Goal: Information Seeking & Learning: Learn about a topic

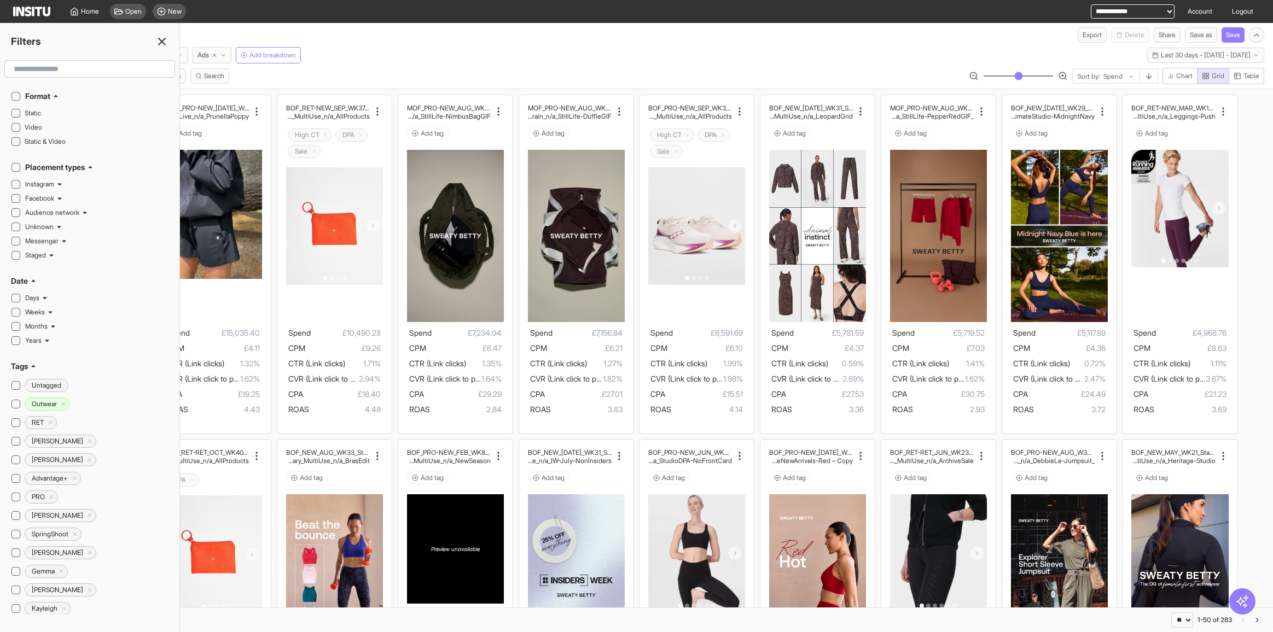
select select "**"
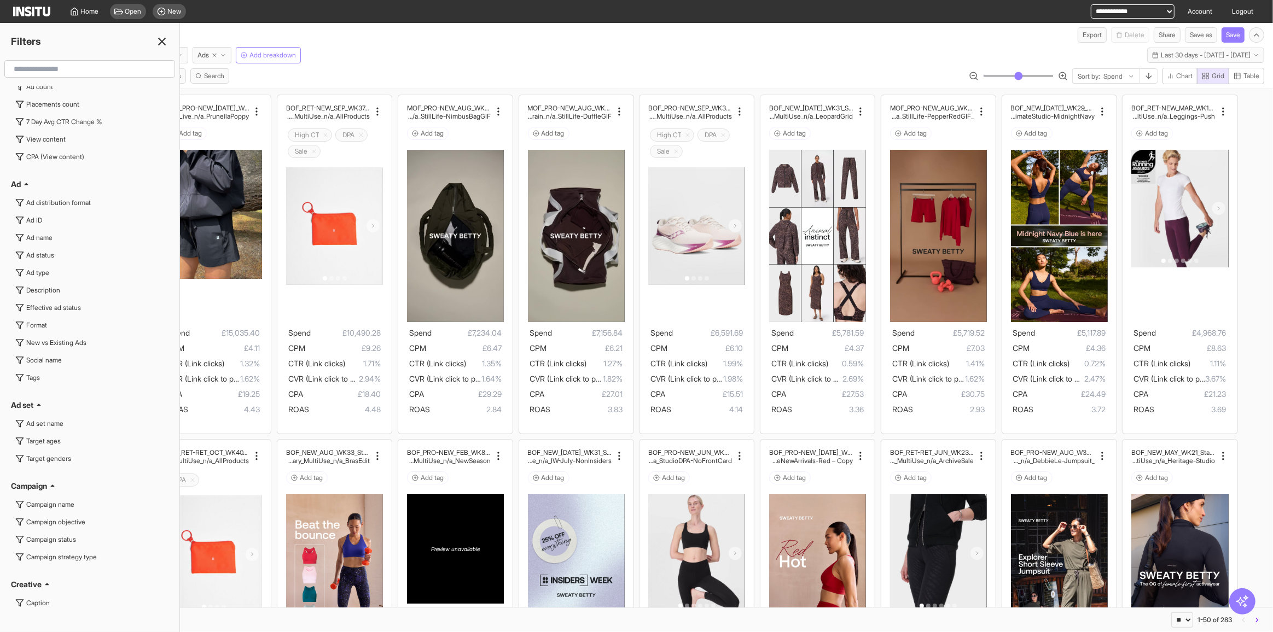
click at [158, 43] on icon at bounding box center [161, 41] width 13 height 13
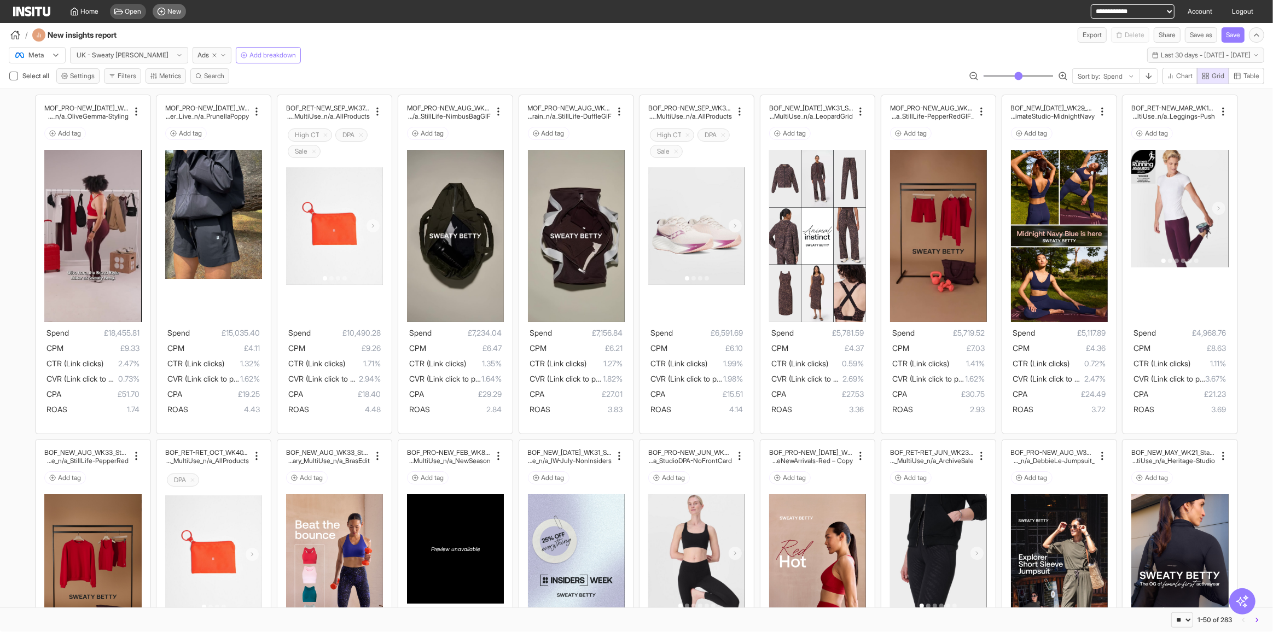
click at [171, 11] on span "New" at bounding box center [175, 11] width 14 height 9
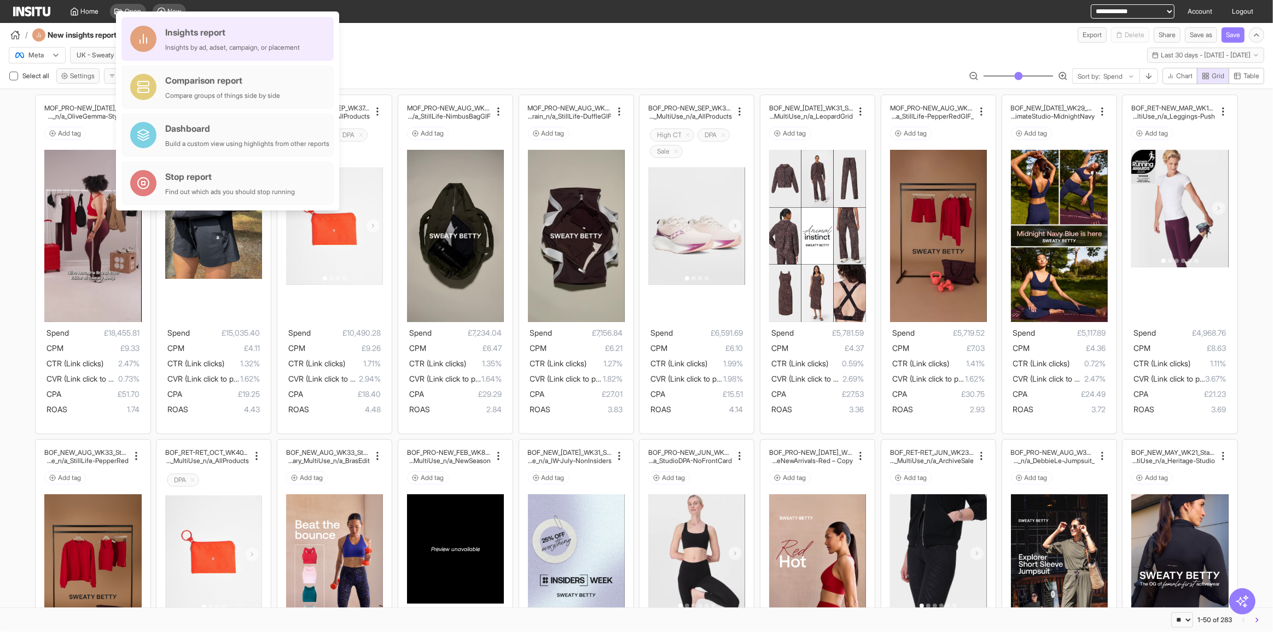
click at [207, 36] on div "Insights report" at bounding box center [232, 32] width 135 height 13
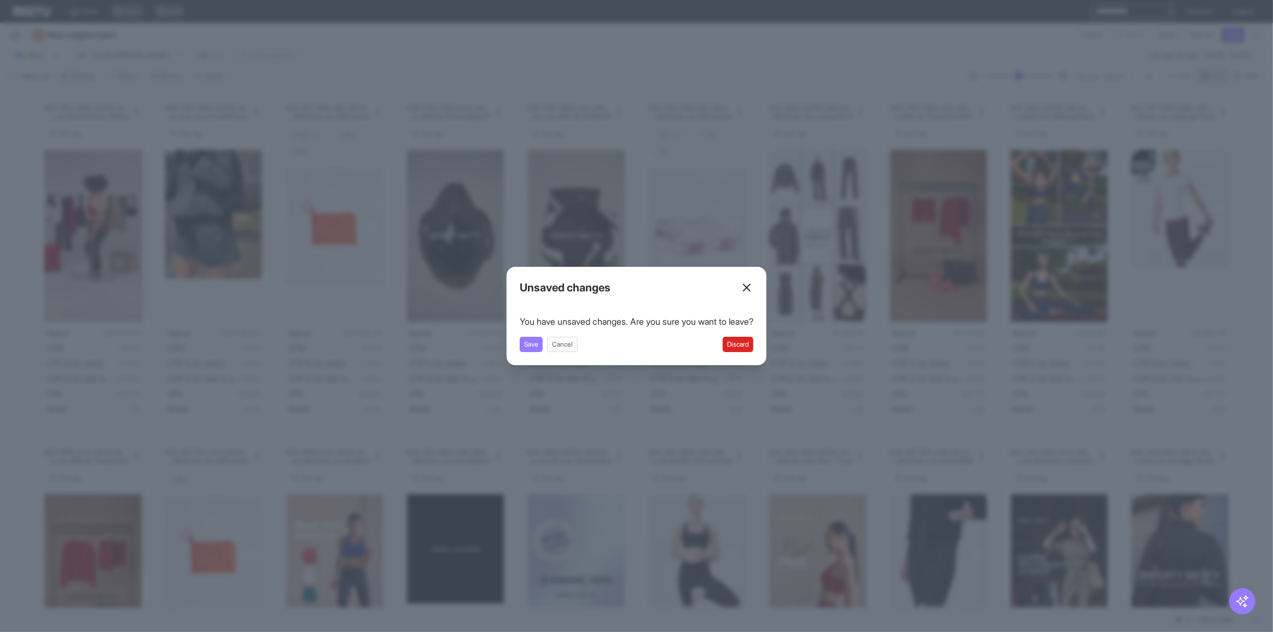
click at [464, 90] on div "Close overlay" at bounding box center [636, 316] width 1273 height 632
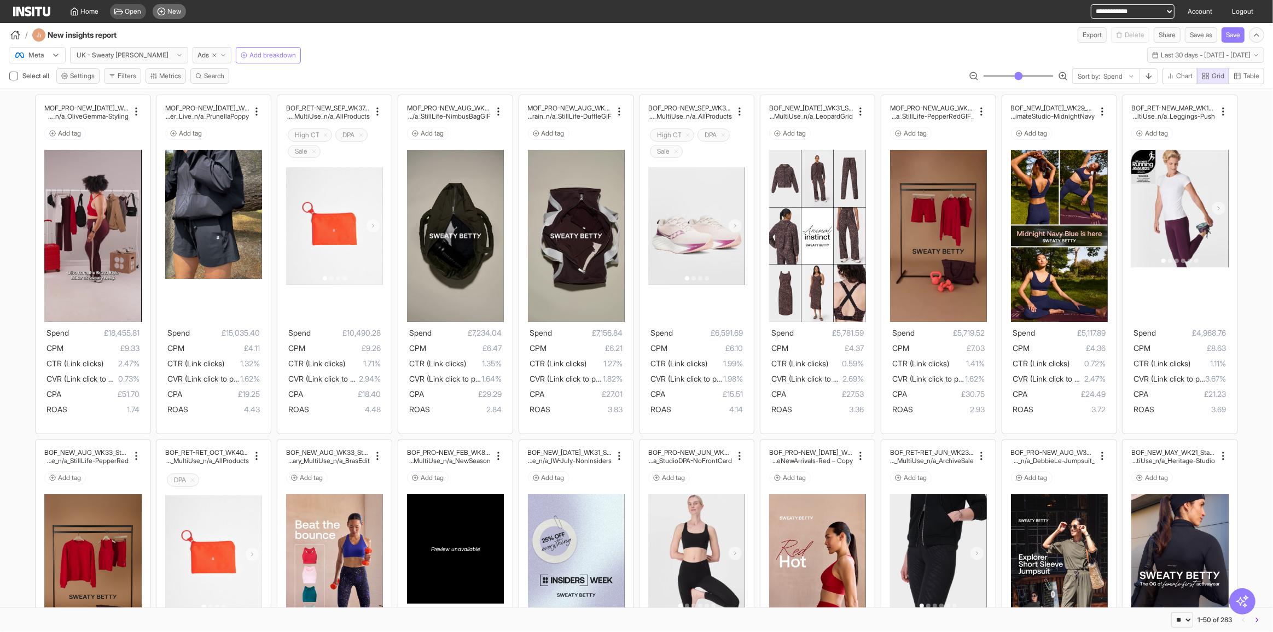
click at [180, 4] on div "New" at bounding box center [169, 11] width 33 height 15
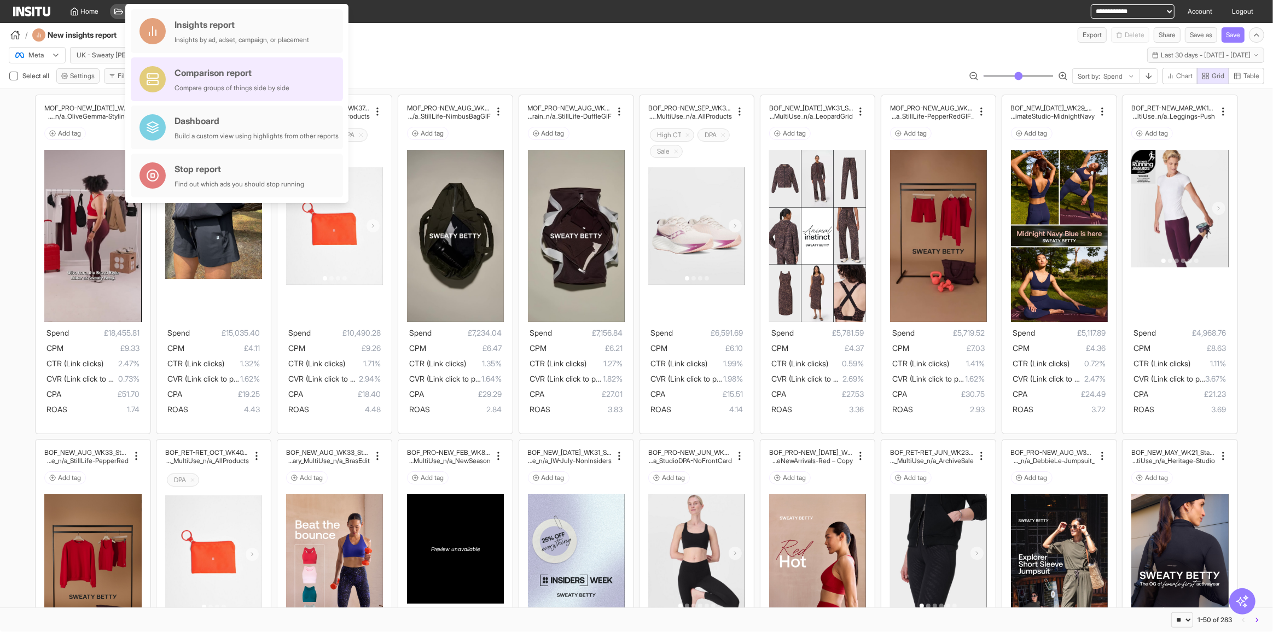
click at [221, 75] on div "Comparison report" at bounding box center [232, 72] width 115 height 13
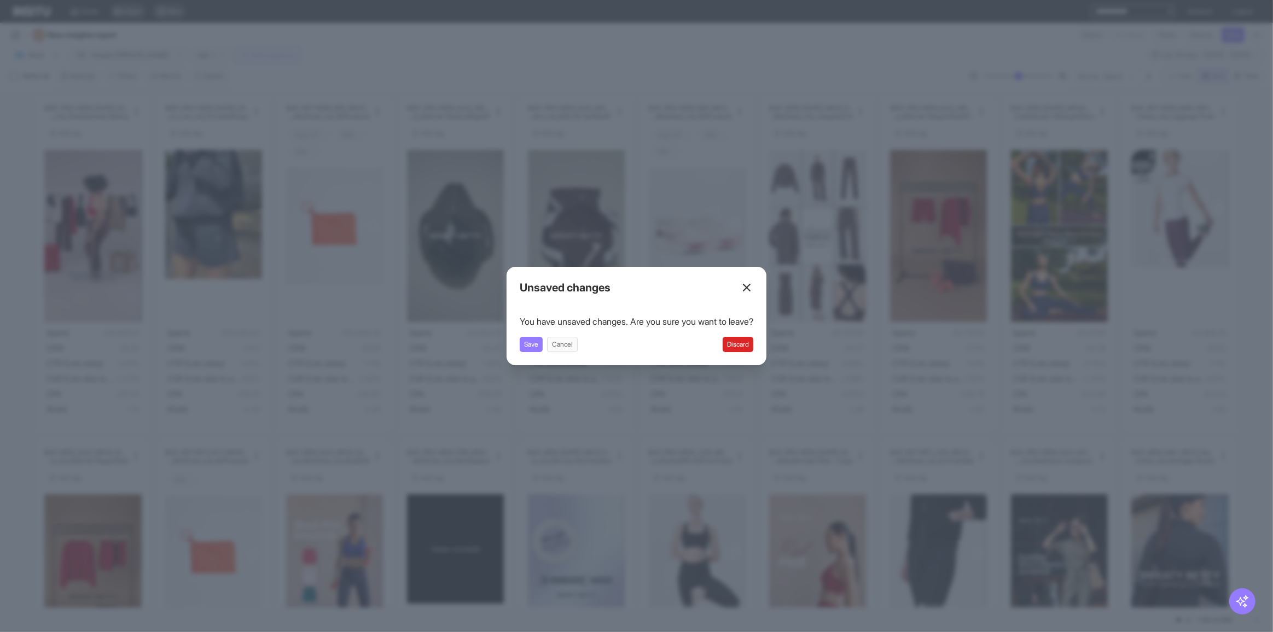
click at [744, 340] on button "Discard" at bounding box center [738, 344] width 31 height 15
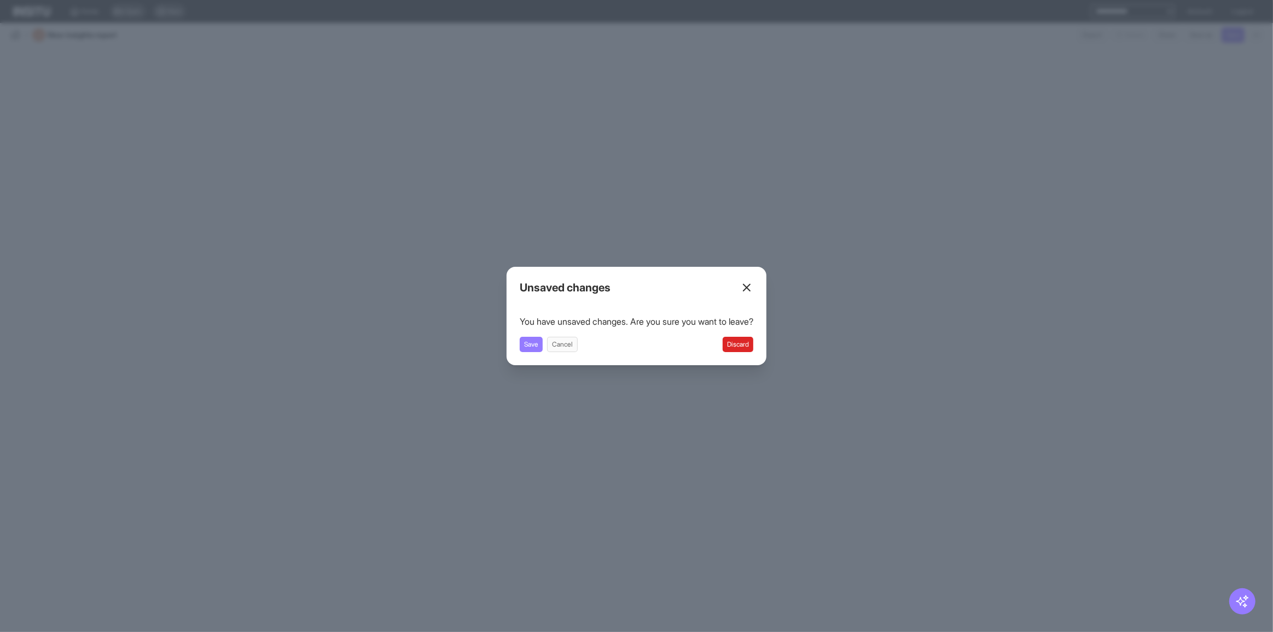
click at [745, 340] on button "Discard" at bounding box center [738, 344] width 31 height 15
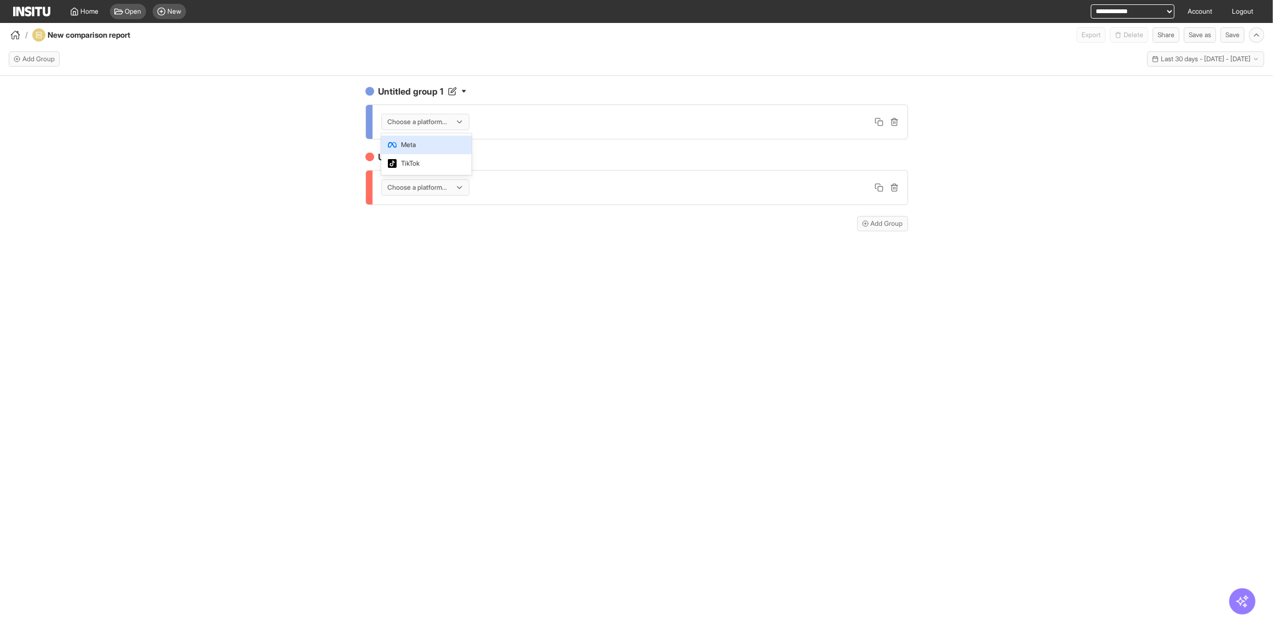
click at [445, 125] on div at bounding box center [418, 122] width 62 height 11
click at [447, 139] on div "Meta" at bounding box center [426, 145] width 90 height 19
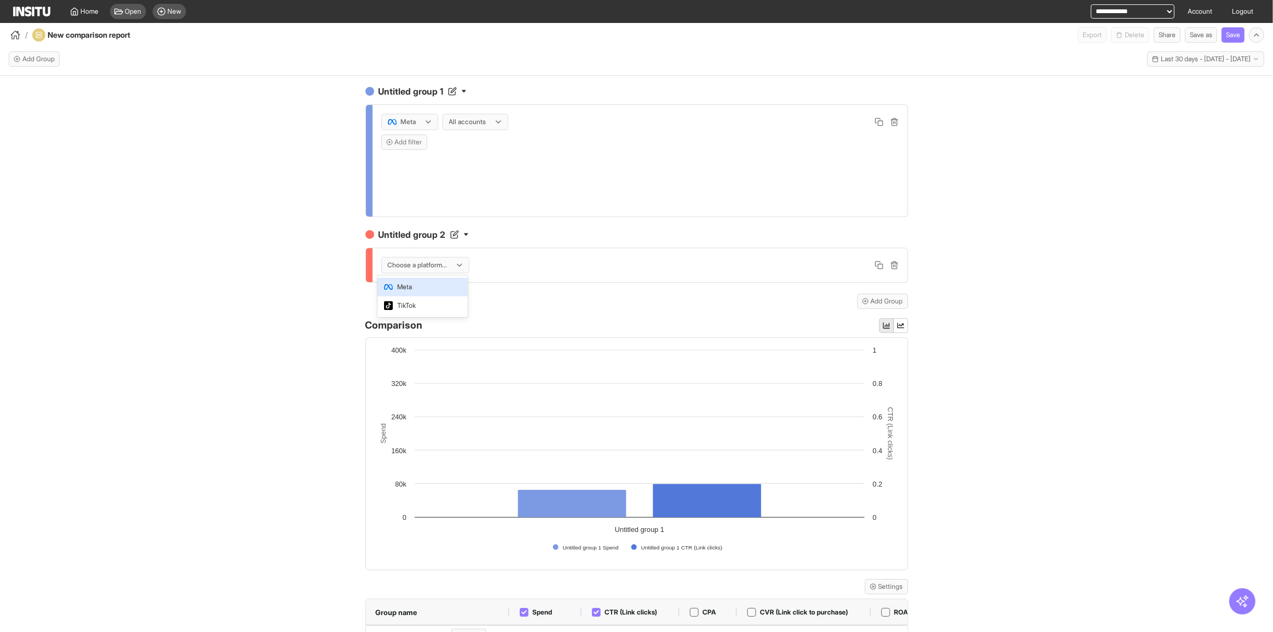
click at [421, 264] on div at bounding box center [418, 265] width 62 height 11
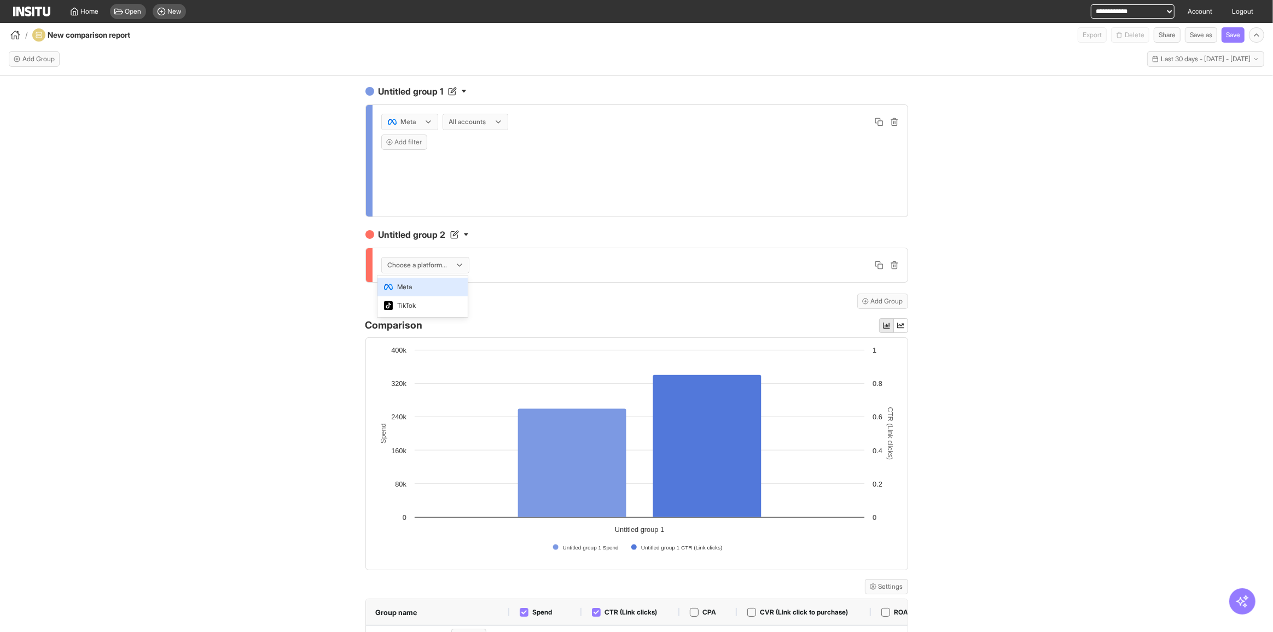
click at [437, 290] on span "Meta" at bounding box center [422, 287] width 77 height 10
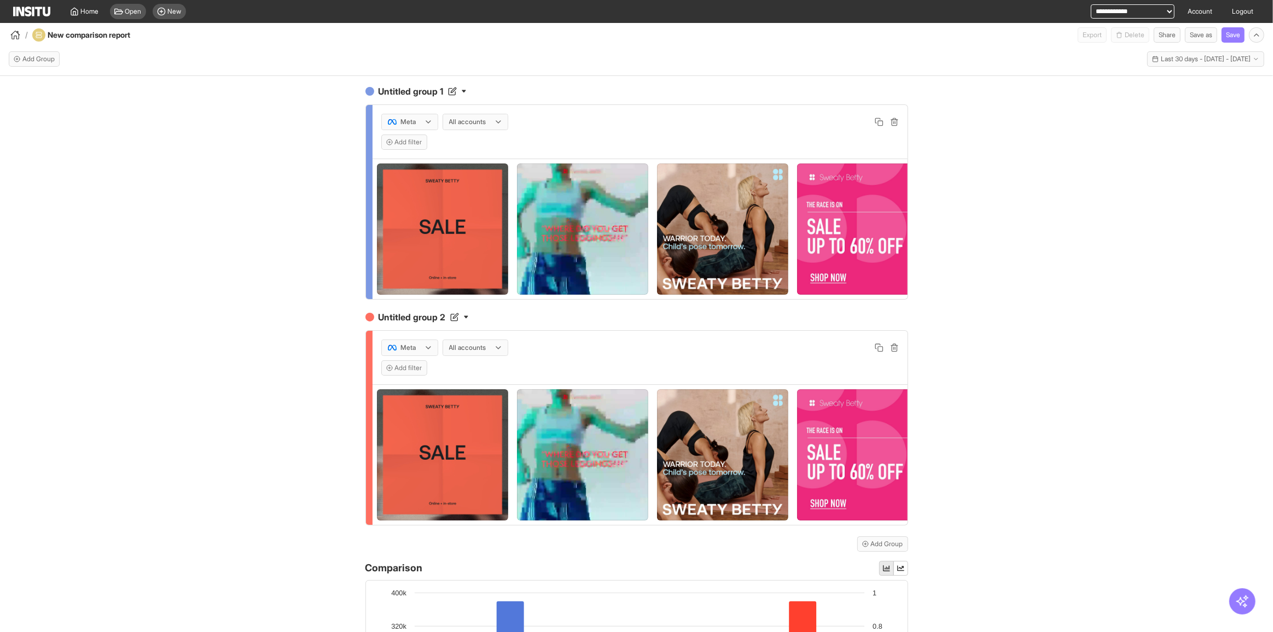
click at [1129, 13] on select "**********" at bounding box center [1133, 11] width 84 height 14
select select "**********"
click at [1091, 4] on select "**********" at bounding box center [1133, 11] width 84 height 14
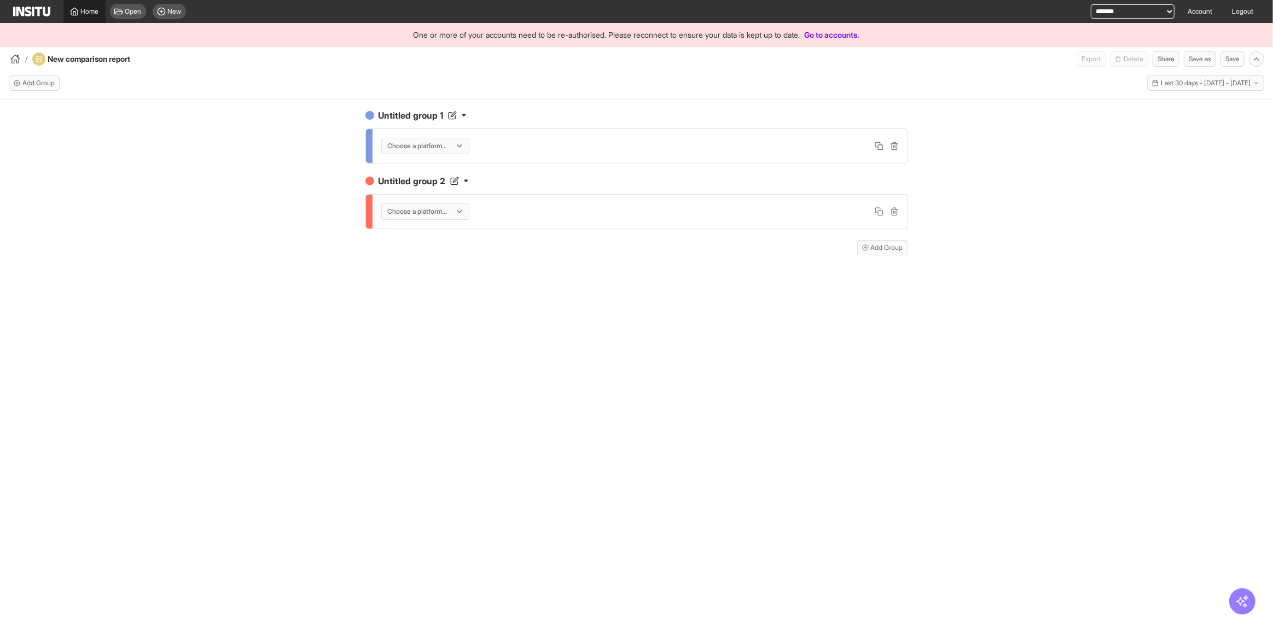
click at [83, 10] on span "Home" at bounding box center [90, 11] width 18 height 9
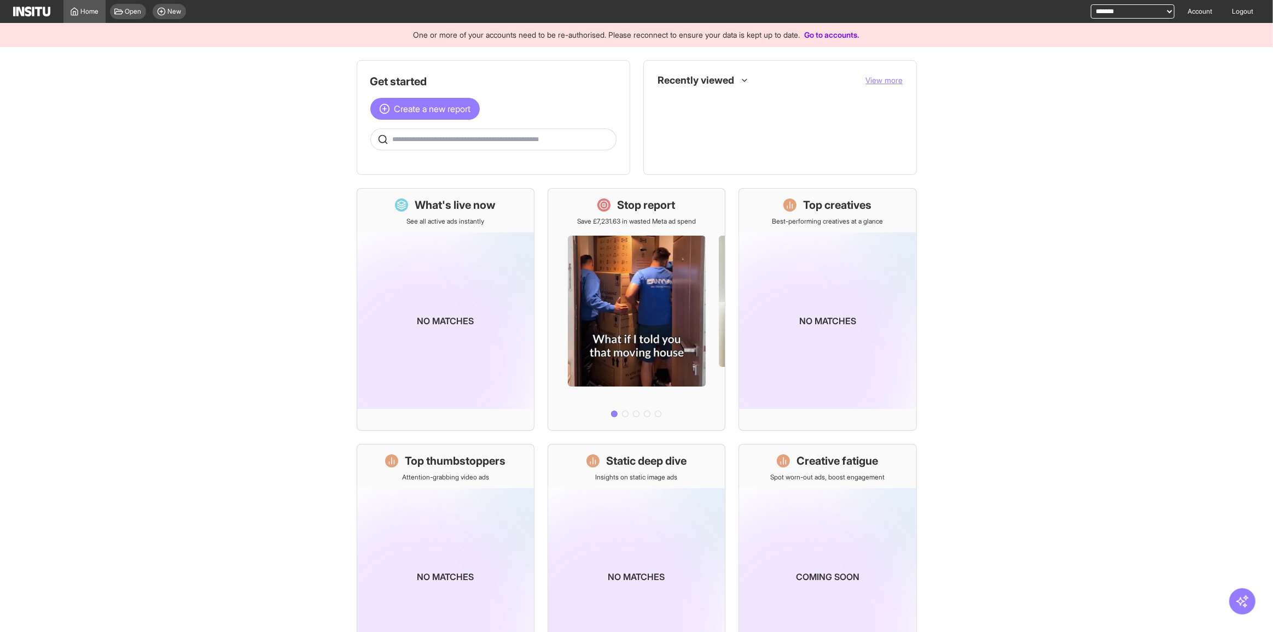
click at [860, 82] on div "Recently viewed View more" at bounding box center [780, 80] width 246 height 13
click at [893, 83] on span "View more" at bounding box center [884, 79] width 37 height 9
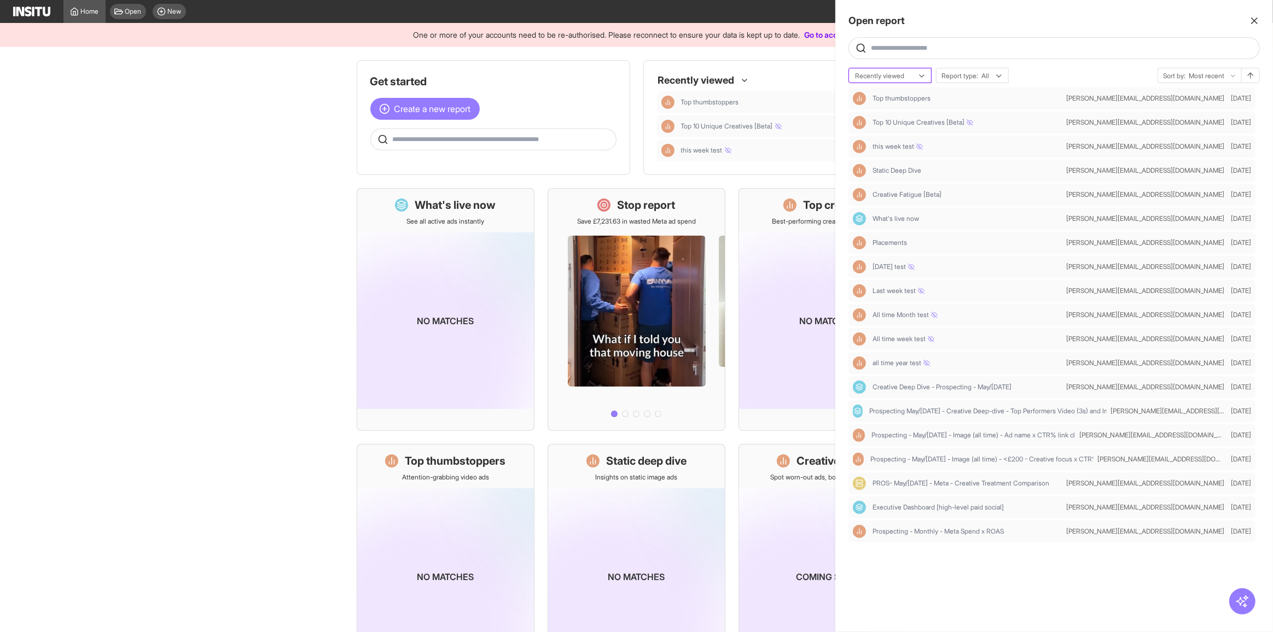
click at [910, 79] on div at bounding box center [882, 76] width 57 height 11
click at [995, 72] on icon at bounding box center [999, 76] width 9 height 9
click at [980, 158] on span "Comparisons" at bounding box center [962, 155] width 39 height 10
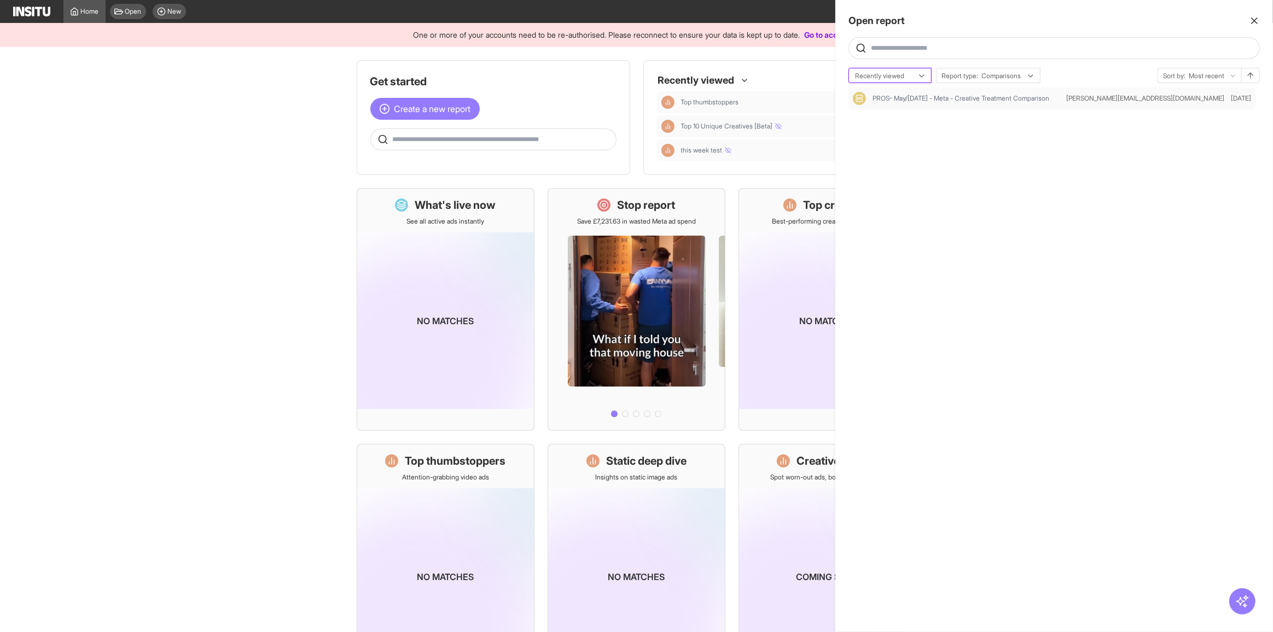
click at [903, 74] on div at bounding box center [882, 76] width 57 height 11
click at [900, 117] on span "Recently updated" at bounding box center [882, 118] width 53 height 10
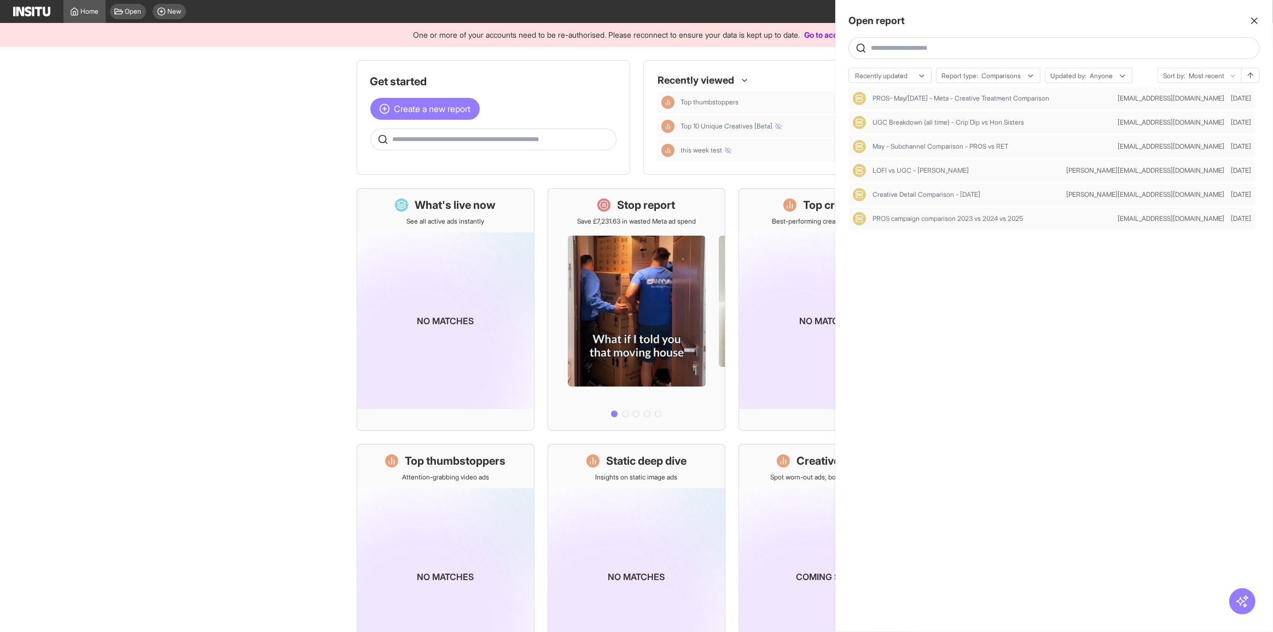
click at [1256, 17] on icon "button" at bounding box center [1254, 20] width 11 height 11
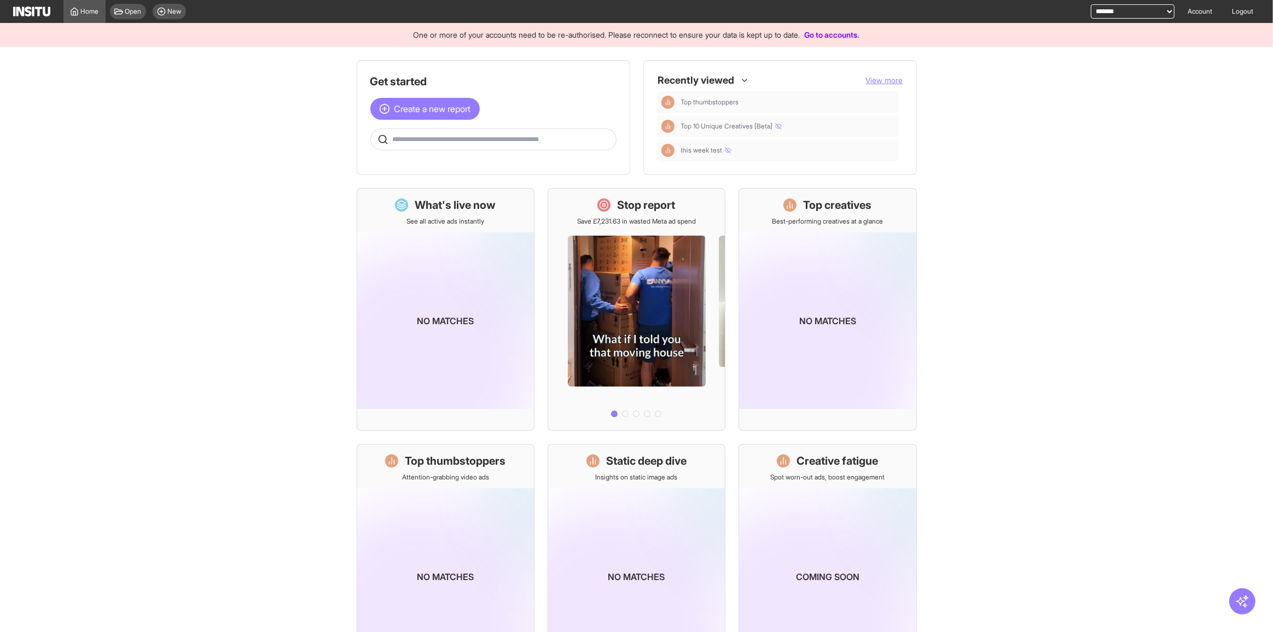
click at [1118, 16] on select "**********" at bounding box center [1133, 11] width 84 height 14
select select "**********"
click at [1091, 4] on select "**********" at bounding box center [1133, 11] width 84 height 14
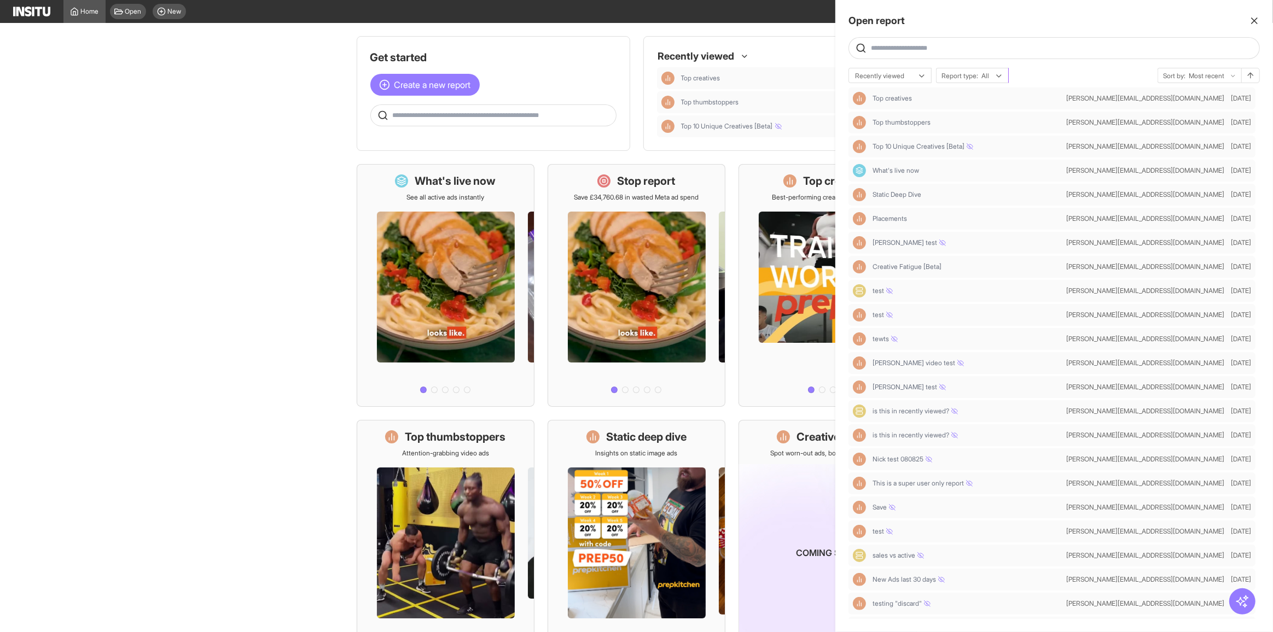
click at [975, 73] on span "Report type:" at bounding box center [959, 76] width 37 height 9
click at [988, 153] on span "Comparisons" at bounding box center [973, 155] width 60 height 10
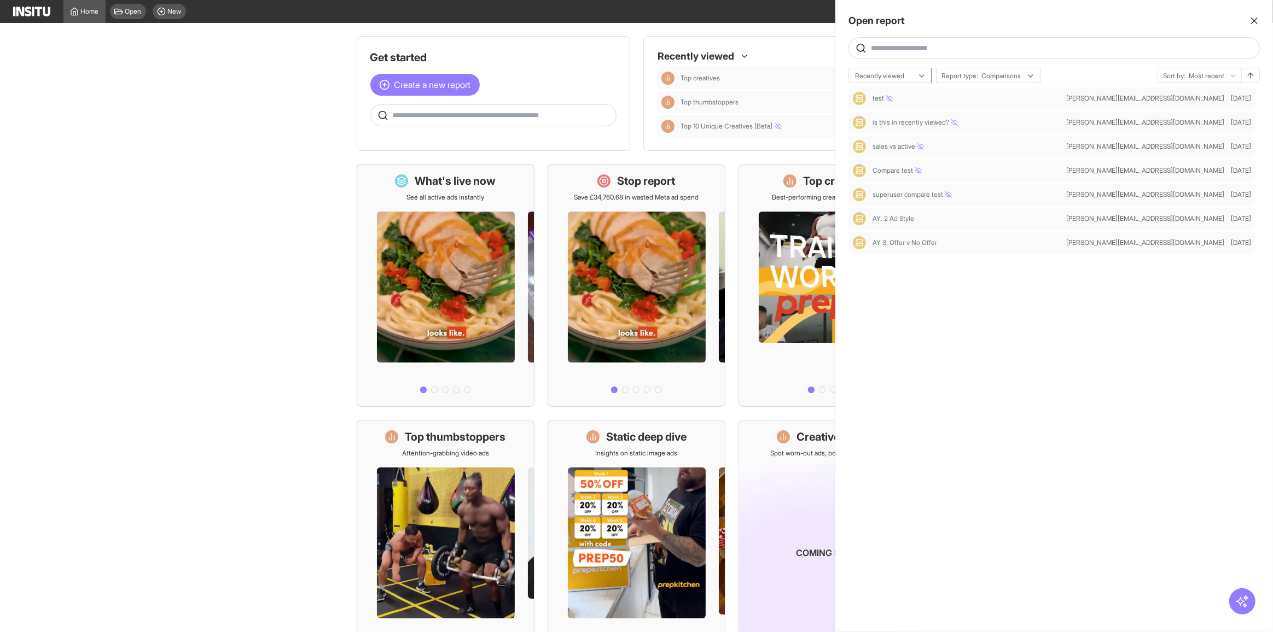
click at [897, 75] on div at bounding box center [882, 76] width 57 height 11
click at [900, 118] on span "Recently updated" at bounding box center [882, 118] width 53 height 10
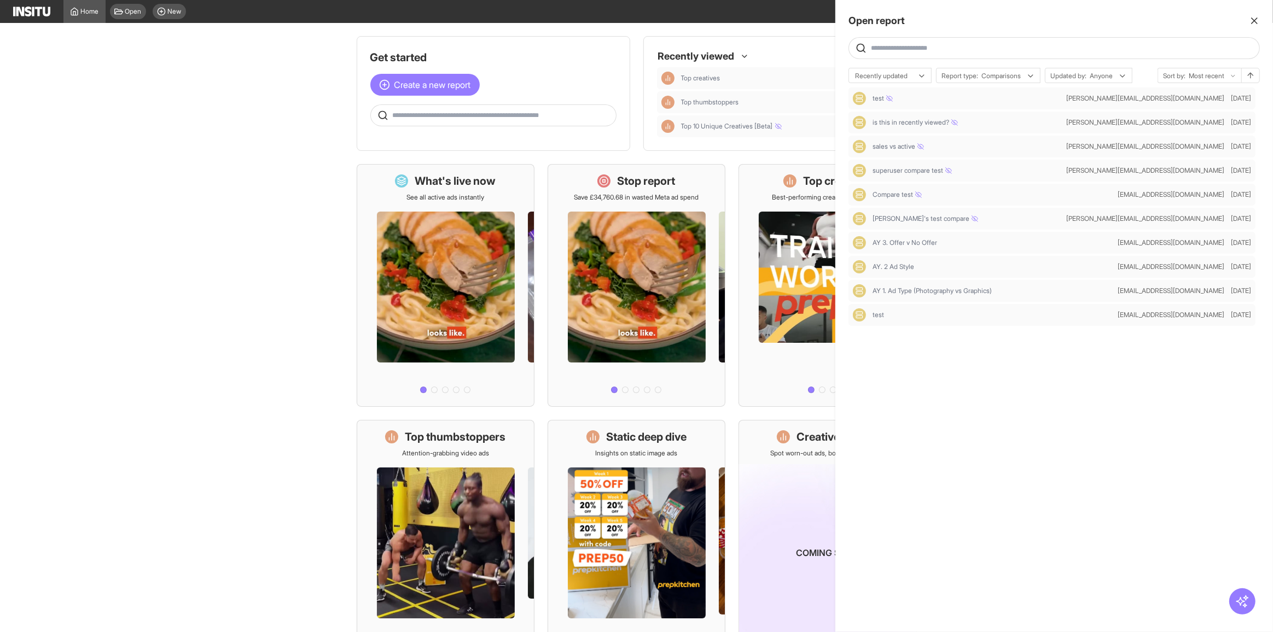
click at [1256, 21] on icon "button" at bounding box center [1254, 20] width 11 height 11
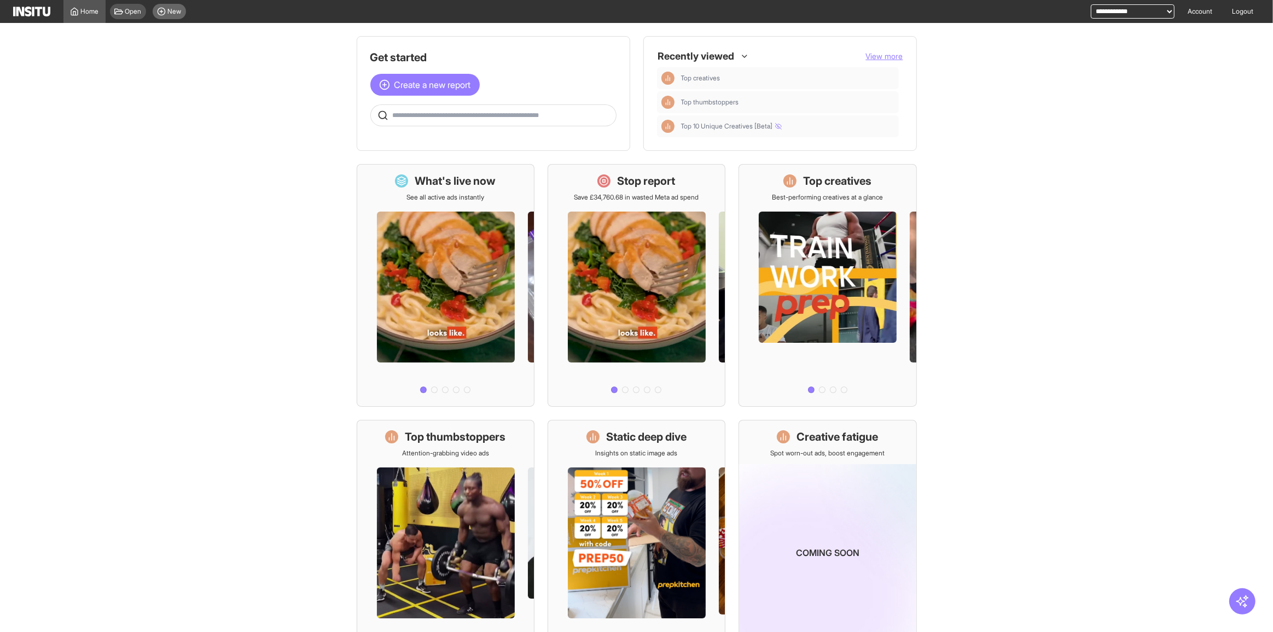
click at [164, 14] on circle at bounding box center [161, 11] width 7 height 7
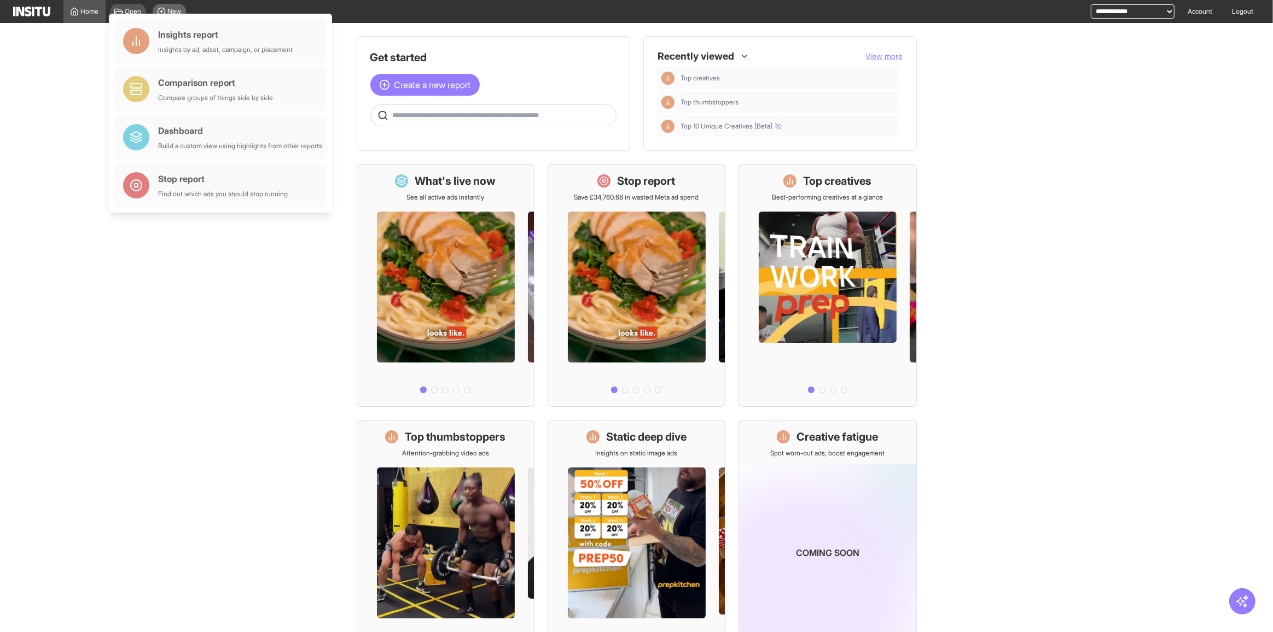
click at [221, 48] on div "Insights by ad, adset, campaign, or placement" at bounding box center [225, 49] width 135 height 9
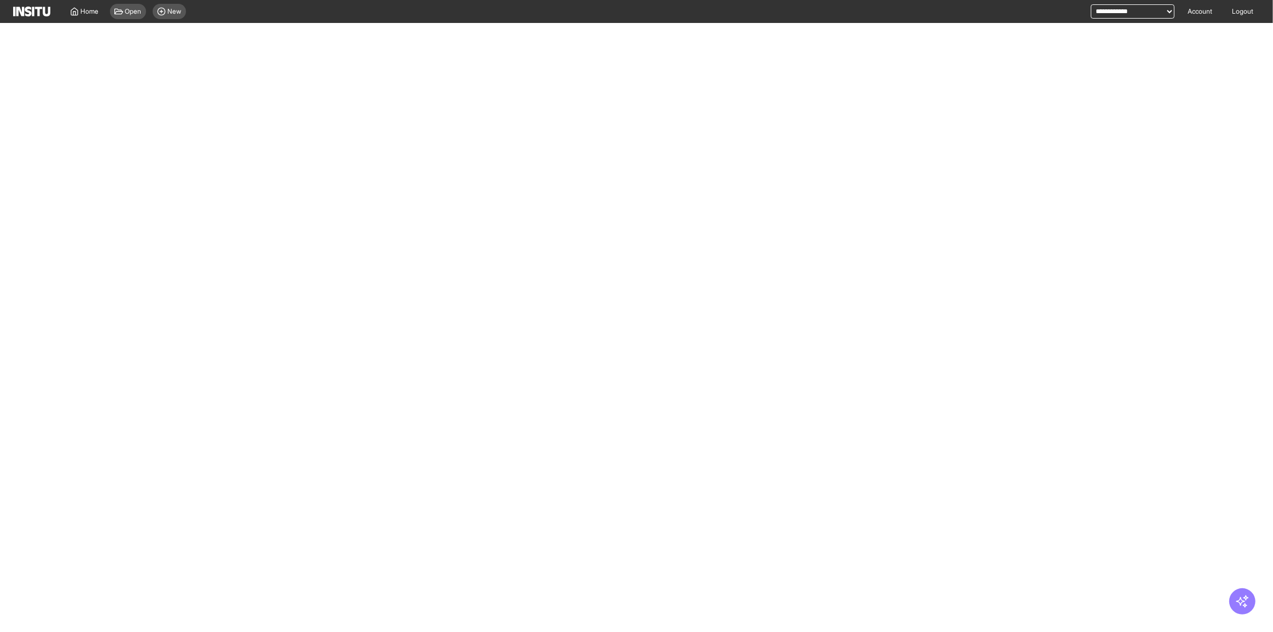
select select "**"
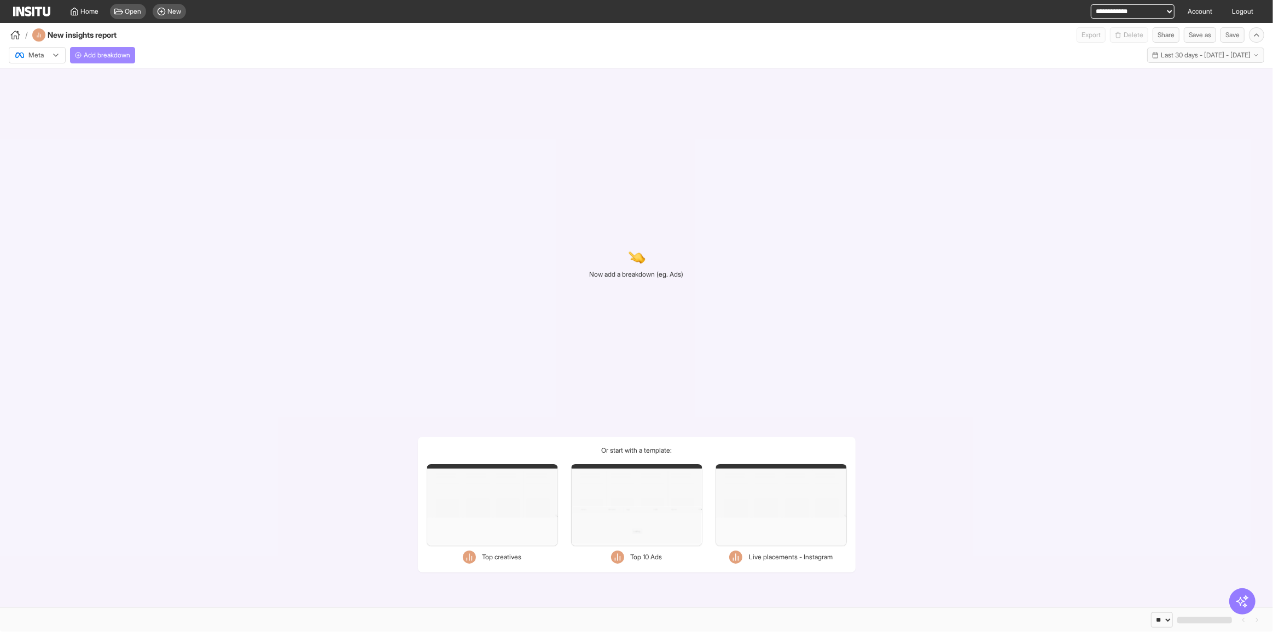
click at [121, 59] on span "Add breakdown" at bounding box center [107, 55] width 46 height 9
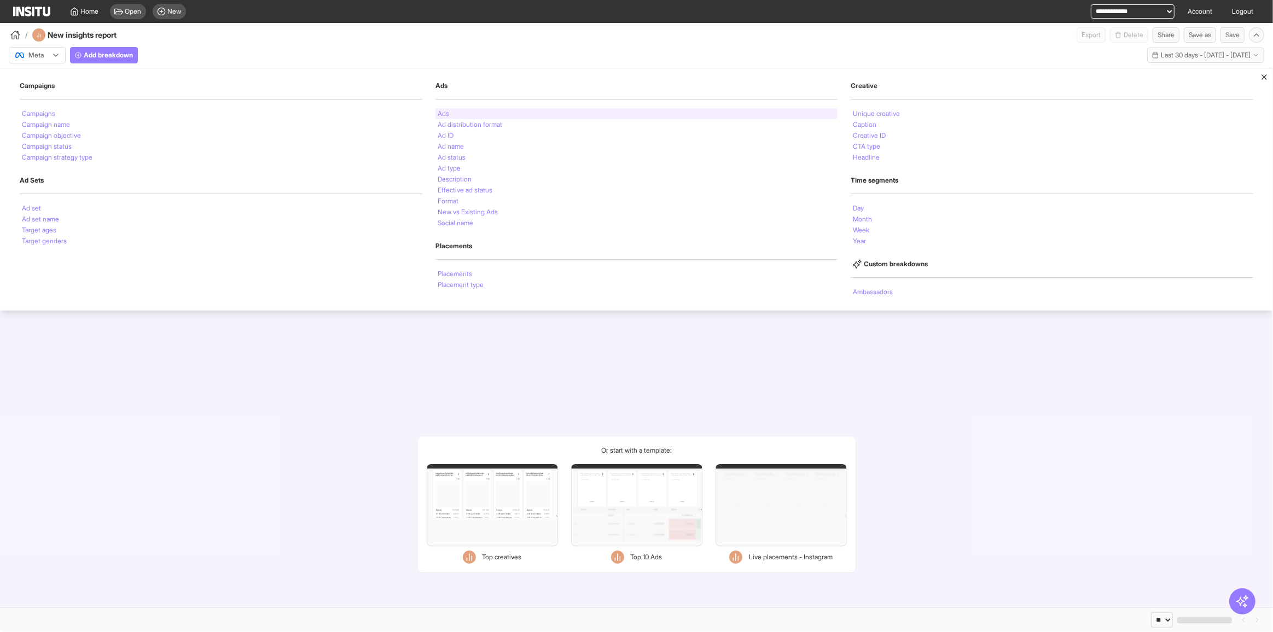
click at [460, 114] on div "Ads" at bounding box center [636, 113] width 403 height 11
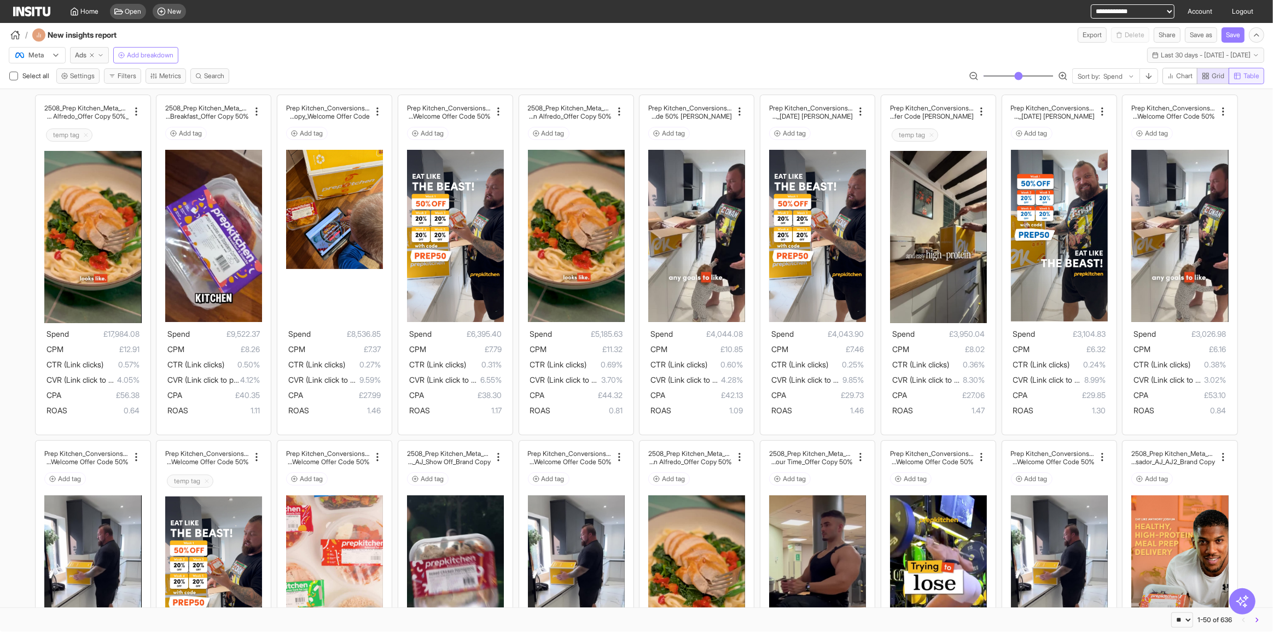
drag, startPoint x: 1264, startPoint y: 69, endPoint x: 1254, endPoint y: 74, distance: 11.0
click at [1261, 71] on button "Table" at bounding box center [1247, 76] width 36 height 16
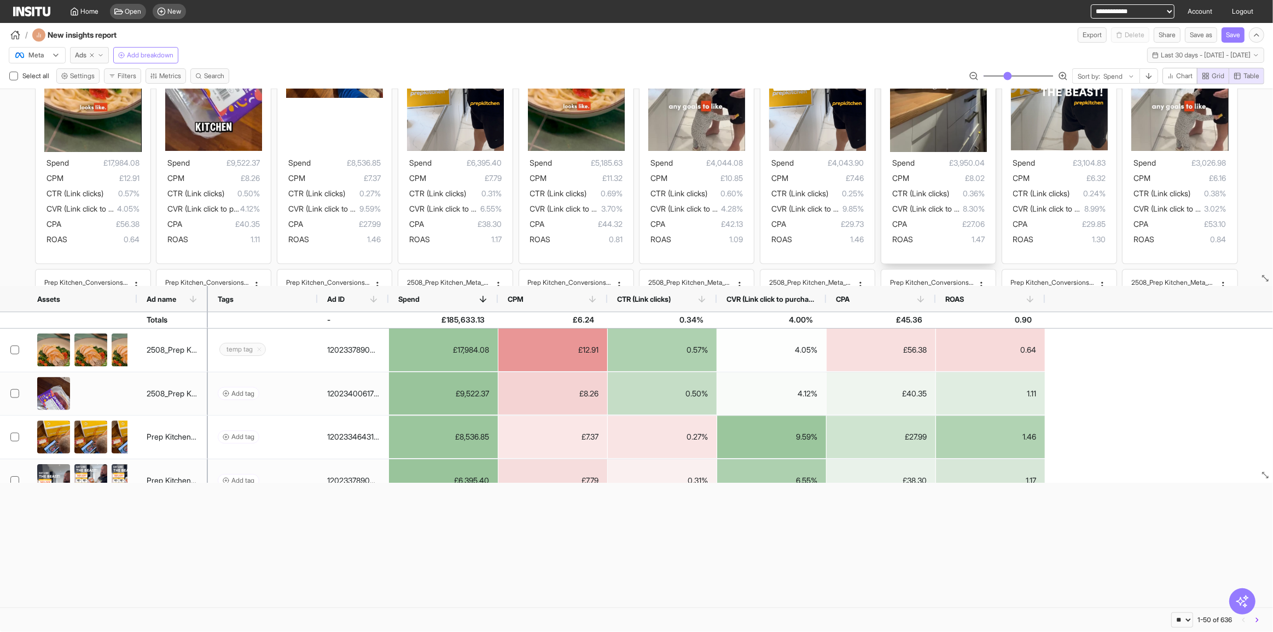
scroll to position [149, 0]
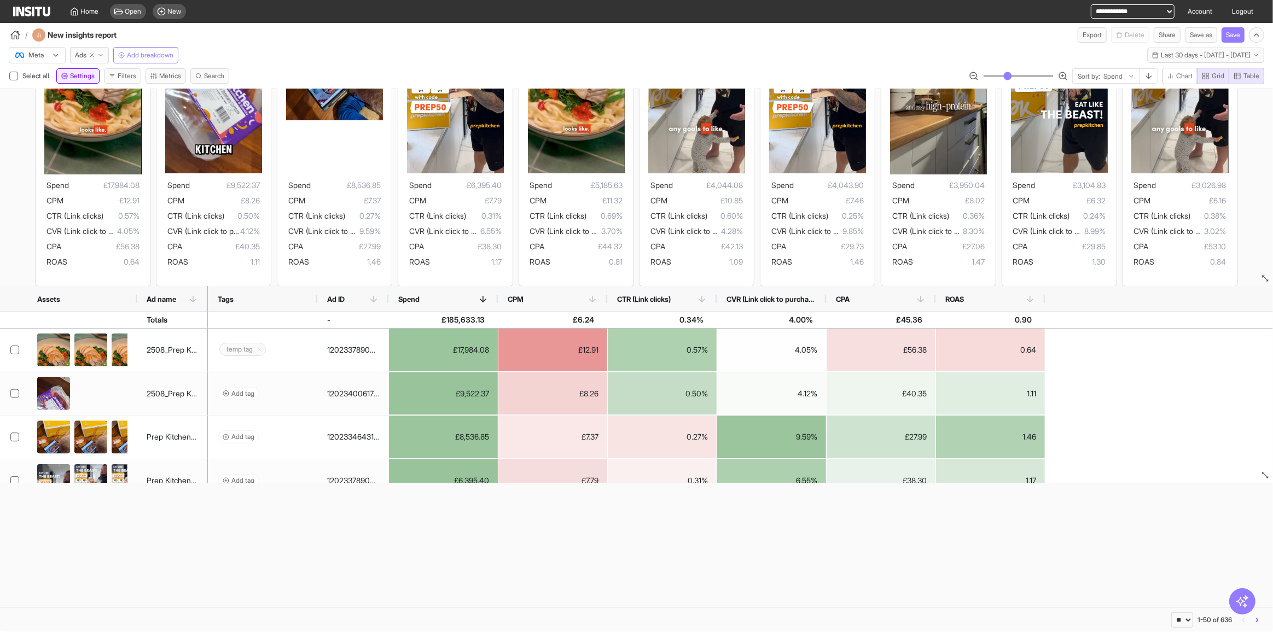
click at [79, 74] on span "Settings" at bounding box center [82, 76] width 25 height 9
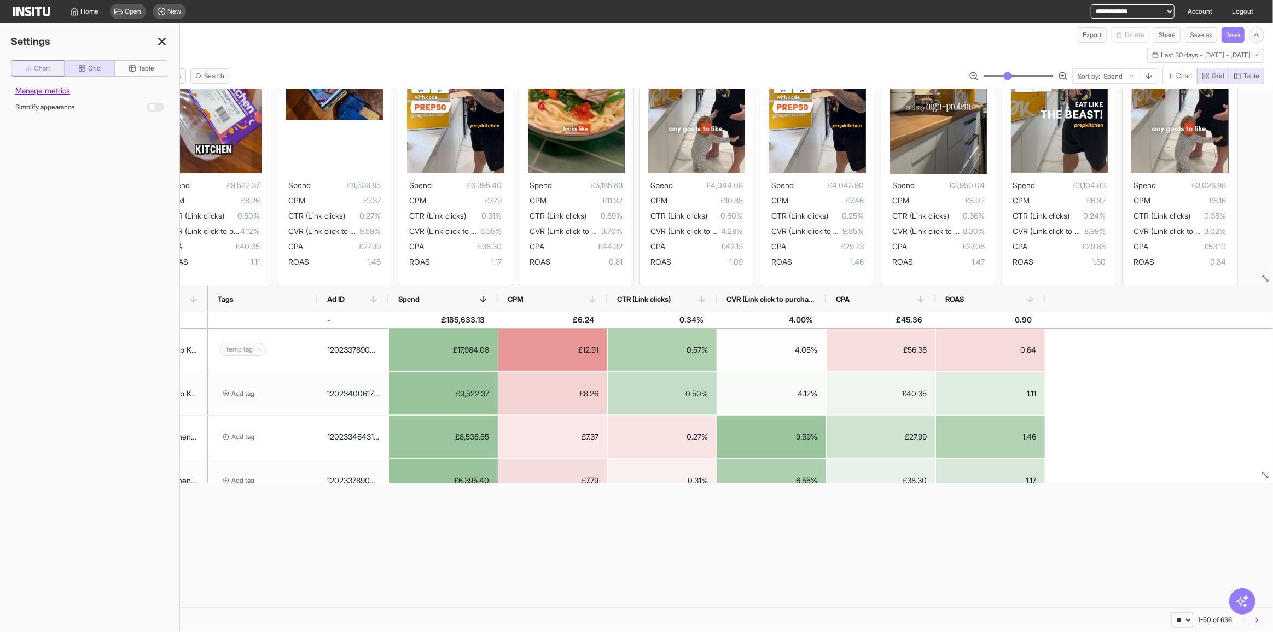
click at [44, 76] on div "Chart Grid Table Manage metrics Simplify appearance" at bounding box center [90, 95] width 158 height 71
click at [47, 69] on span "Chart" at bounding box center [42, 68] width 16 height 9
click at [132, 85] on span "Manage metrics" at bounding box center [90, 89] width 158 height 24
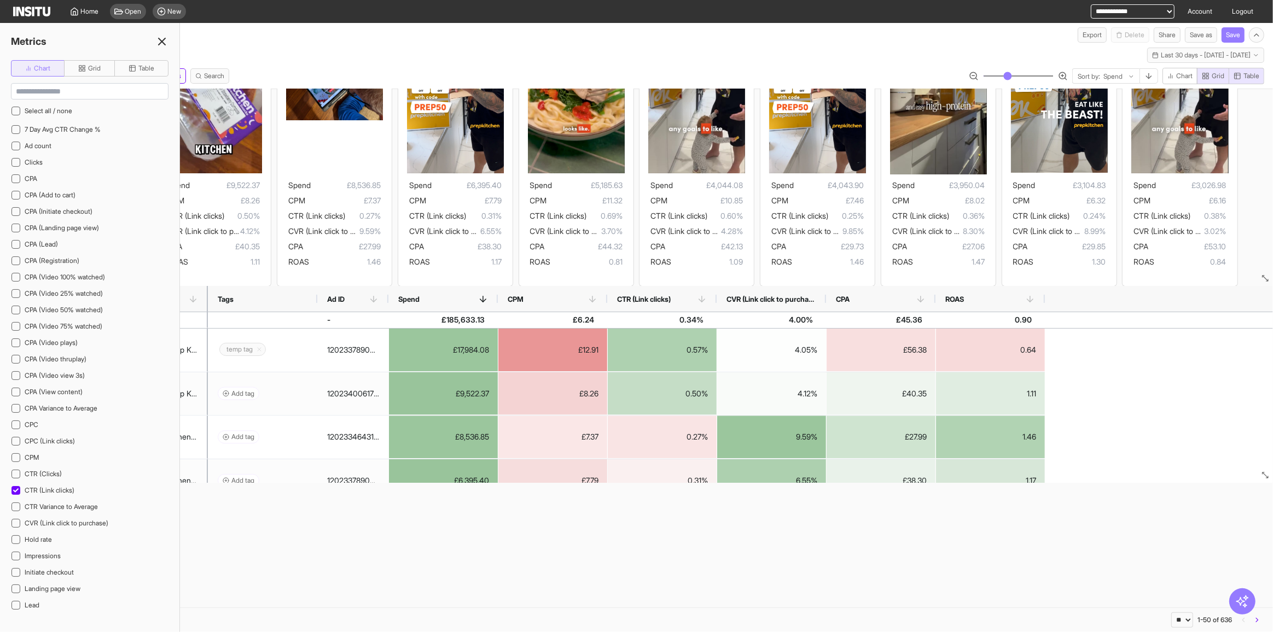
click at [42, 71] on span "Chart" at bounding box center [42, 68] width 16 height 9
click at [85, 71] on icon "button" at bounding box center [82, 69] width 8 height 8
click at [47, 72] on span "Chart" at bounding box center [42, 68] width 16 height 9
click at [168, 44] on icon at bounding box center [161, 41] width 13 height 13
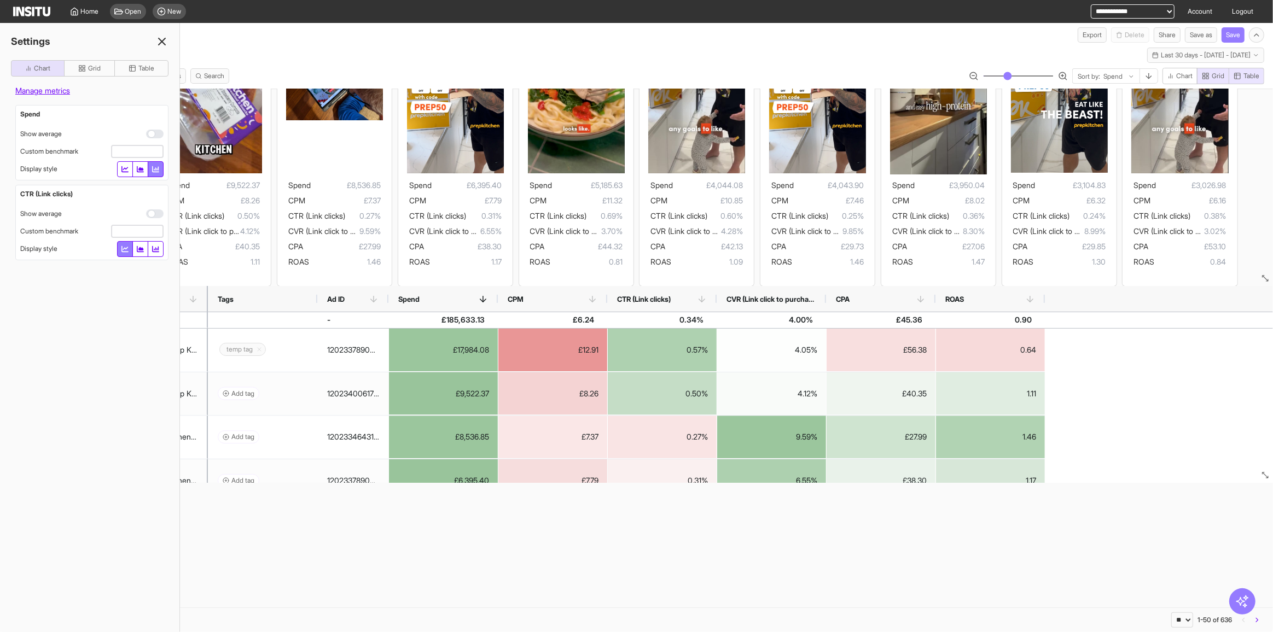
click at [84, 85] on span "Manage metrics" at bounding box center [90, 89] width 158 height 24
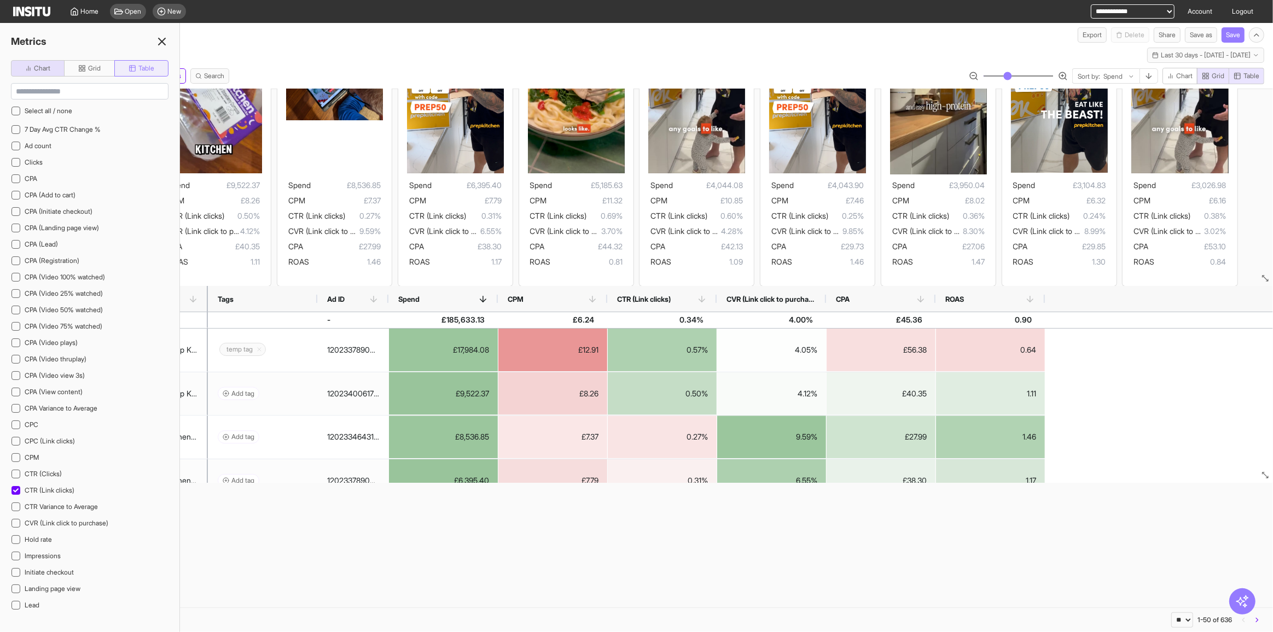
click at [119, 70] on button "Table" at bounding box center [141, 68] width 54 height 16
click at [161, 39] on icon at bounding box center [161, 41] width 13 height 13
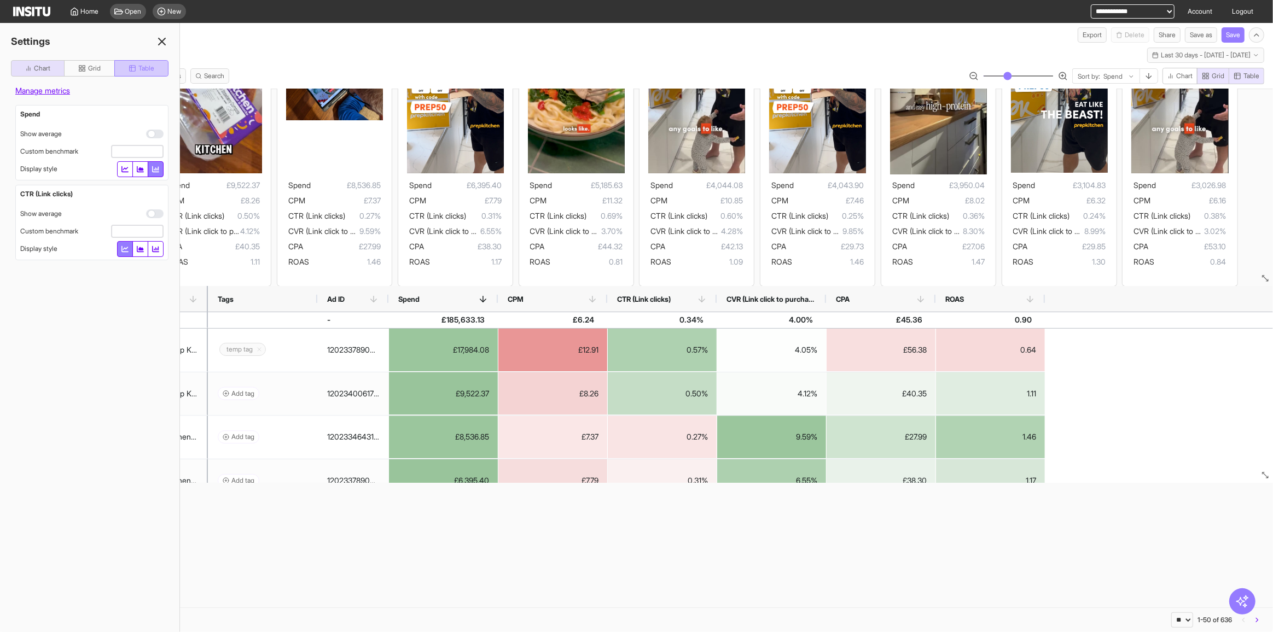
click at [142, 68] on span "Table" at bounding box center [146, 68] width 16 height 9
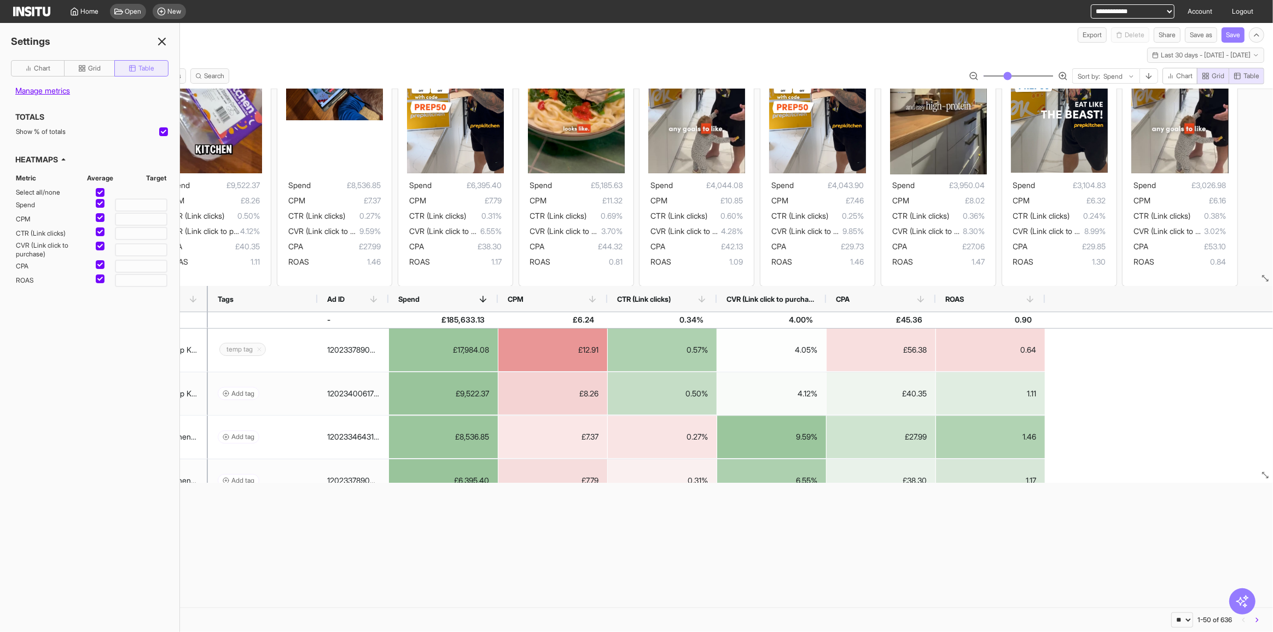
click at [142, 69] on span "Table" at bounding box center [146, 68] width 16 height 9
click at [88, 67] on span "Grid" at bounding box center [94, 68] width 13 height 9
click at [137, 67] on span "Table" at bounding box center [142, 68] width 26 height 9
click at [94, 69] on span "Grid" at bounding box center [94, 68] width 13 height 9
click at [142, 65] on span "Table" at bounding box center [146, 68] width 16 height 9
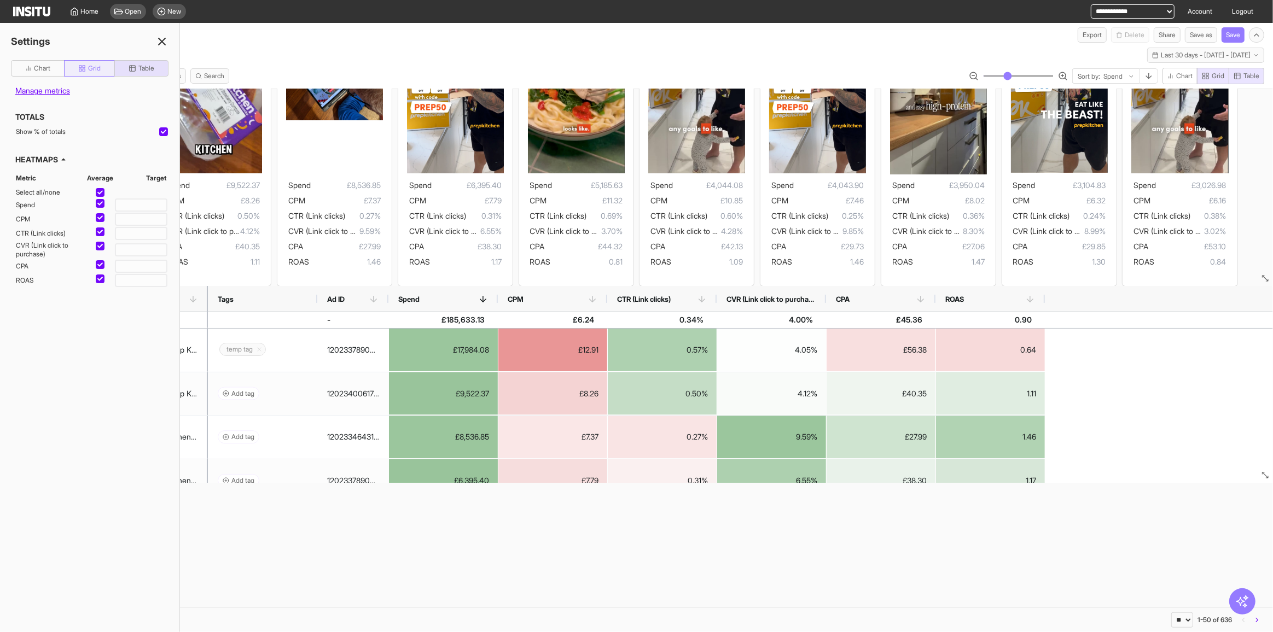
click at [94, 66] on span "Grid" at bounding box center [94, 68] width 13 height 9
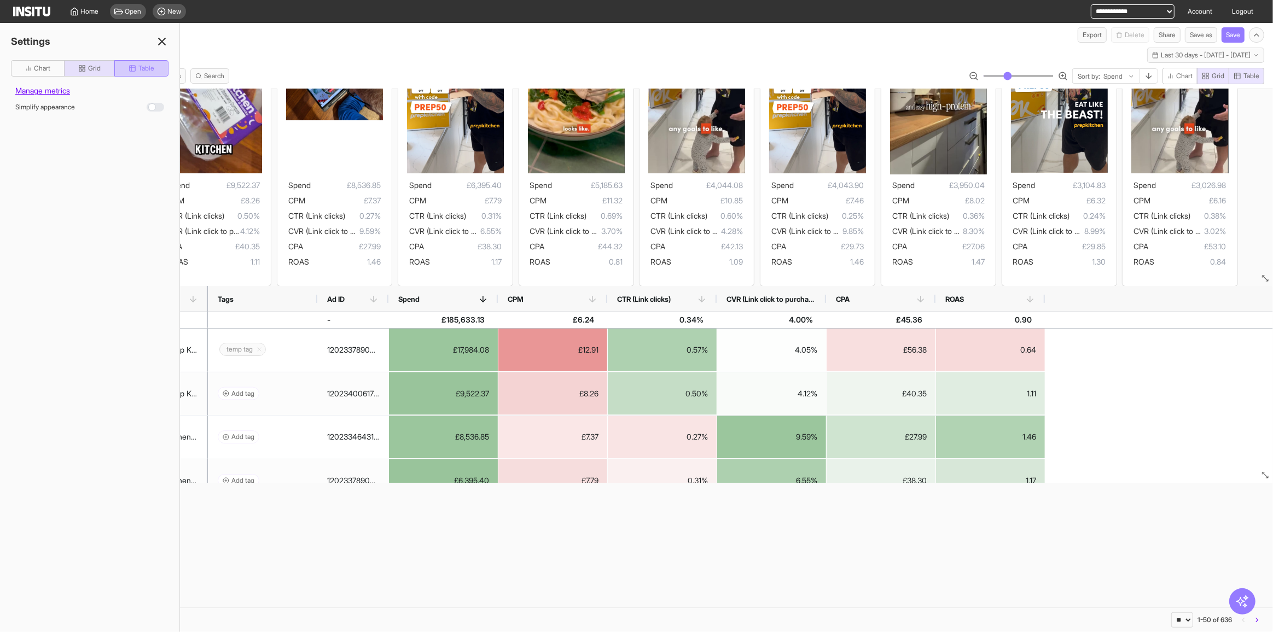
click at [138, 66] on span "Table" at bounding box center [146, 68] width 16 height 9
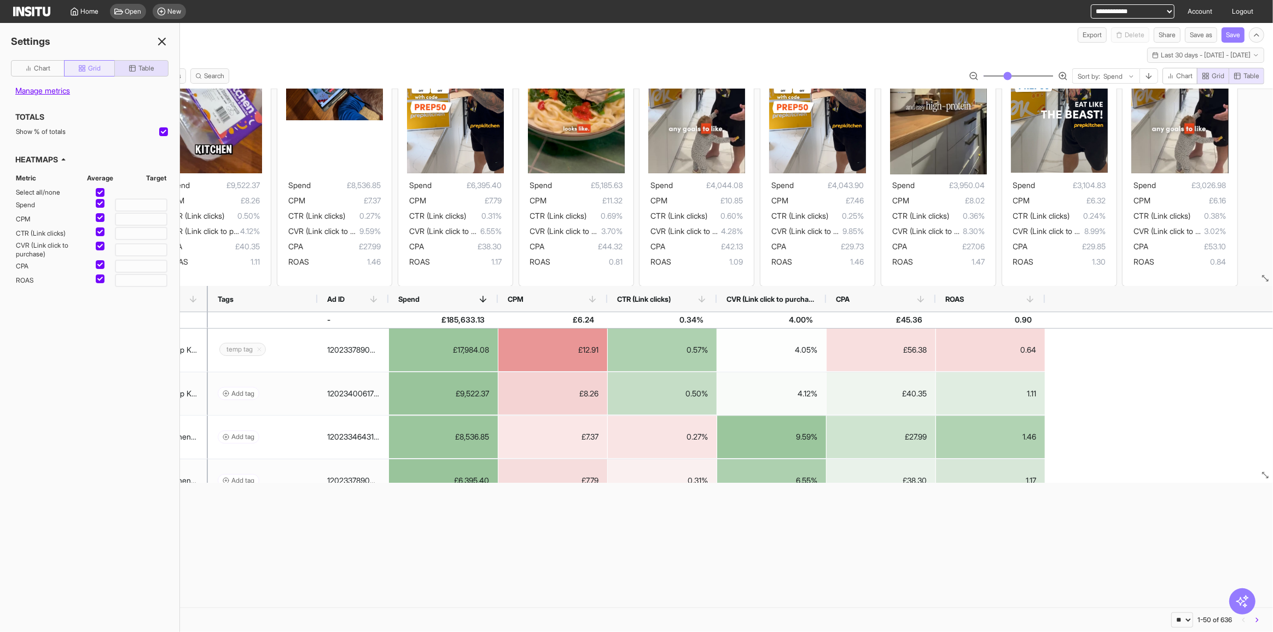
click at [92, 62] on button "Grid" at bounding box center [89, 68] width 51 height 16
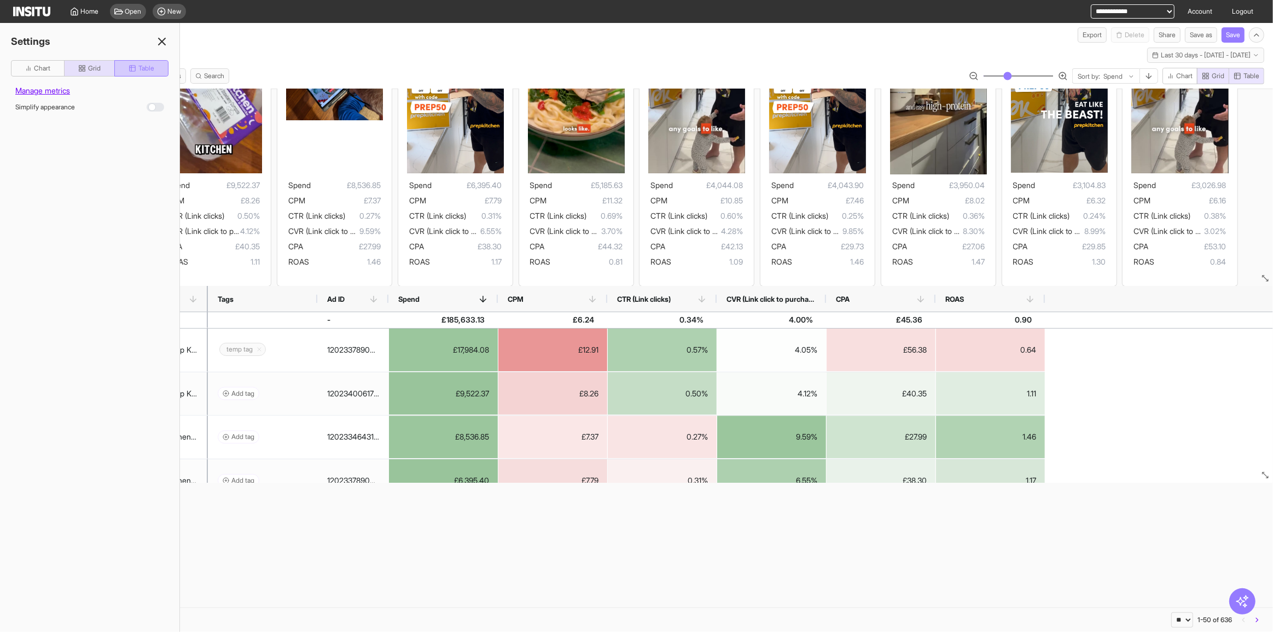
click at [136, 68] on span "Table" at bounding box center [142, 68] width 26 height 9
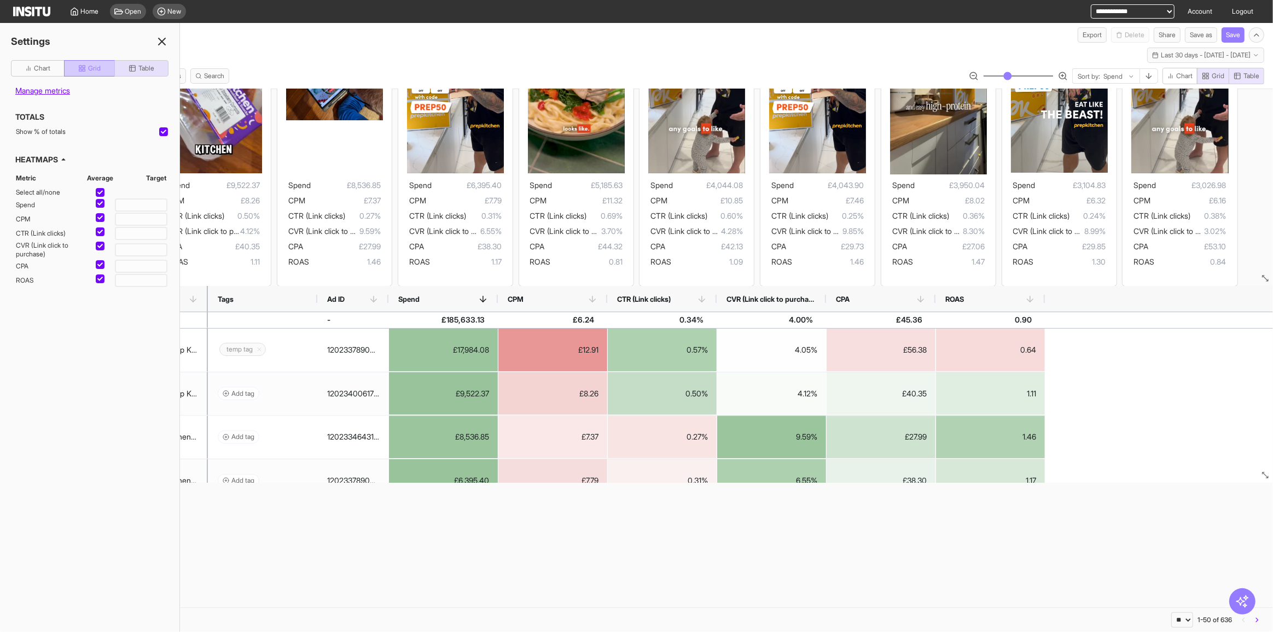
click at [97, 69] on span "Grid" at bounding box center [94, 68] width 13 height 9
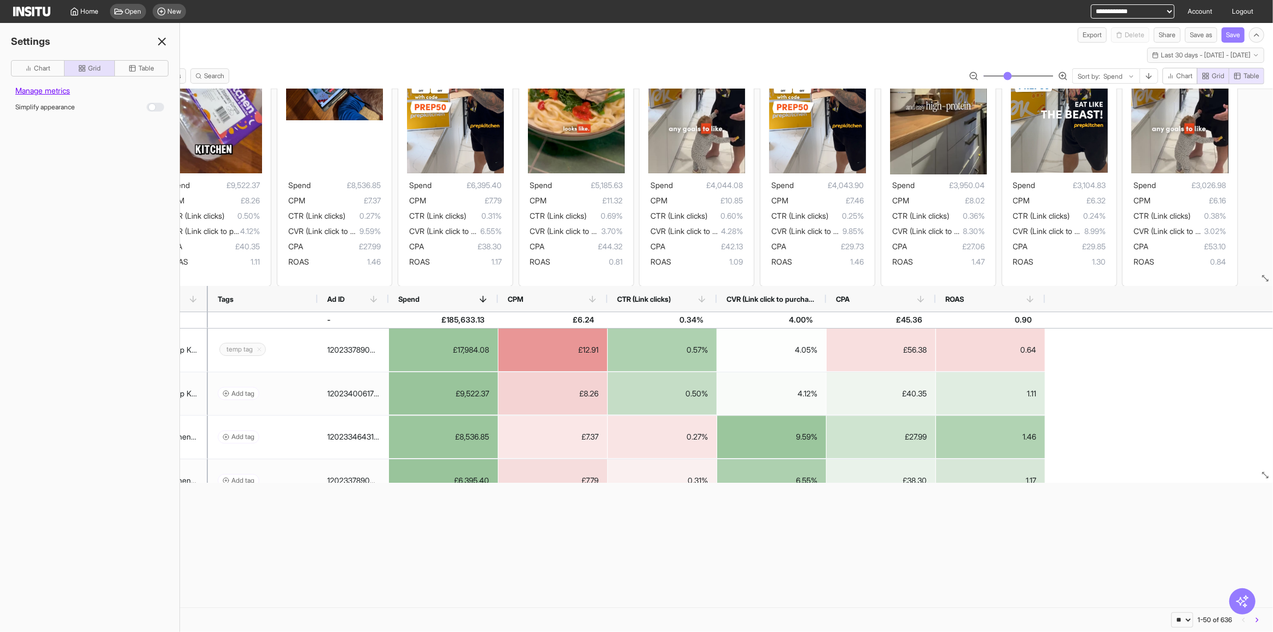
click at [160, 39] on icon at bounding box center [161, 41] width 13 height 13
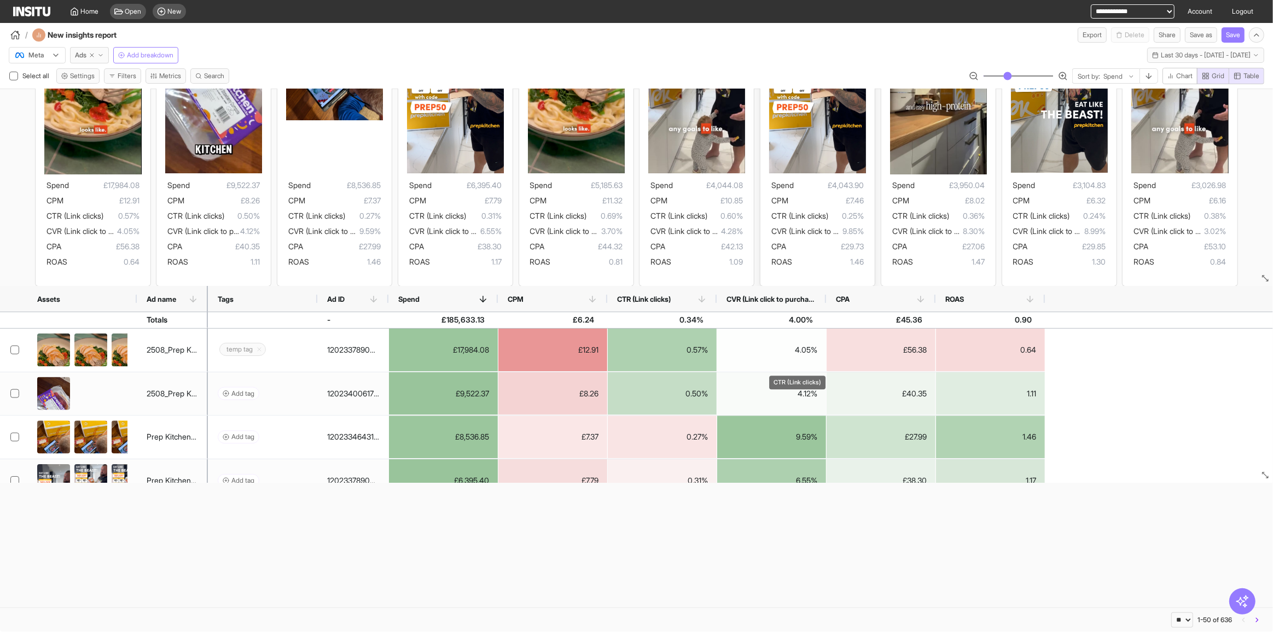
scroll to position [0, 0]
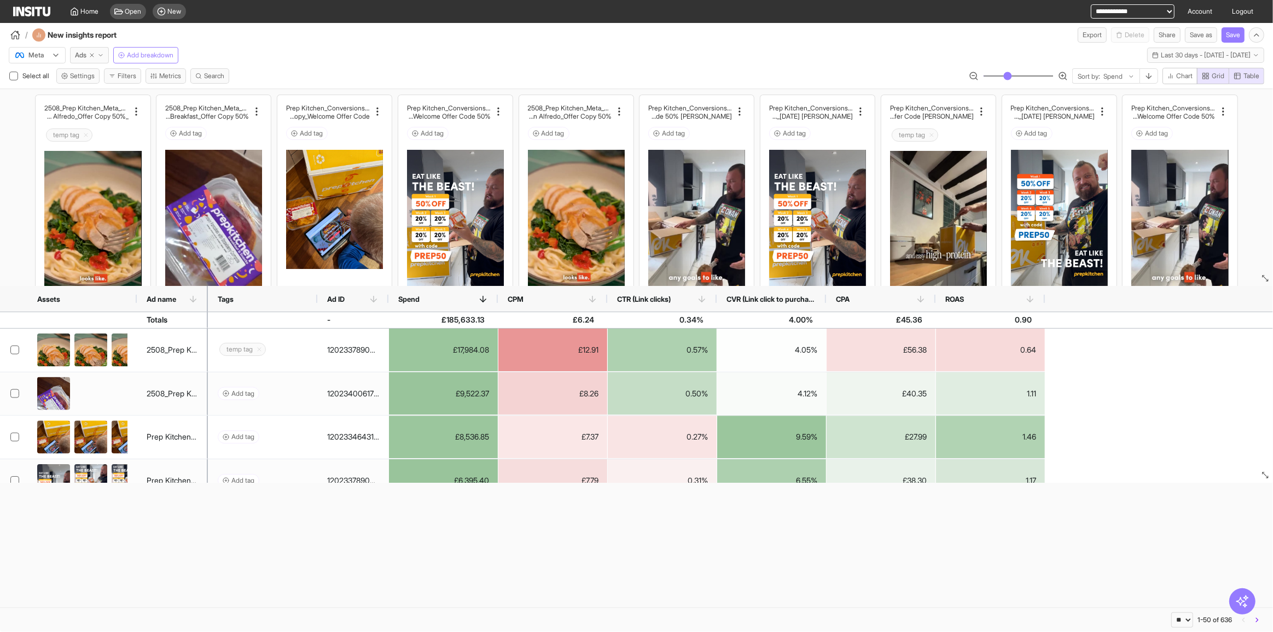
click at [259, 31] on div "/ New insights report Export Delete Share Save as Save" at bounding box center [636, 33] width 1273 height 20
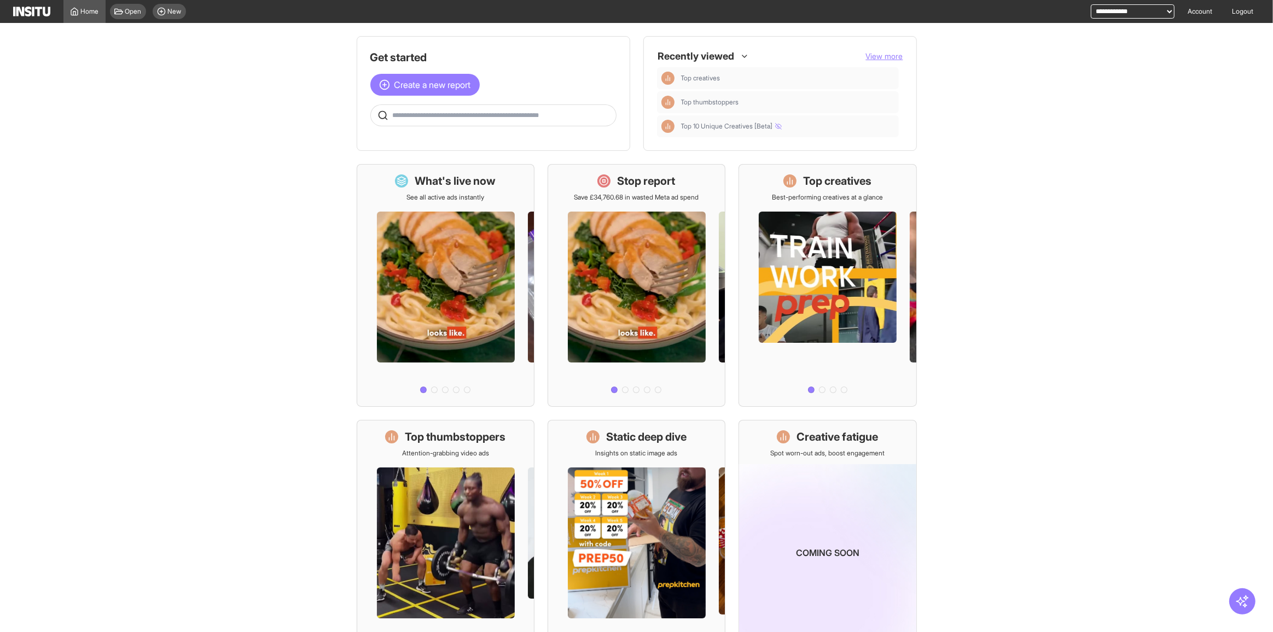
click at [1117, 7] on select "**********" at bounding box center [1133, 11] width 84 height 14
select select "**********"
click at [1091, 4] on select "**********" at bounding box center [1133, 11] width 84 height 14
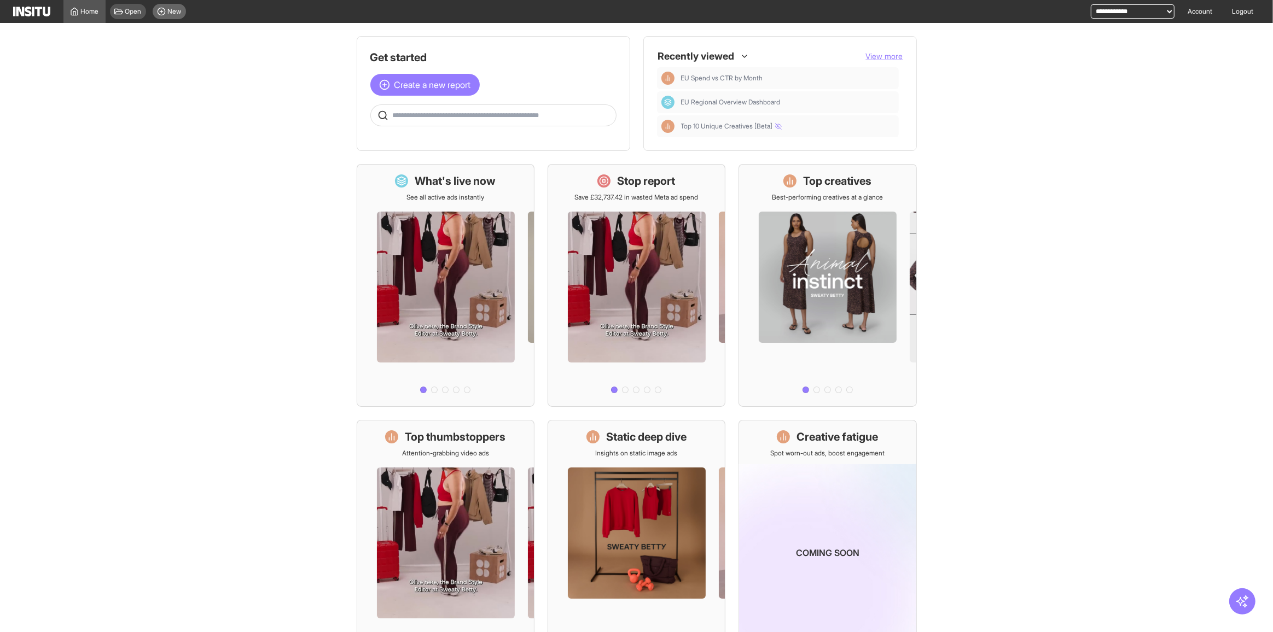
click at [160, 13] on icon at bounding box center [161, 11] width 9 height 9
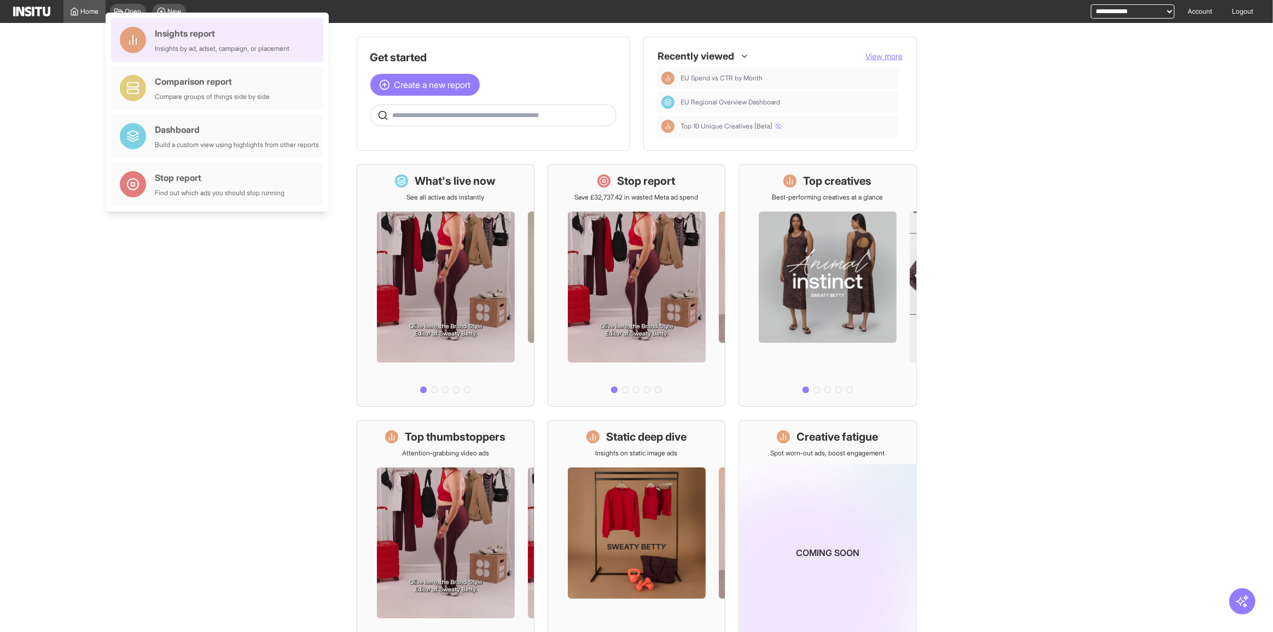
click at [213, 45] on div "Insights by ad, adset, campaign, or placement" at bounding box center [222, 48] width 135 height 9
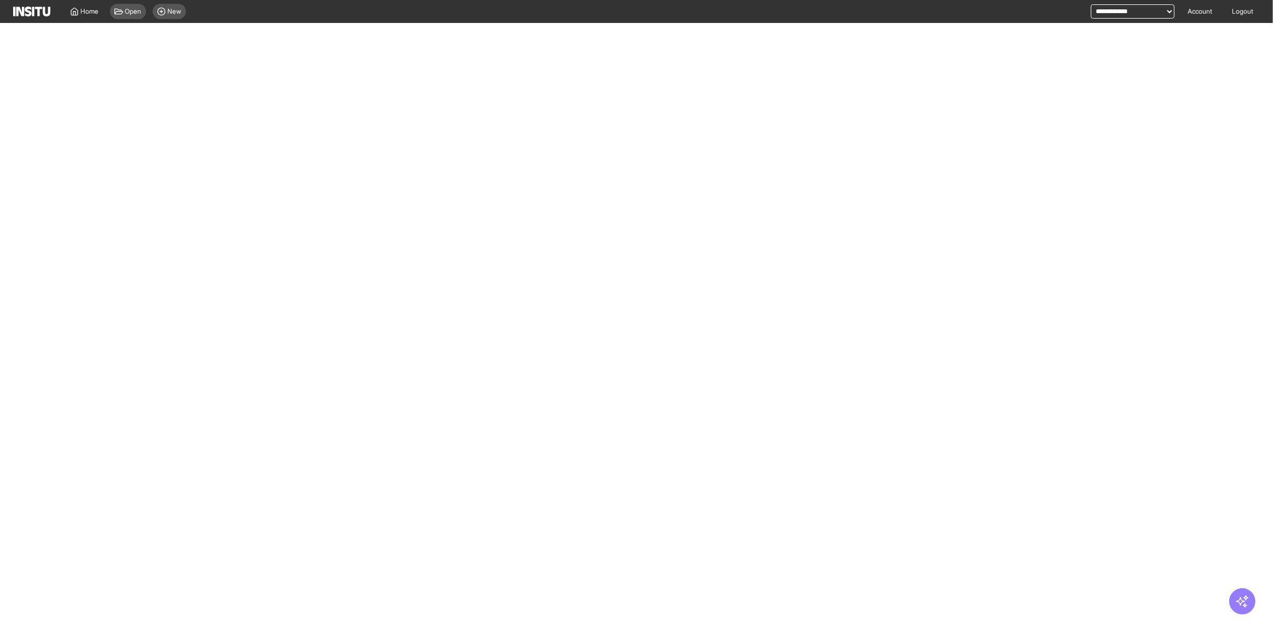
select select "**"
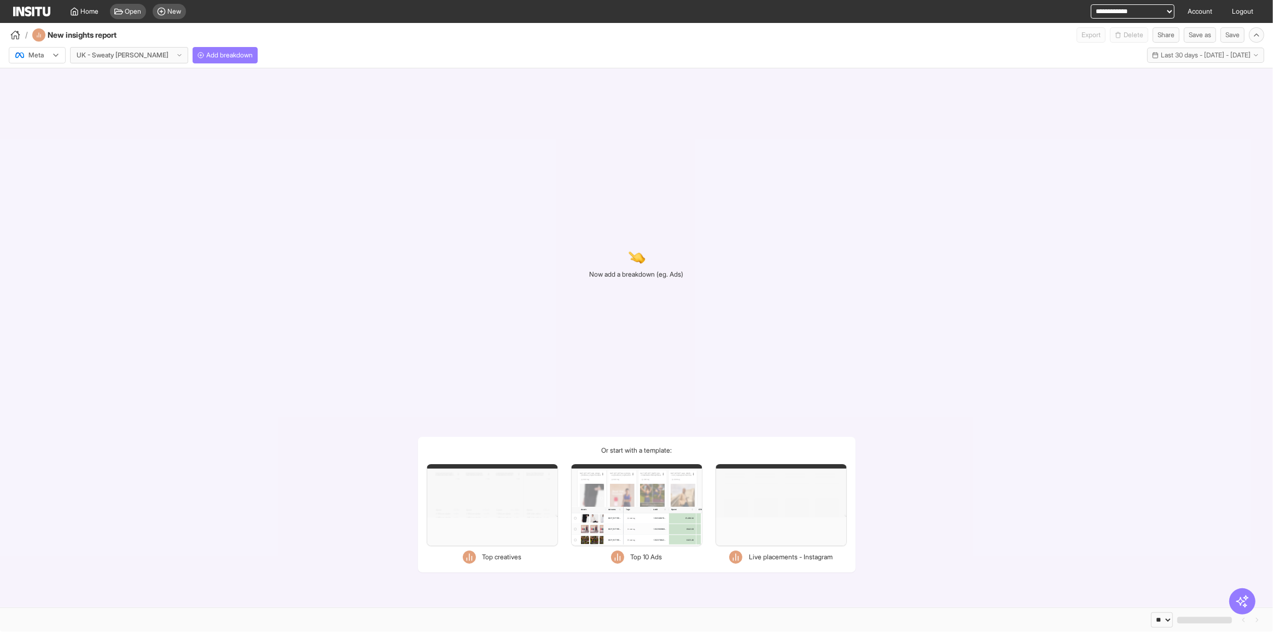
click at [178, 42] on div "/ New insights report Export Delete Share Save as Save" at bounding box center [636, 33] width 1273 height 20
click at [206, 55] on span "Add breakdown" at bounding box center [229, 55] width 46 height 9
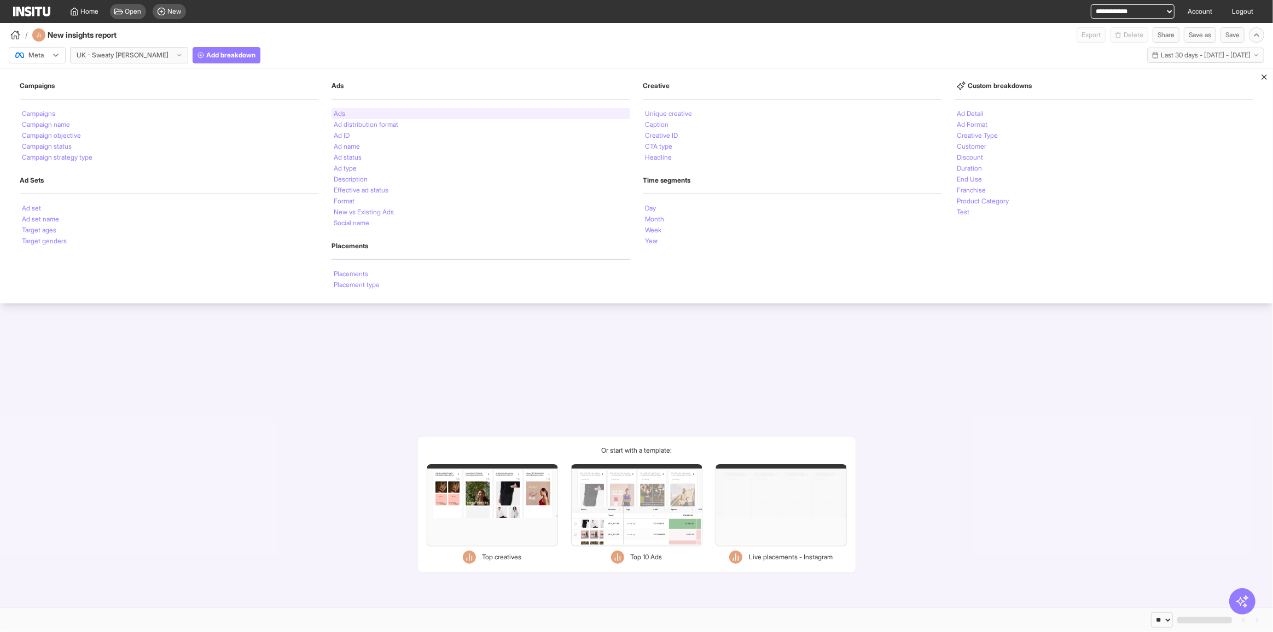
click at [369, 109] on div "Ads" at bounding box center [481, 113] width 299 height 11
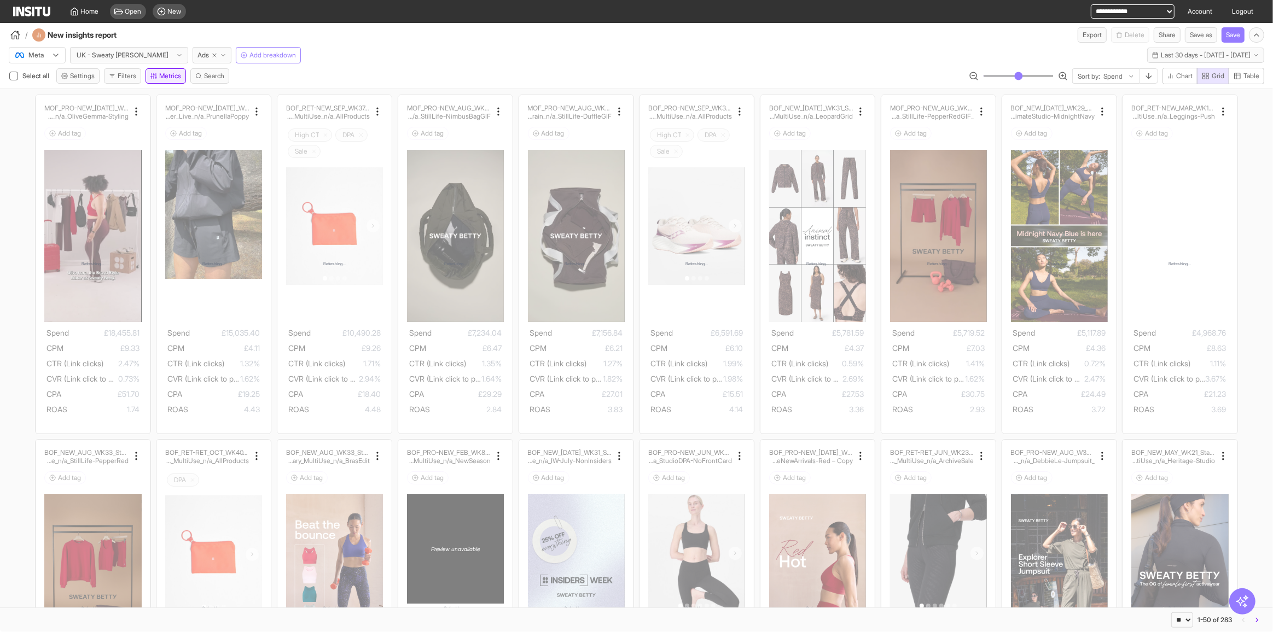
click at [174, 76] on button "Metrics" at bounding box center [166, 75] width 40 height 15
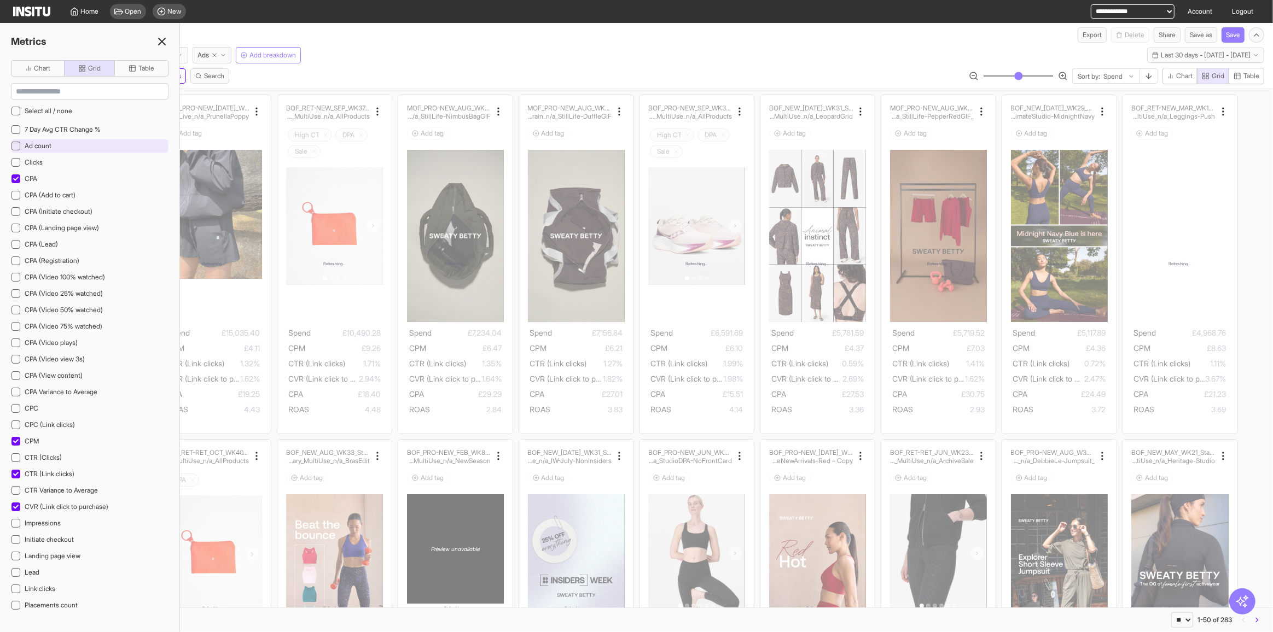
click at [67, 148] on div "Ad count" at bounding box center [90, 146] width 158 height 14
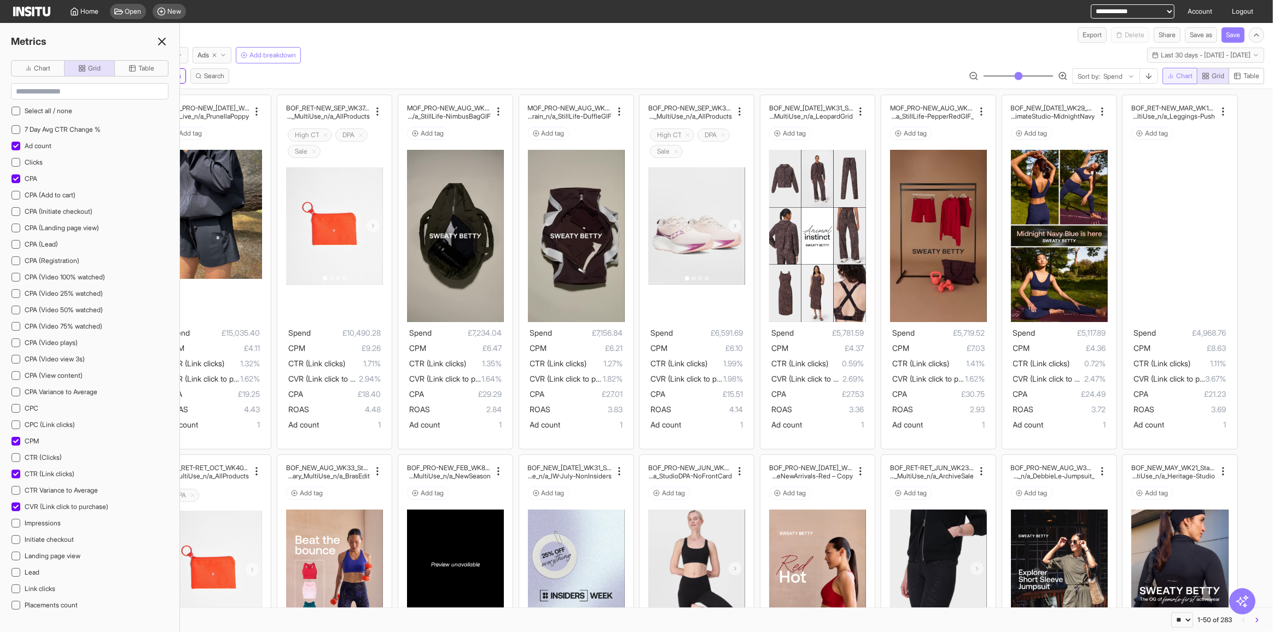
click at [1181, 77] on span "Chart" at bounding box center [1184, 76] width 16 height 9
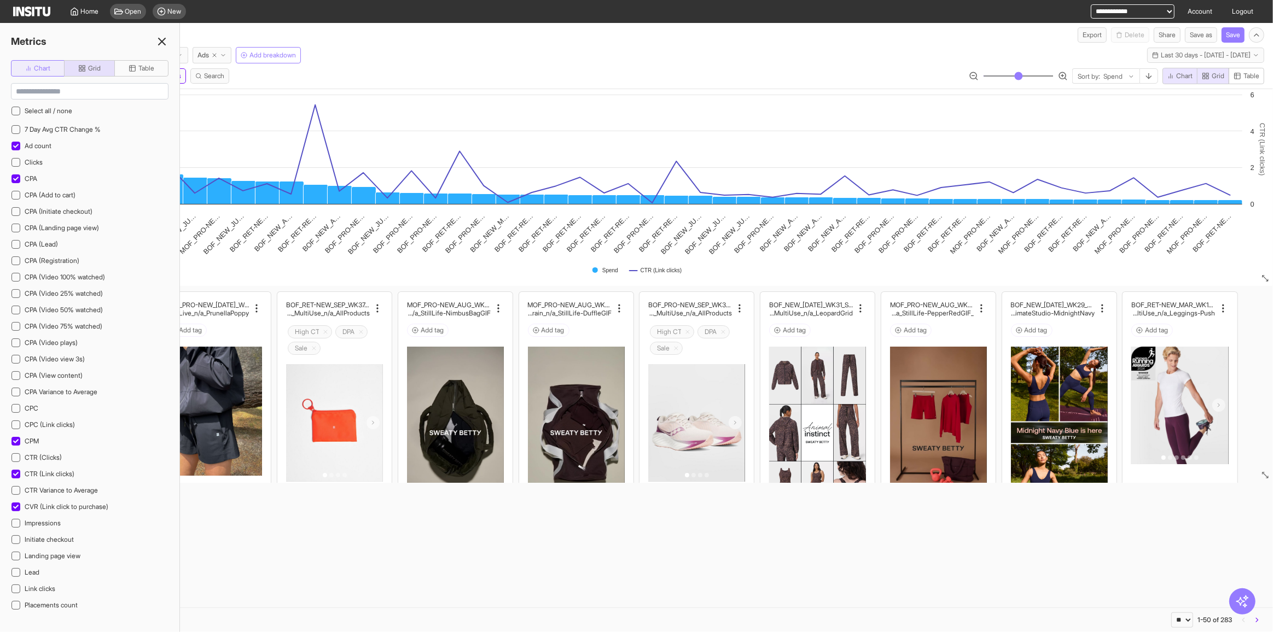
click at [43, 75] on button "Chart" at bounding box center [38, 68] width 54 height 16
click at [51, 470] on div "7 Day Avg CTR Change % Ad count Clicks CPA CPA (Add to cart) CPA (Initiate chec…" at bounding box center [90, 369] width 158 height 492
click at [50, 470] on span "CTR (Link clicks)" at bounding box center [50, 474] width 50 height 8
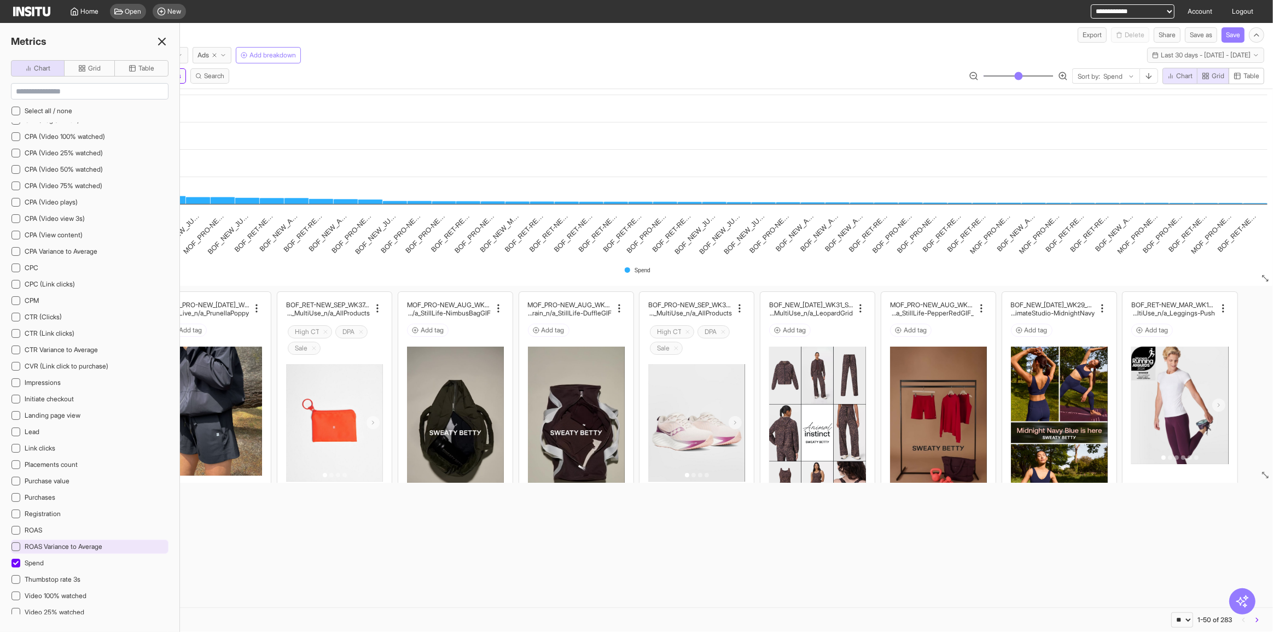
scroll to position [207, 0]
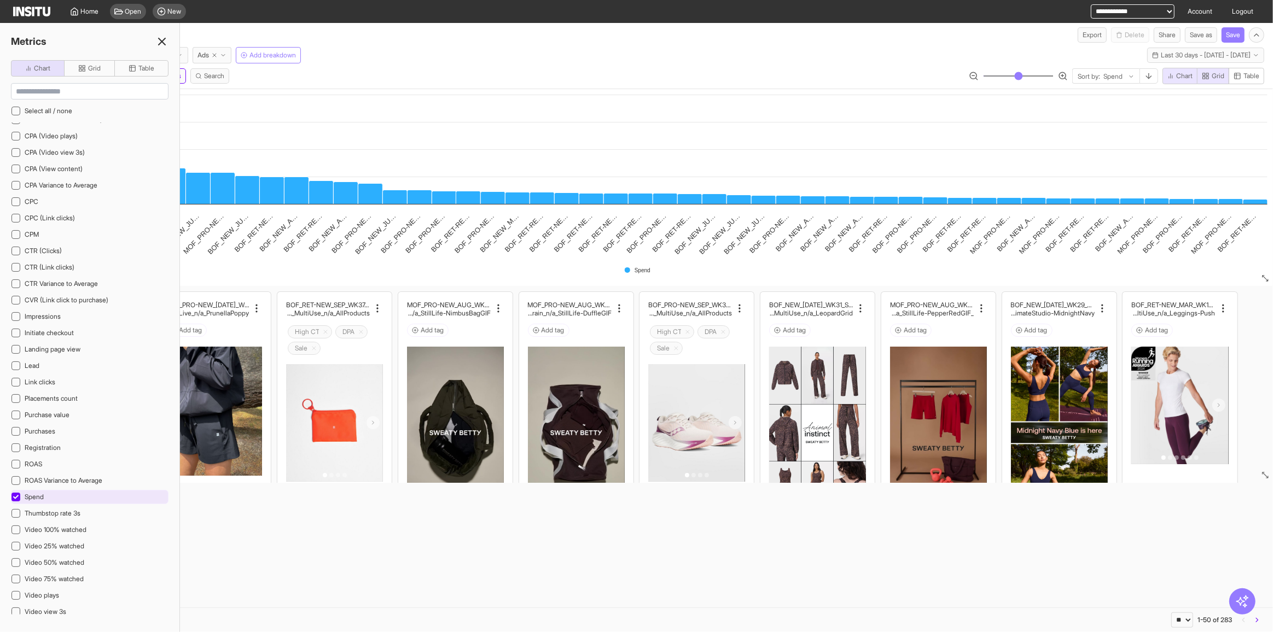
click at [51, 490] on div "Spend" at bounding box center [90, 497] width 158 height 14
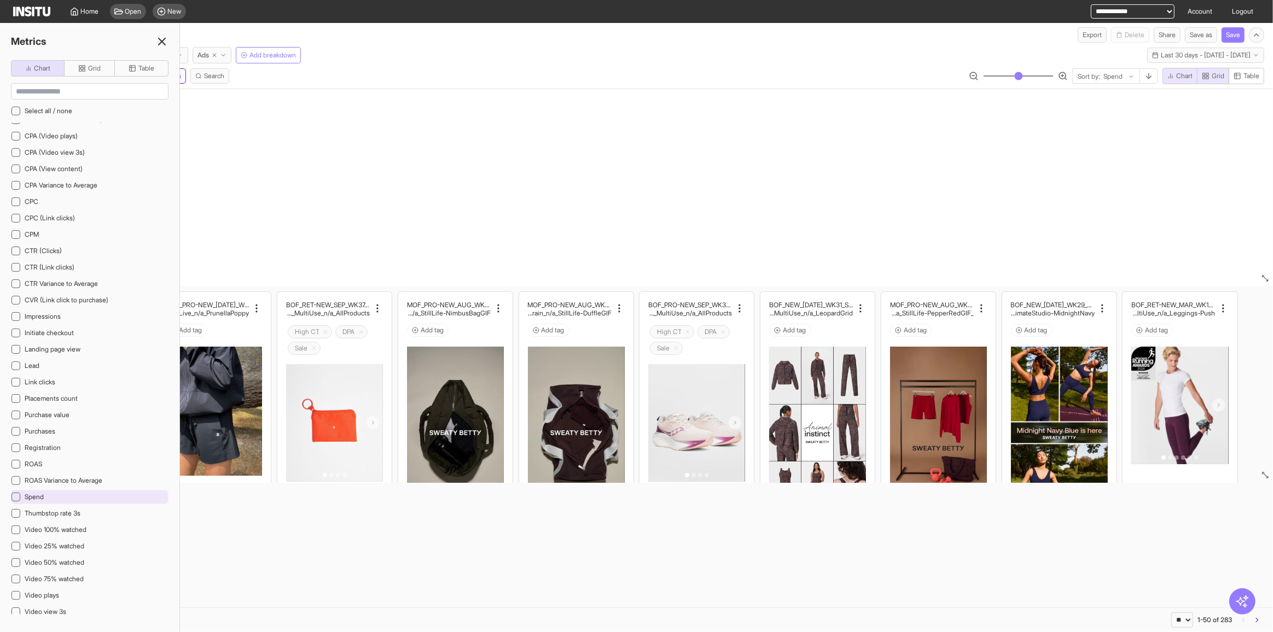
click at [52, 490] on div "Spend" at bounding box center [90, 497] width 158 height 14
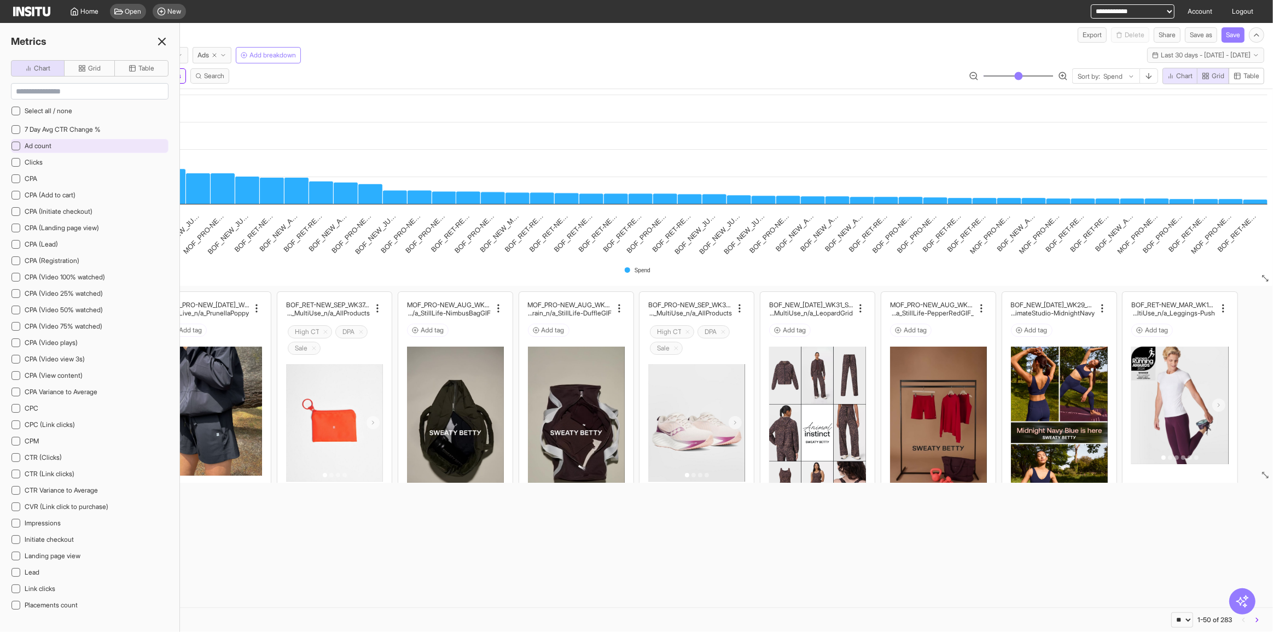
click at [55, 143] on div "Ad count" at bounding box center [90, 146] width 158 height 14
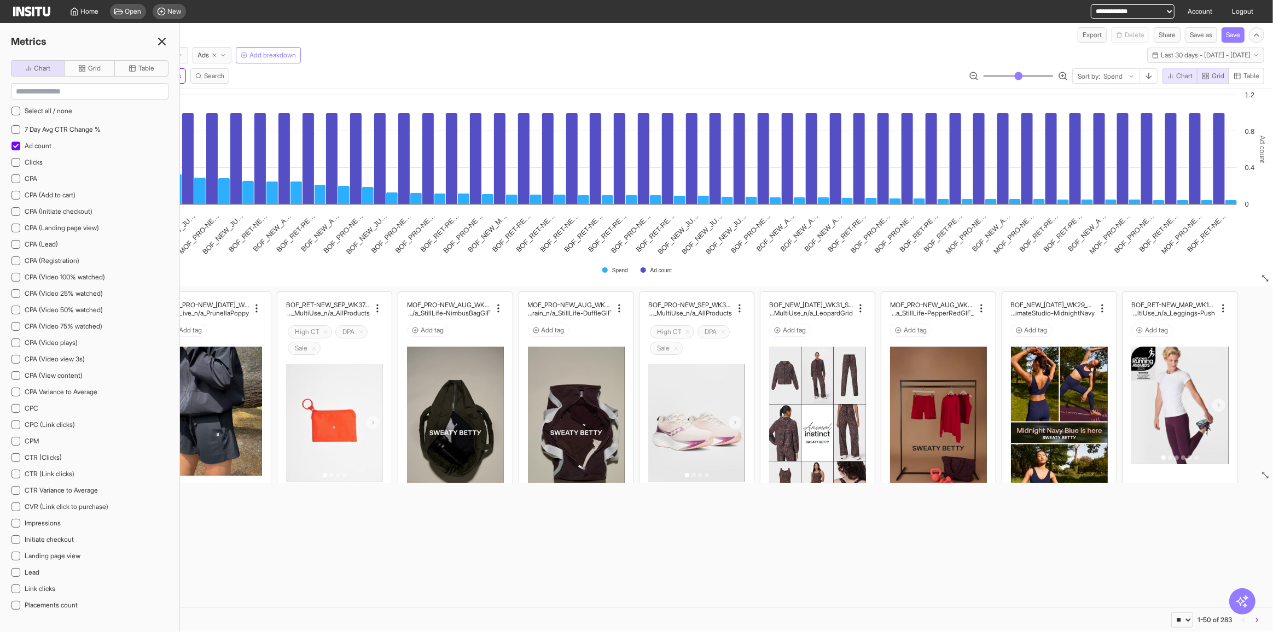
click at [166, 42] on icon at bounding box center [161, 41] width 13 height 13
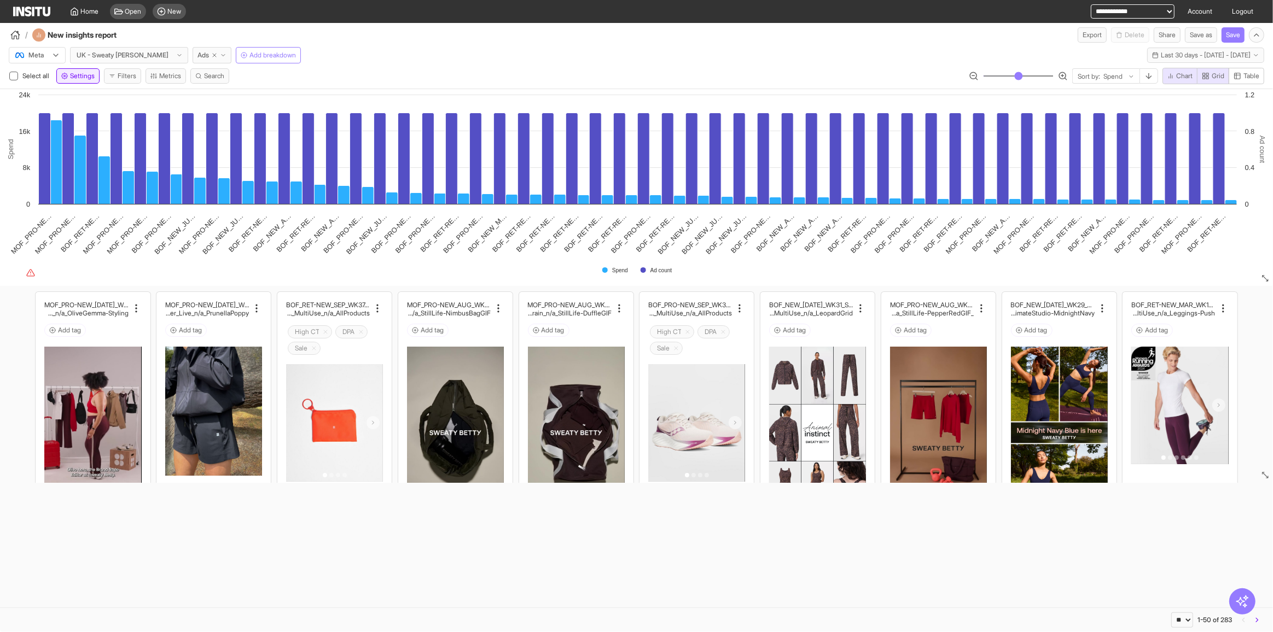
click at [75, 77] on span "Settings" at bounding box center [82, 76] width 25 height 9
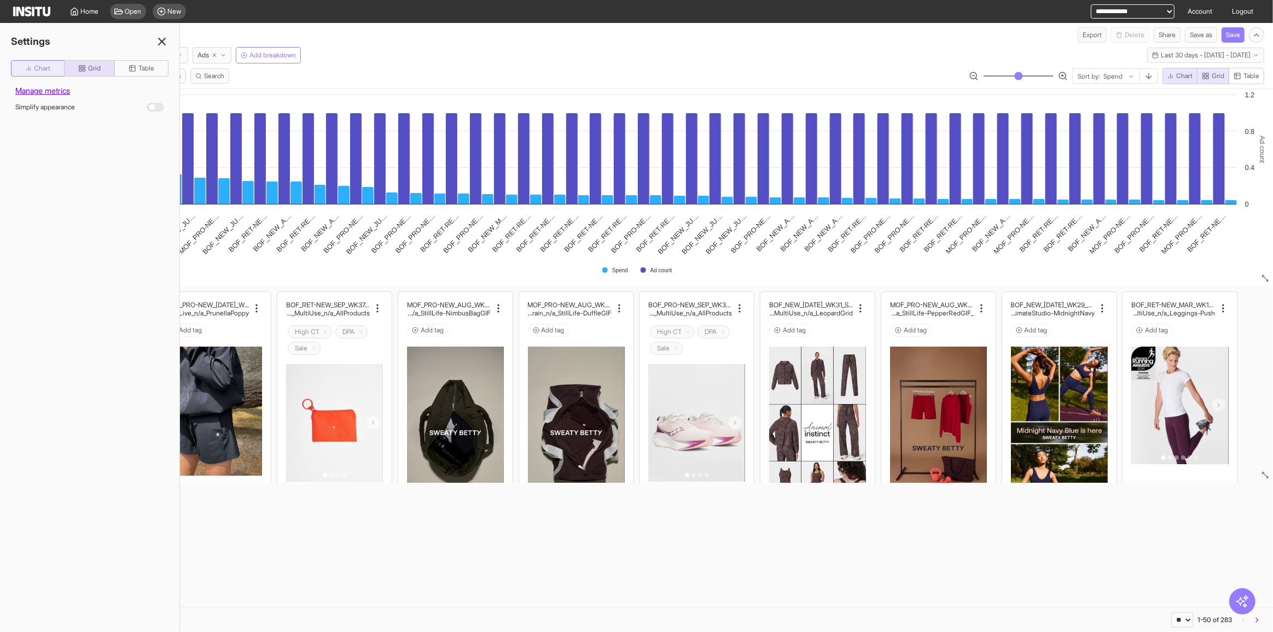
click at [19, 69] on button "Chart" at bounding box center [38, 68] width 54 height 16
click at [156, 212] on div at bounding box center [155, 214] width 18 height 9
click at [129, 247] on icon "button" at bounding box center [124, 249] width 7 height 6
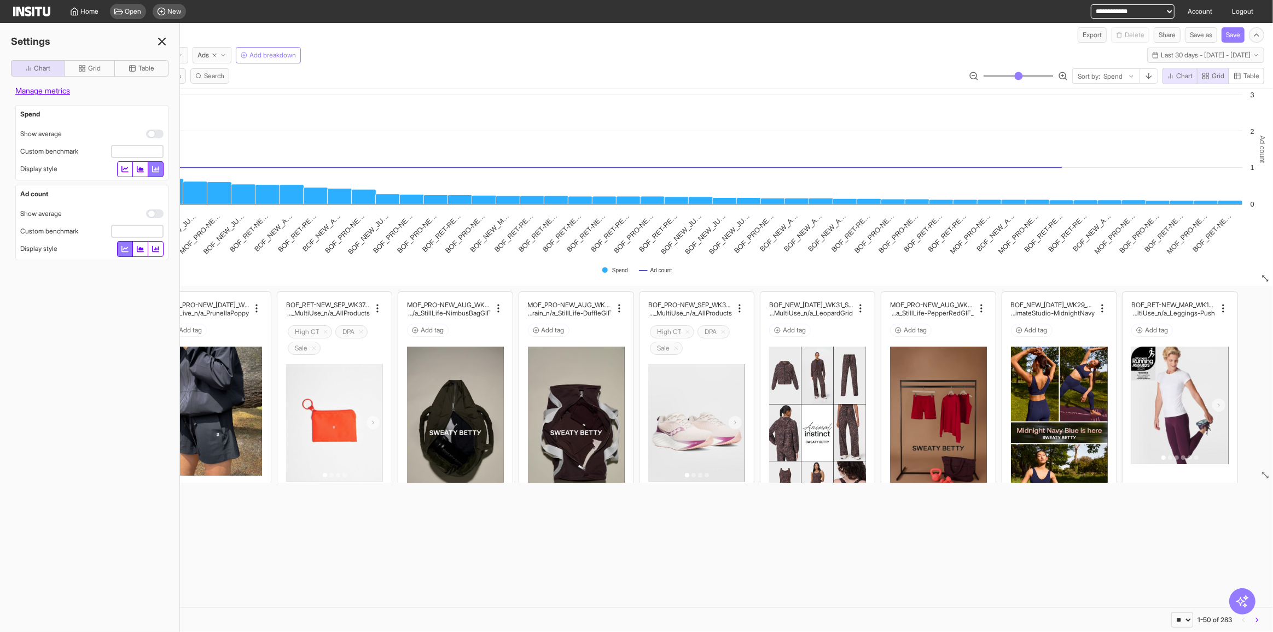
click at [155, 134] on div at bounding box center [155, 134] width 18 height 9
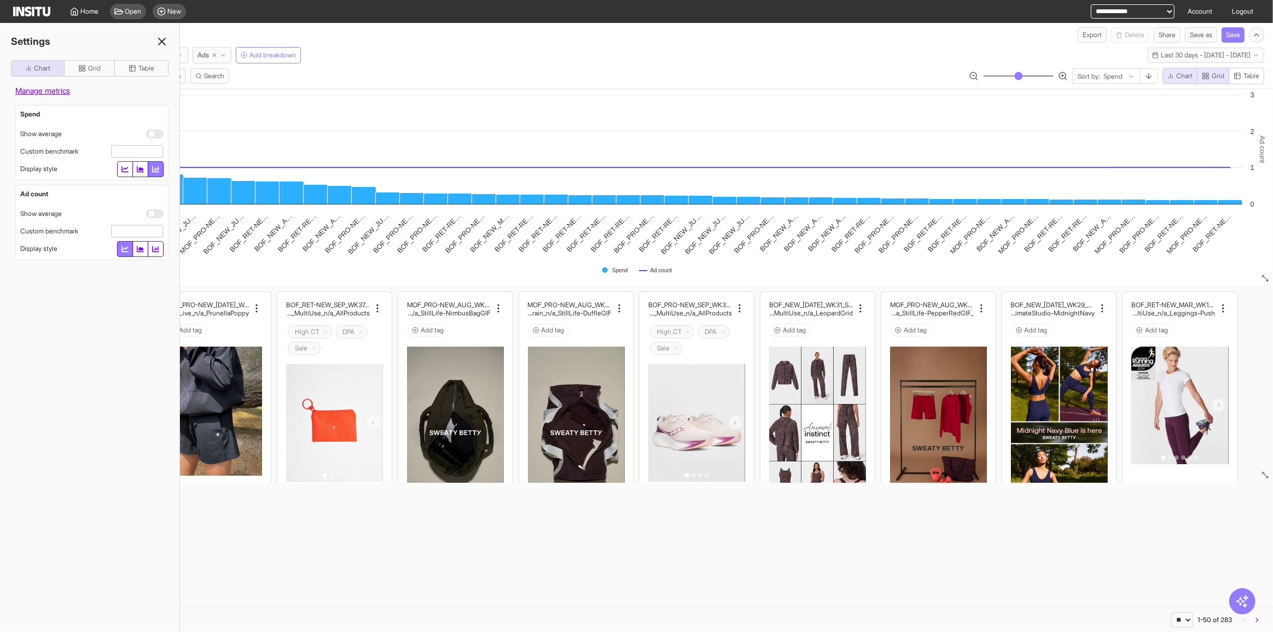
click at [165, 42] on icon at bounding box center [161, 41] width 13 height 13
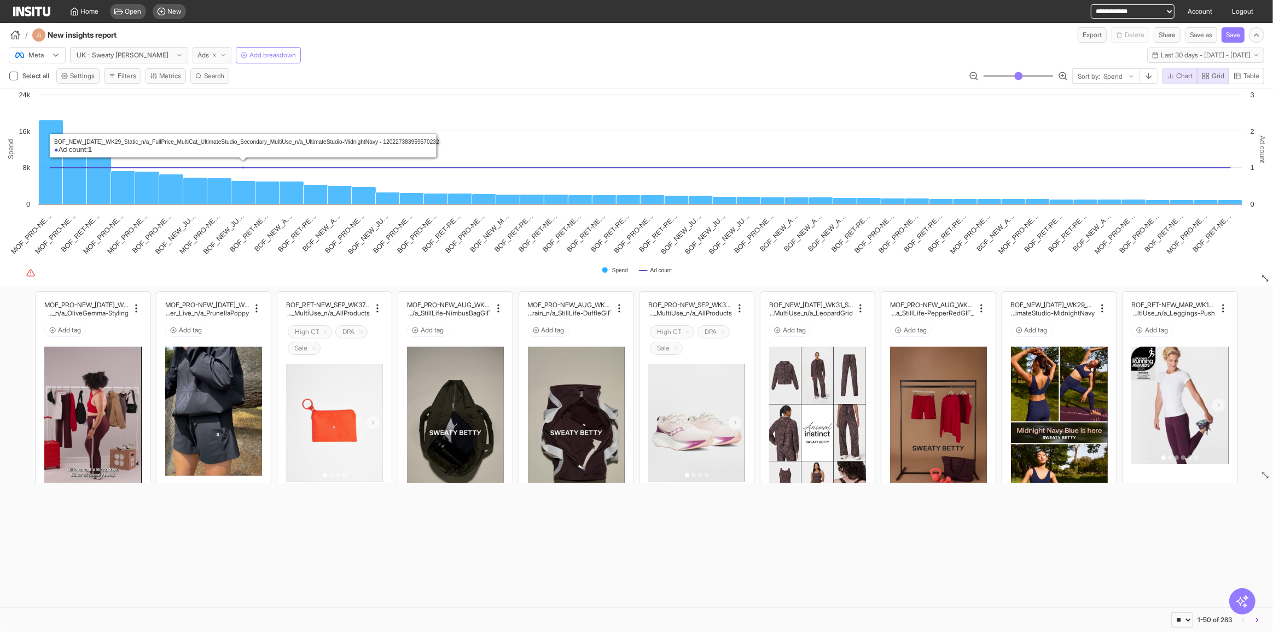
click at [193, 49] on button "Ads" at bounding box center [212, 55] width 39 height 16
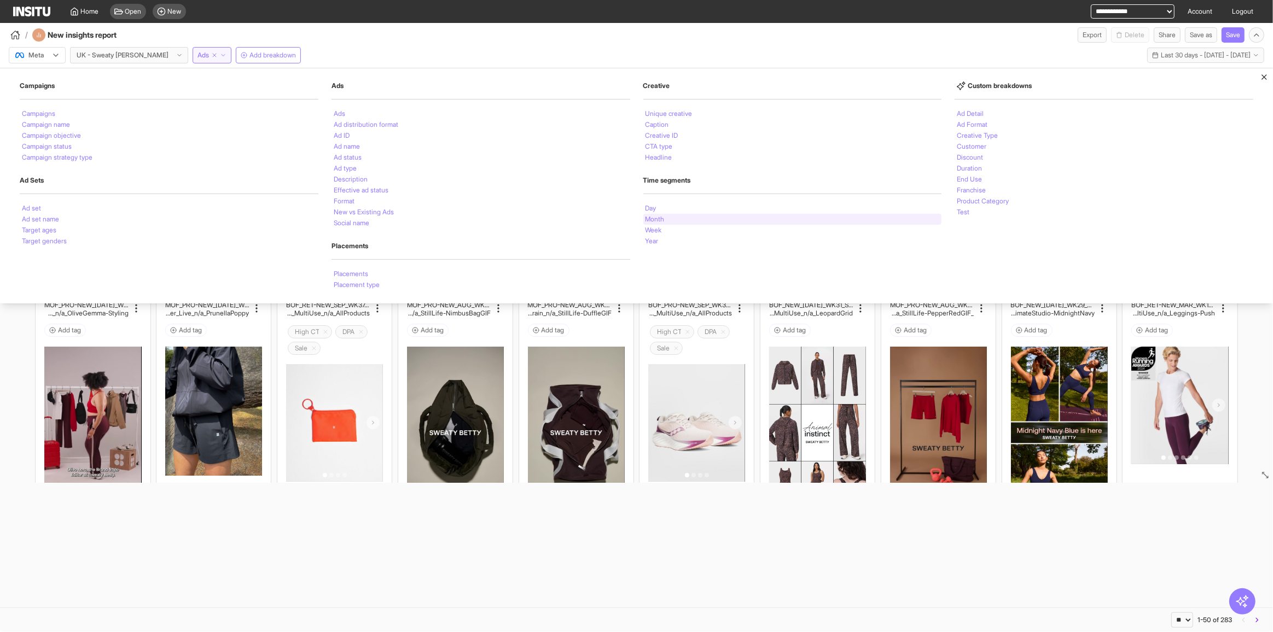
click at [664, 214] on div "Month" at bounding box center [792, 219] width 299 height 11
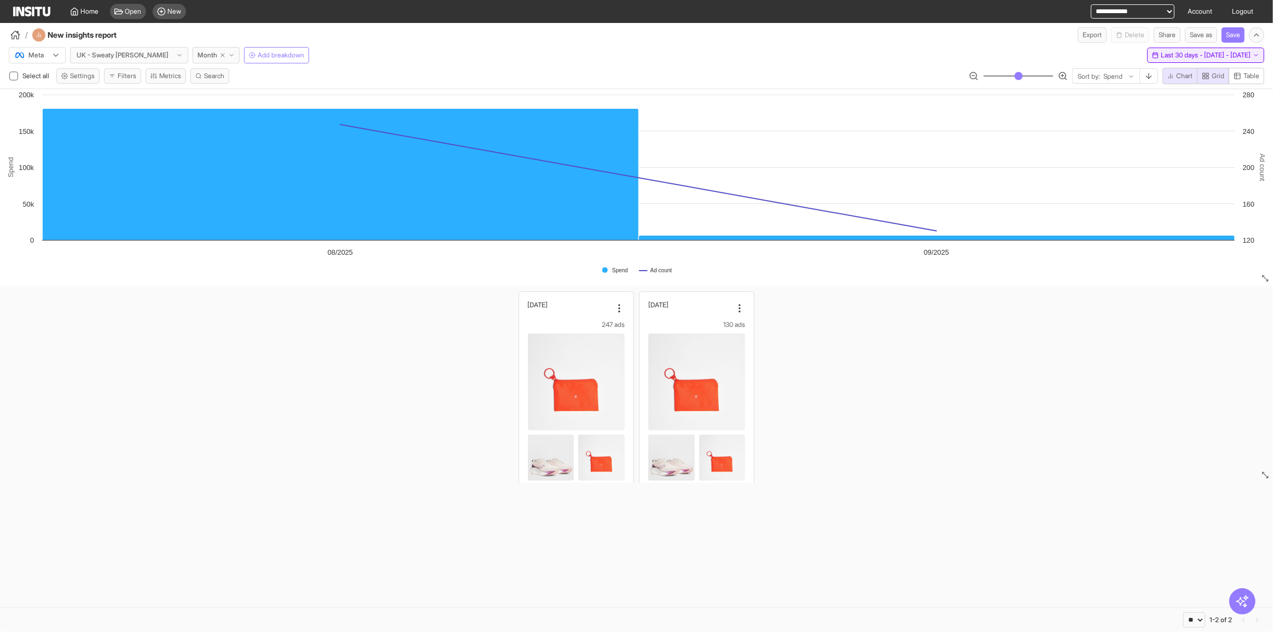
click at [1161, 56] on span "Last 30 days - Sun 3 Aug - Mon 1 Sep, 2025" at bounding box center [1206, 55] width 90 height 9
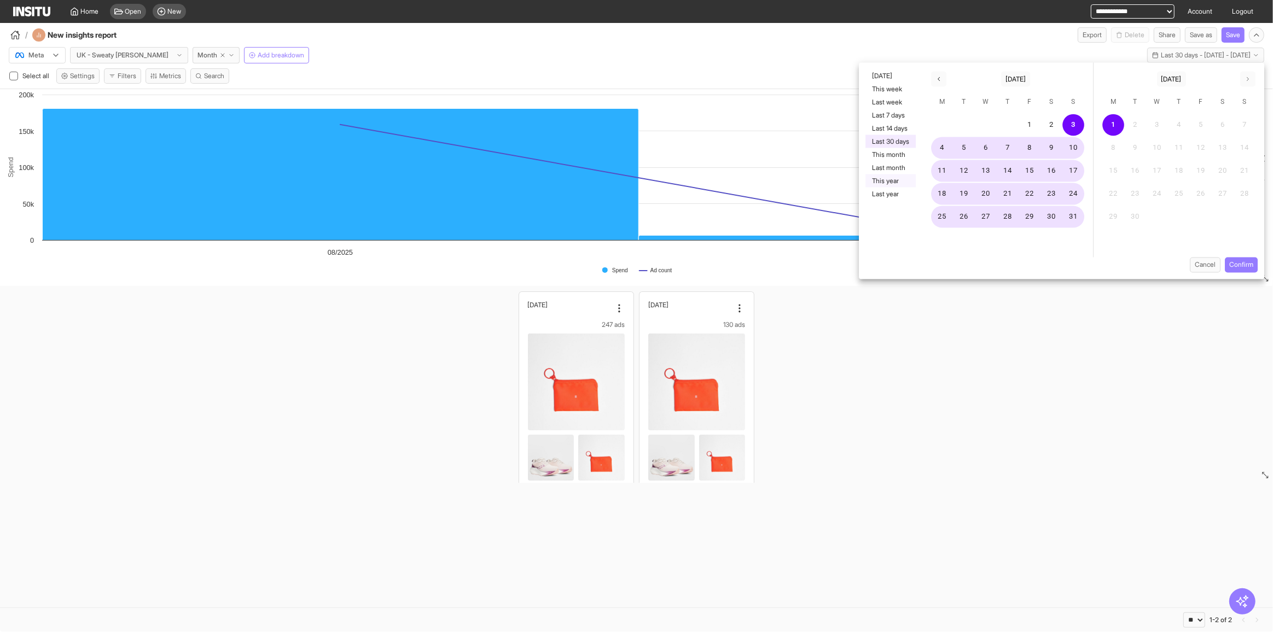
click at [899, 178] on button "This year" at bounding box center [890, 181] width 50 height 13
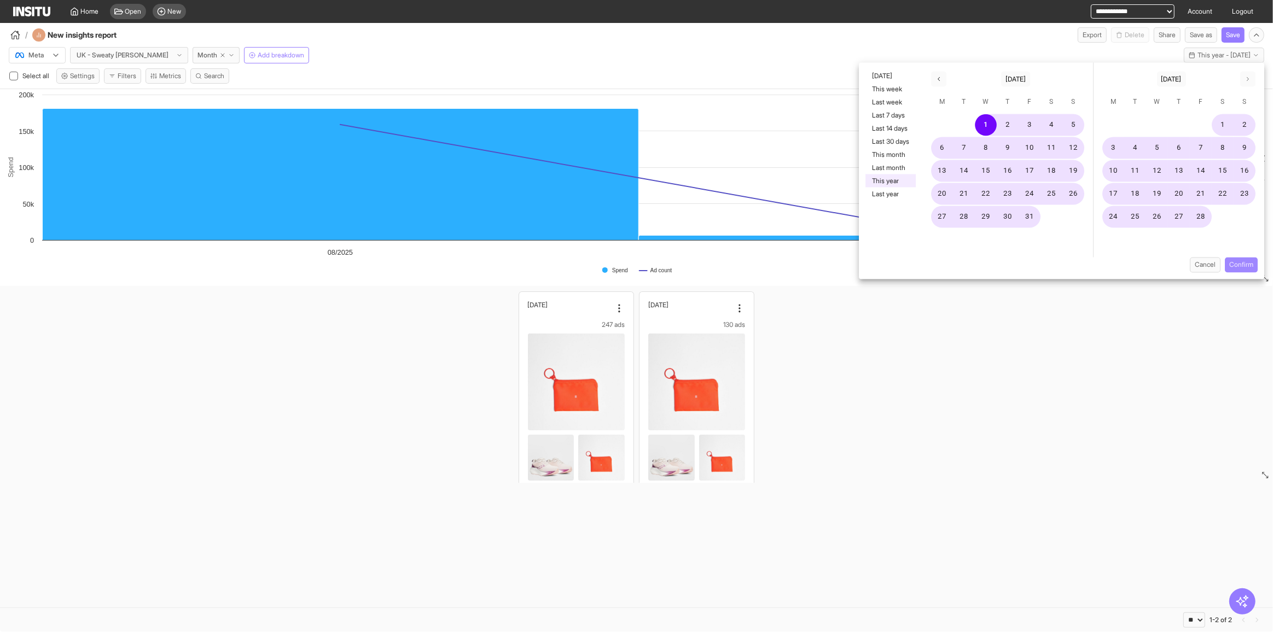
click at [1238, 268] on button "Confirm" at bounding box center [1241, 265] width 33 height 15
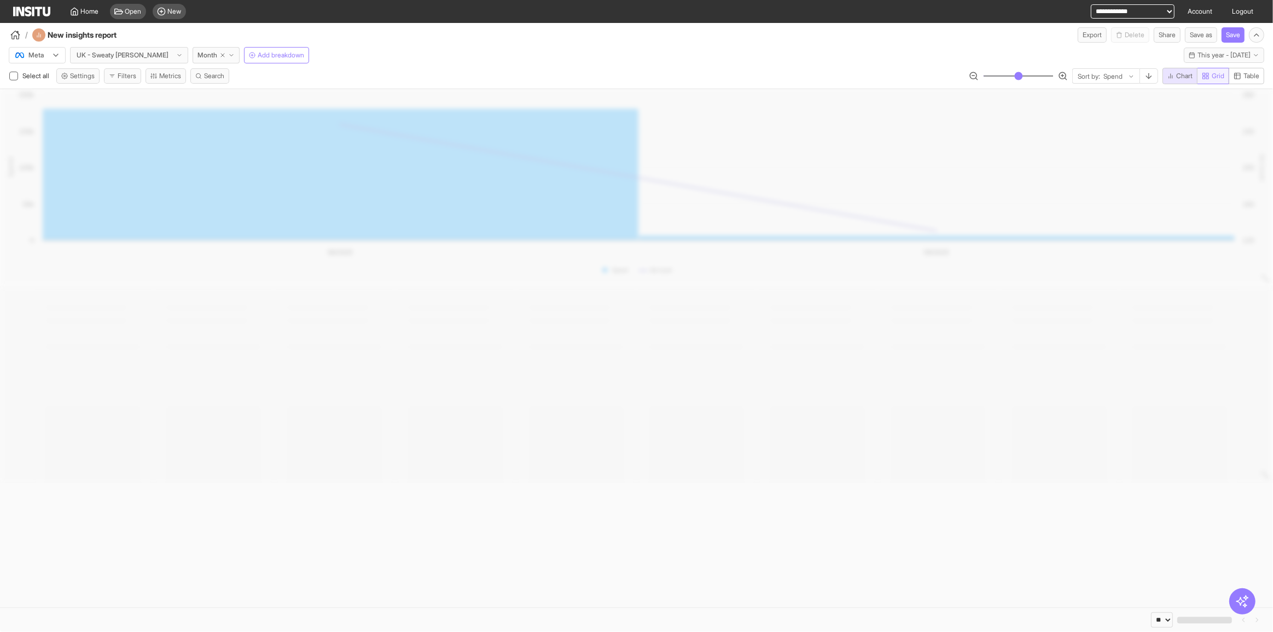
click at [1217, 73] on span "Grid" at bounding box center [1218, 76] width 13 height 9
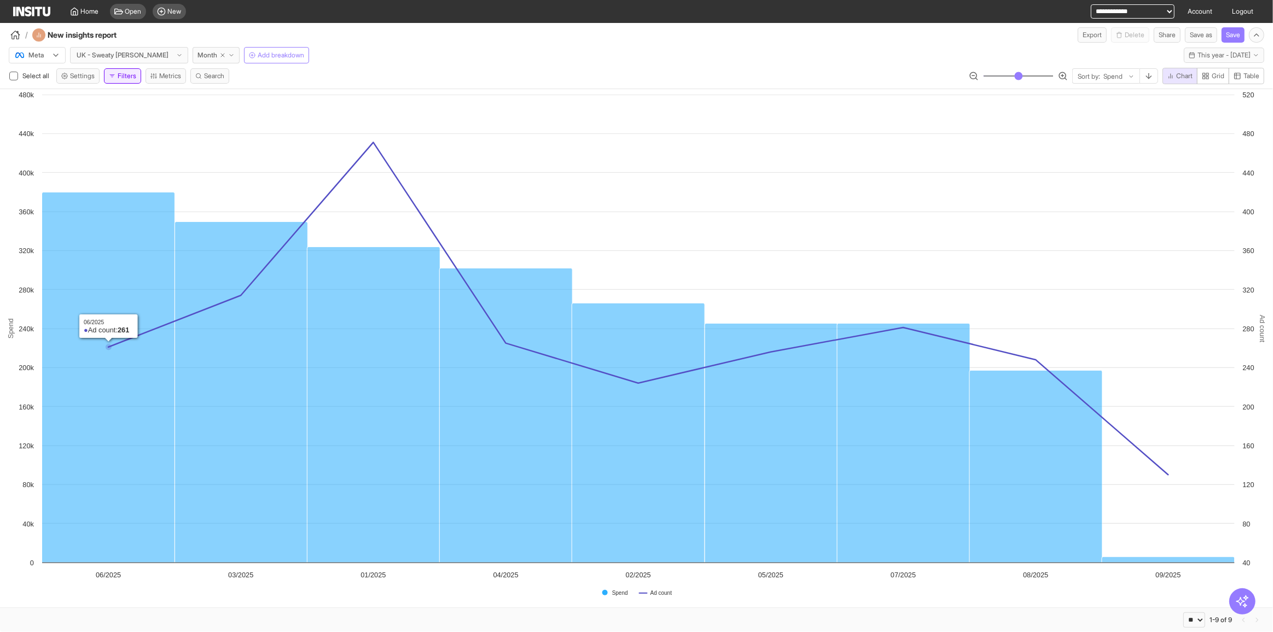
click at [127, 79] on button "Filters" at bounding box center [122, 75] width 37 height 15
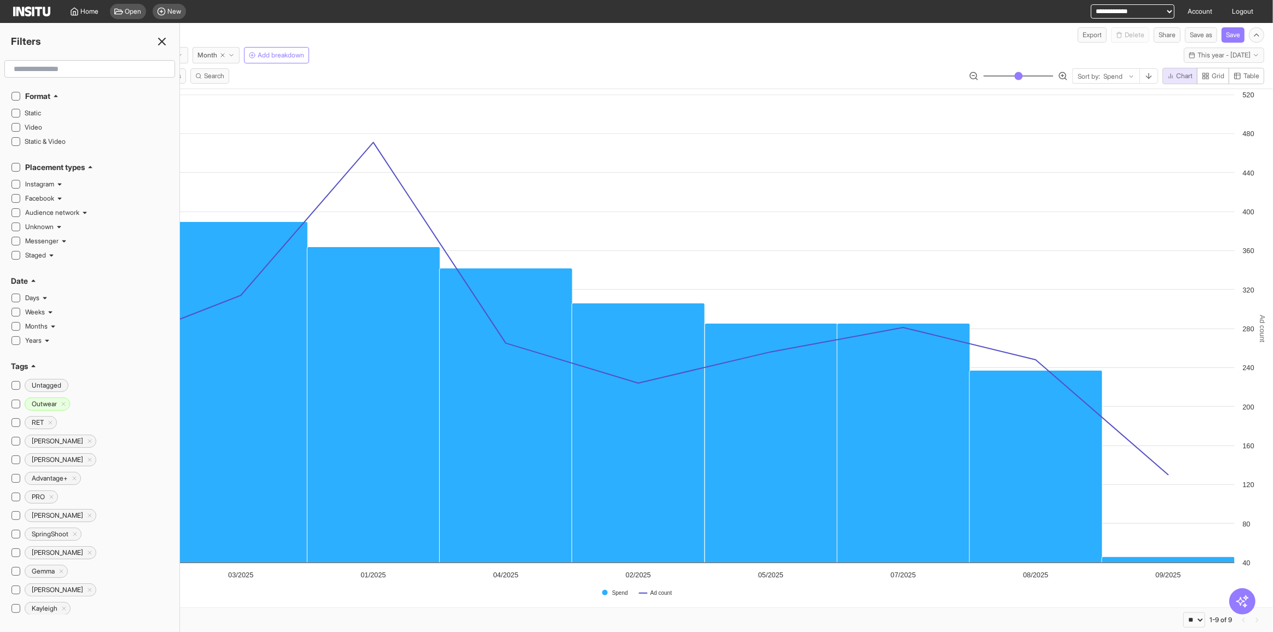
click at [167, 41] on icon at bounding box center [161, 41] width 13 height 13
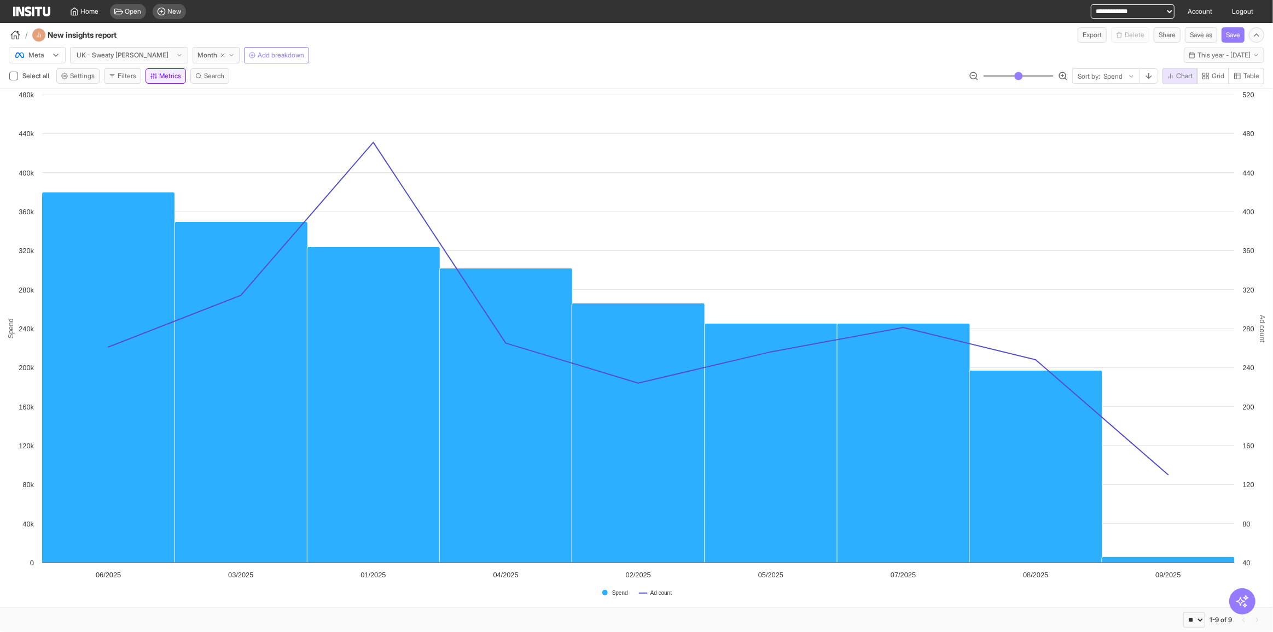
click at [174, 82] on button "Metrics" at bounding box center [166, 75] width 40 height 15
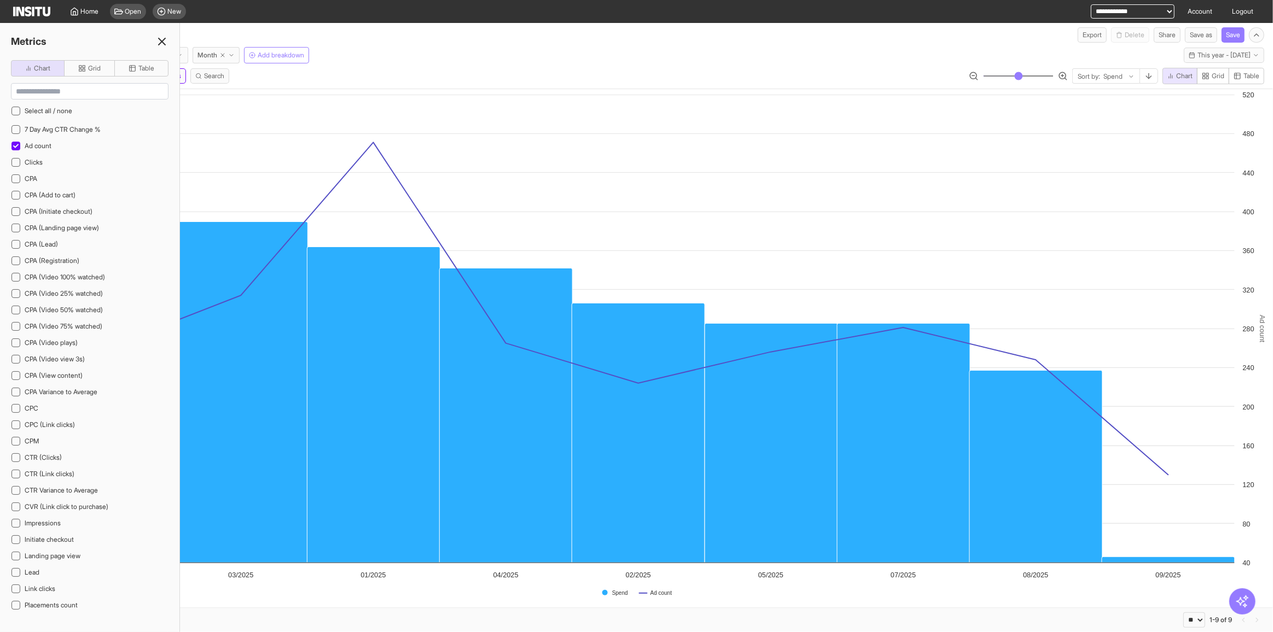
click at [565, 51] on div "Meta UK - Sweaty Betty Month Add breakdown This year - Mon 1 Sep, 2025 1 Jan 25…" at bounding box center [636, 53] width 1273 height 21
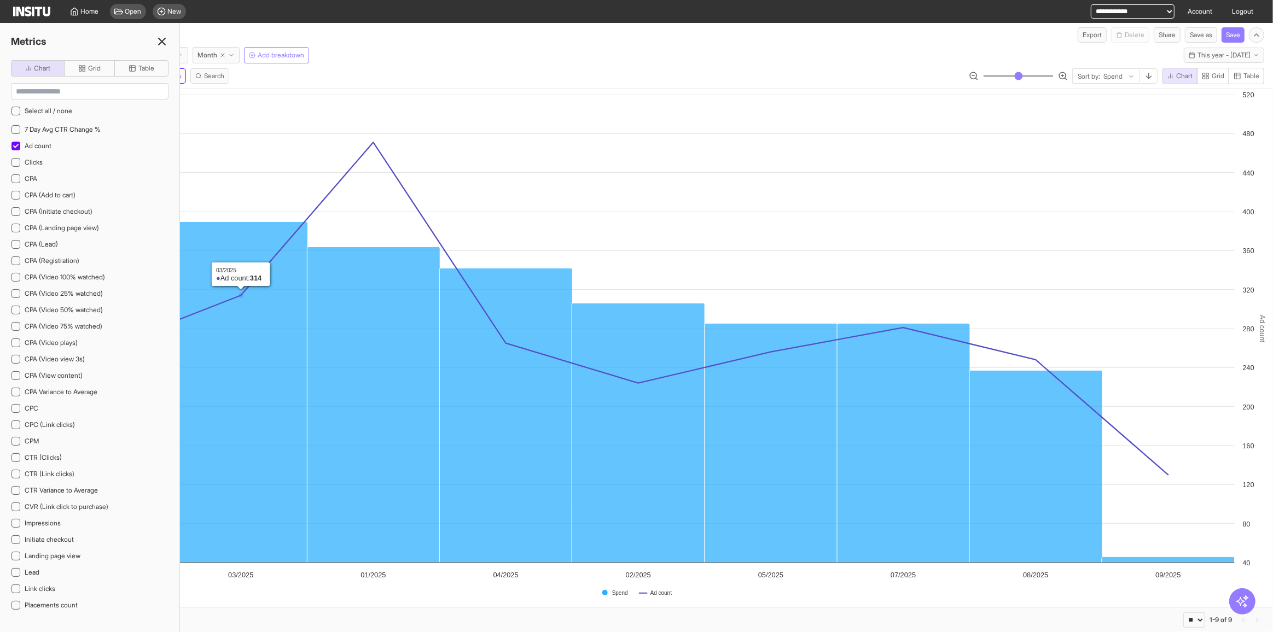
click at [154, 36] on div "Metrics" at bounding box center [89, 41] width 179 height 15
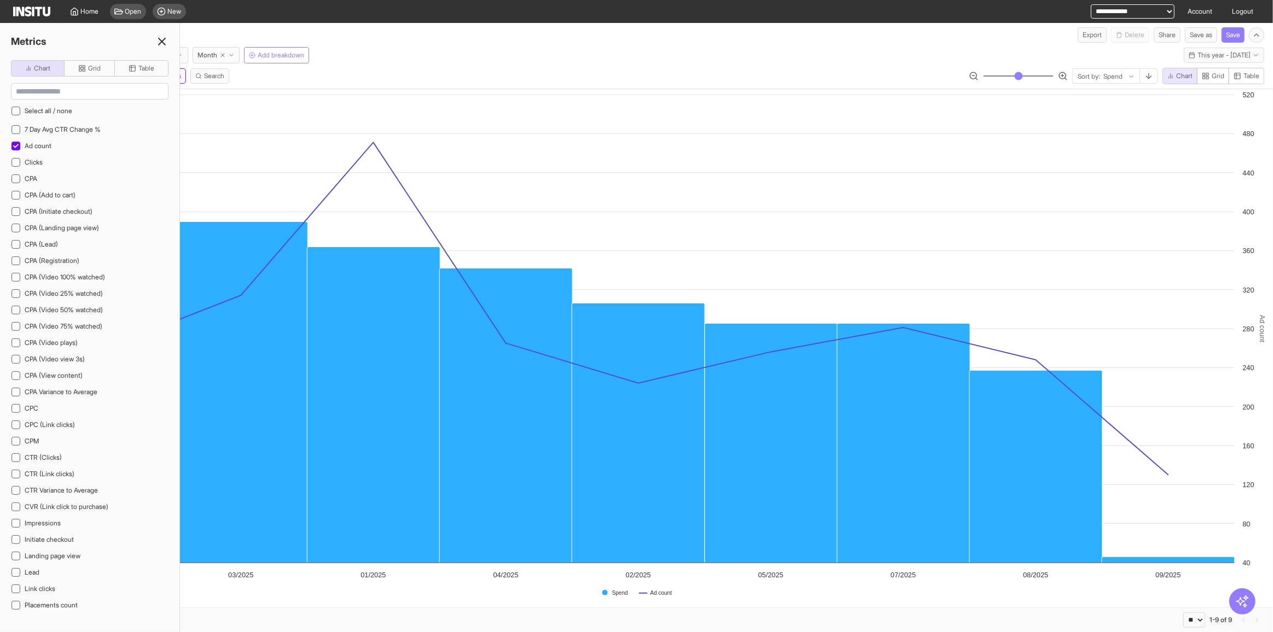
click at [162, 38] on icon at bounding box center [161, 41] width 13 height 13
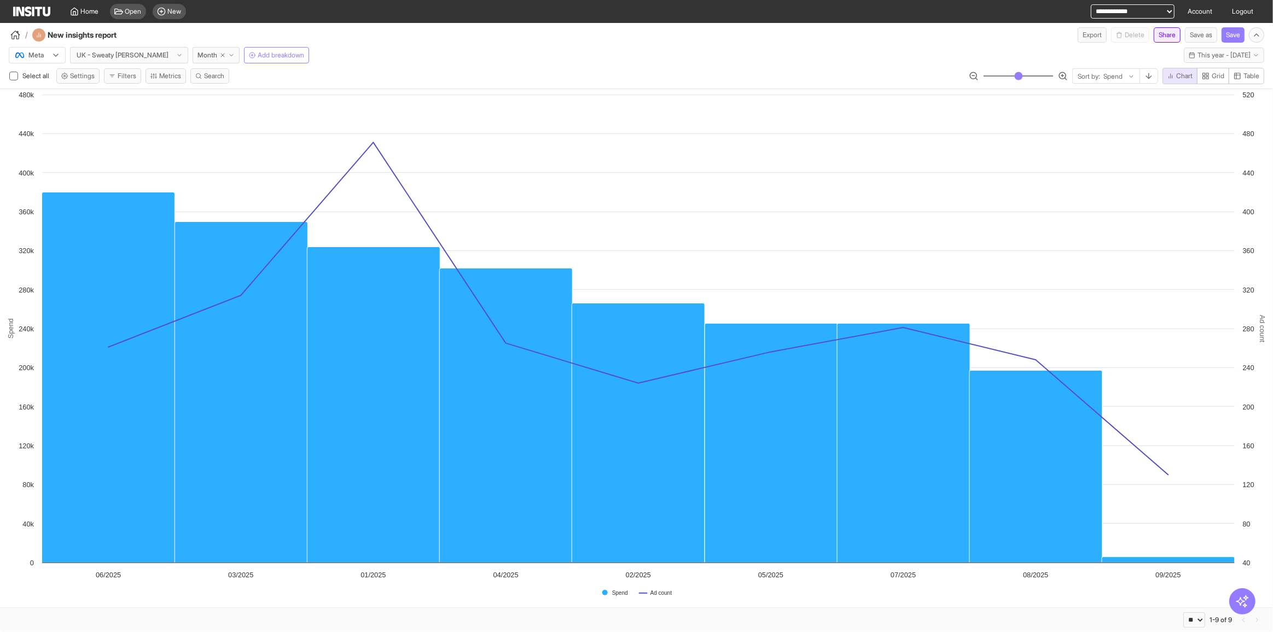
click at [1164, 34] on button "Share" at bounding box center [1167, 34] width 27 height 15
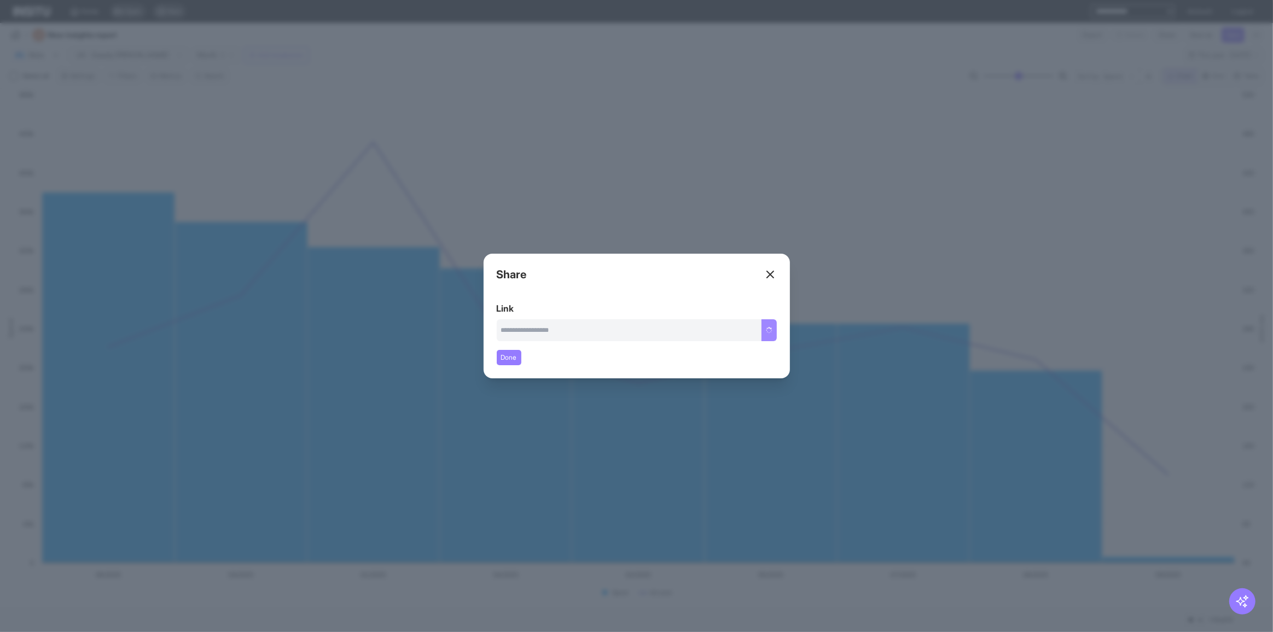
type input "**********"
click at [763, 333] on button "Copy link" at bounding box center [758, 330] width 37 height 22
click at [741, 64] on div "Close overlay" at bounding box center [636, 316] width 1273 height 632
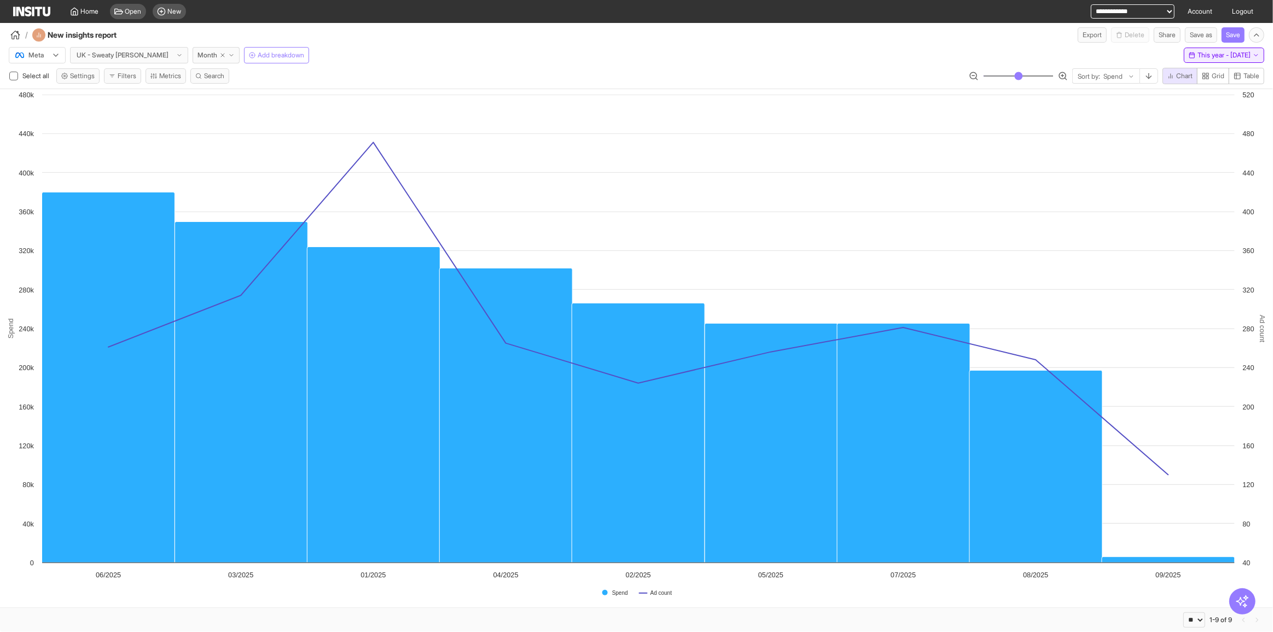
click at [1197, 55] on span "This year - [DATE]" at bounding box center [1223, 55] width 53 height 9
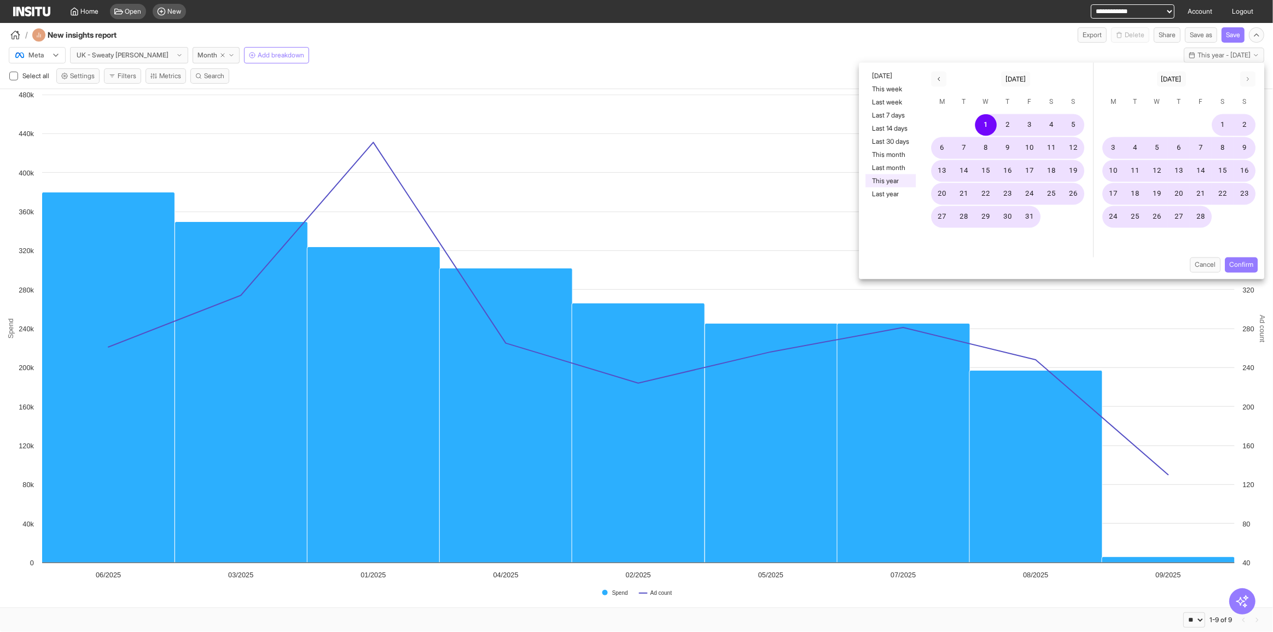
click at [915, 34] on div "/ New insights report Export Delete Share Save as Save" at bounding box center [636, 33] width 1273 height 20
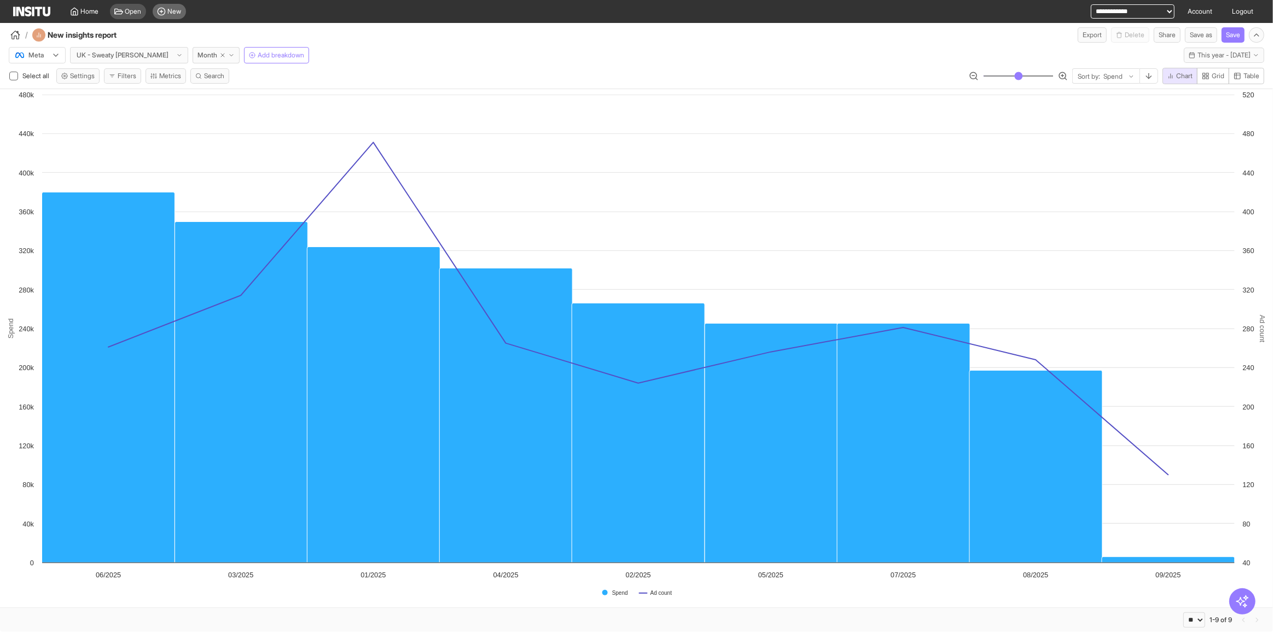
click at [180, 11] on span "New" at bounding box center [175, 11] width 14 height 9
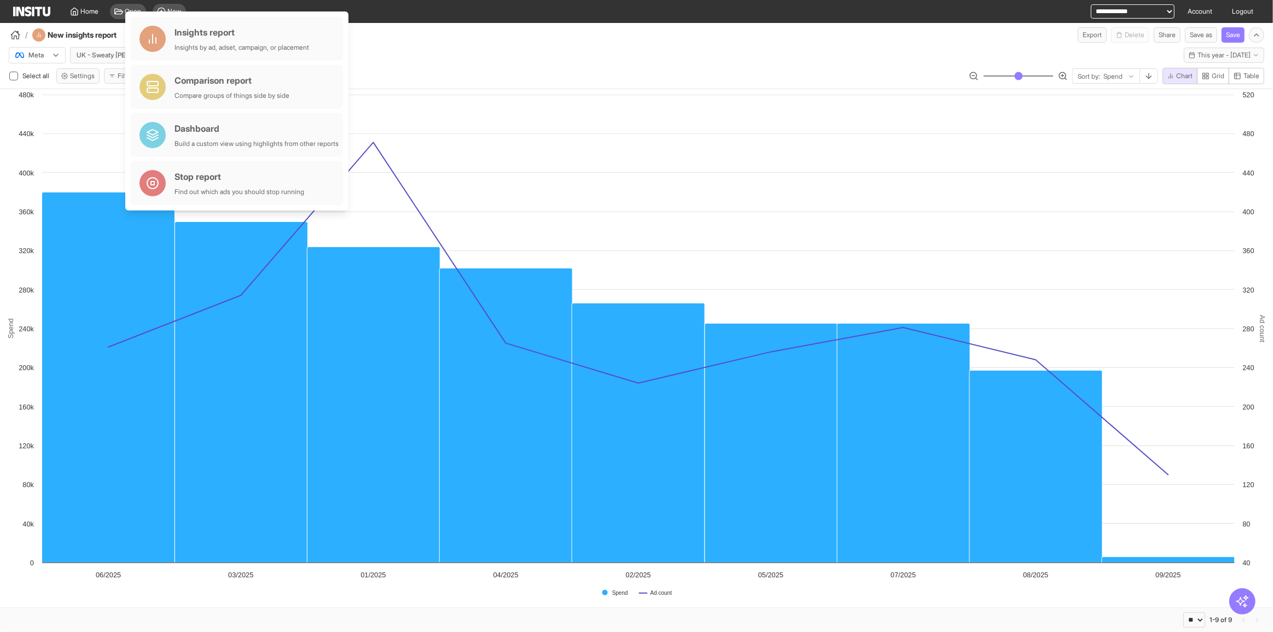
drag, startPoint x: 467, startPoint y: 37, endPoint x: 486, endPoint y: 35, distance: 19.8
click at [467, 37] on div "/ New insights report Export Delete Share Save as Save" at bounding box center [636, 33] width 1273 height 20
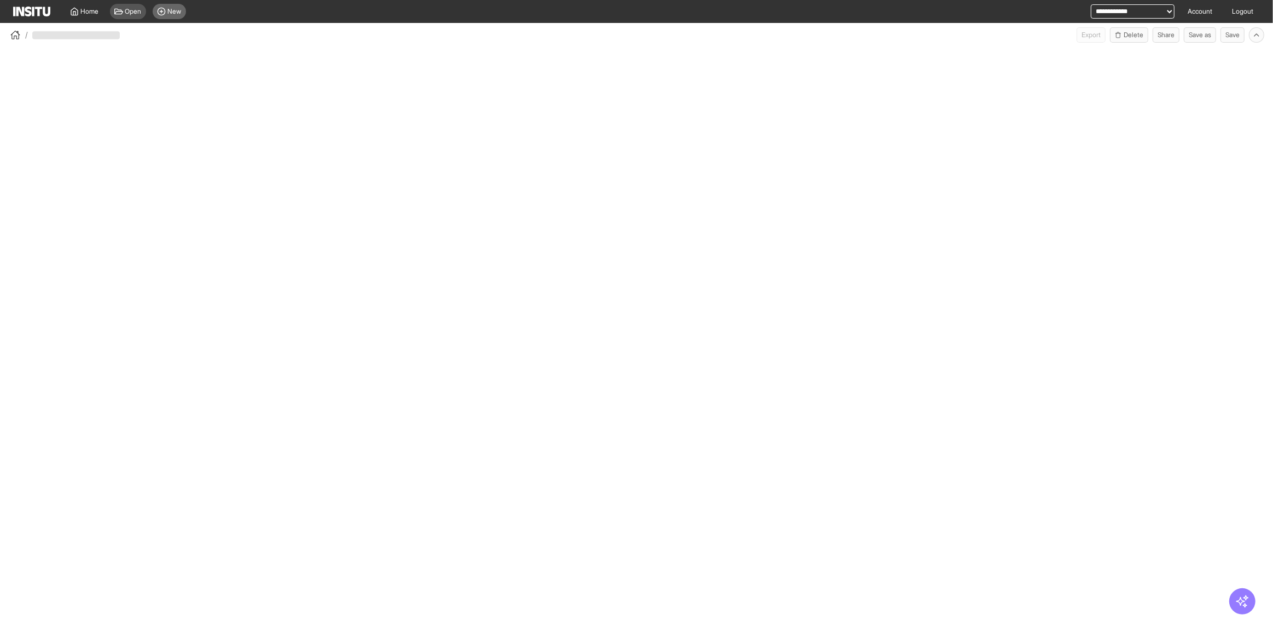
select select "**"
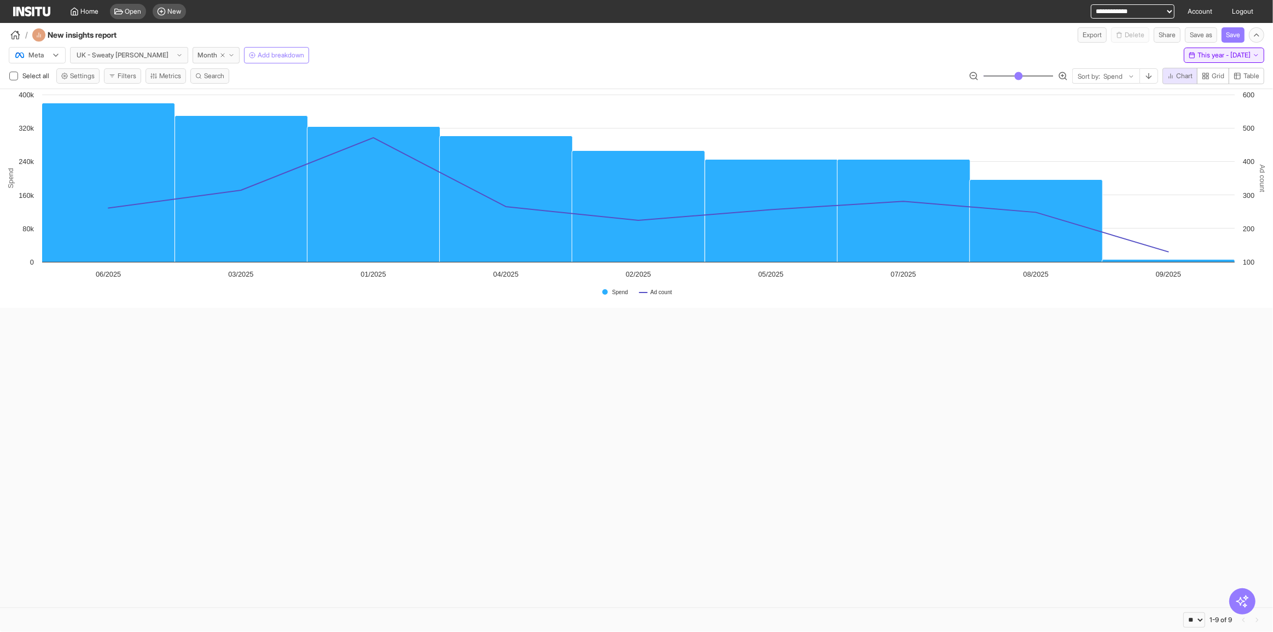
click at [1207, 49] on button "This year - [DATE] [DATE] - [DATE]" at bounding box center [1224, 55] width 80 height 15
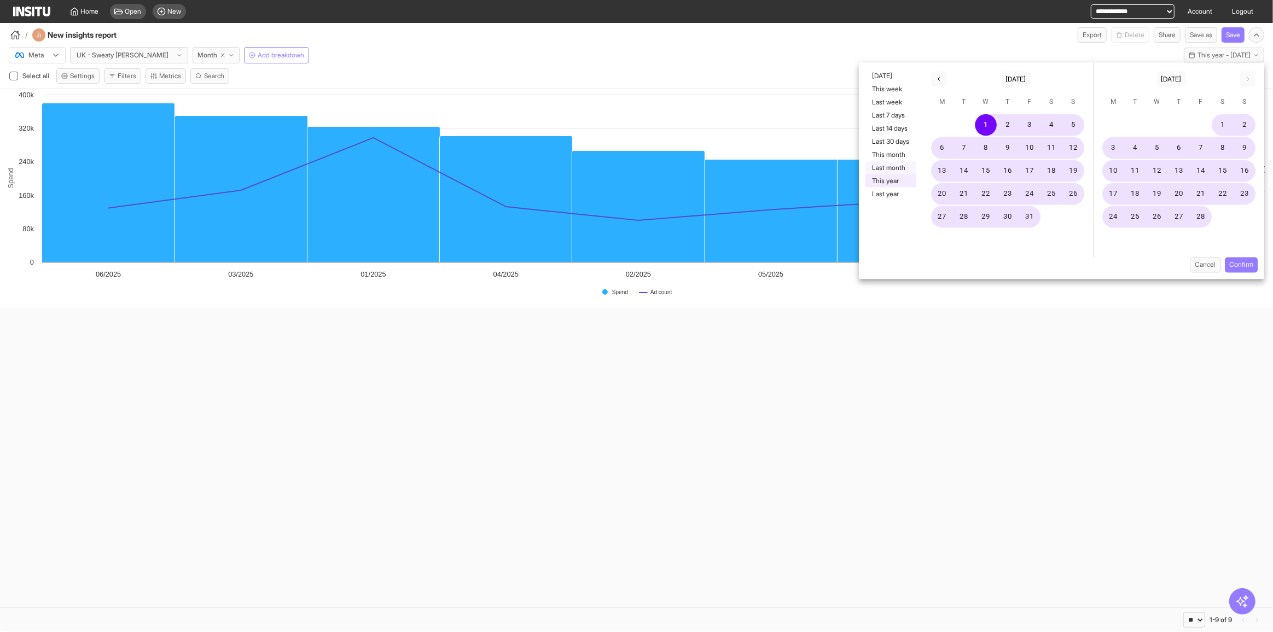
click at [894, 167] on button "Last month" at bounding box center [890, 167] width 50 height 13
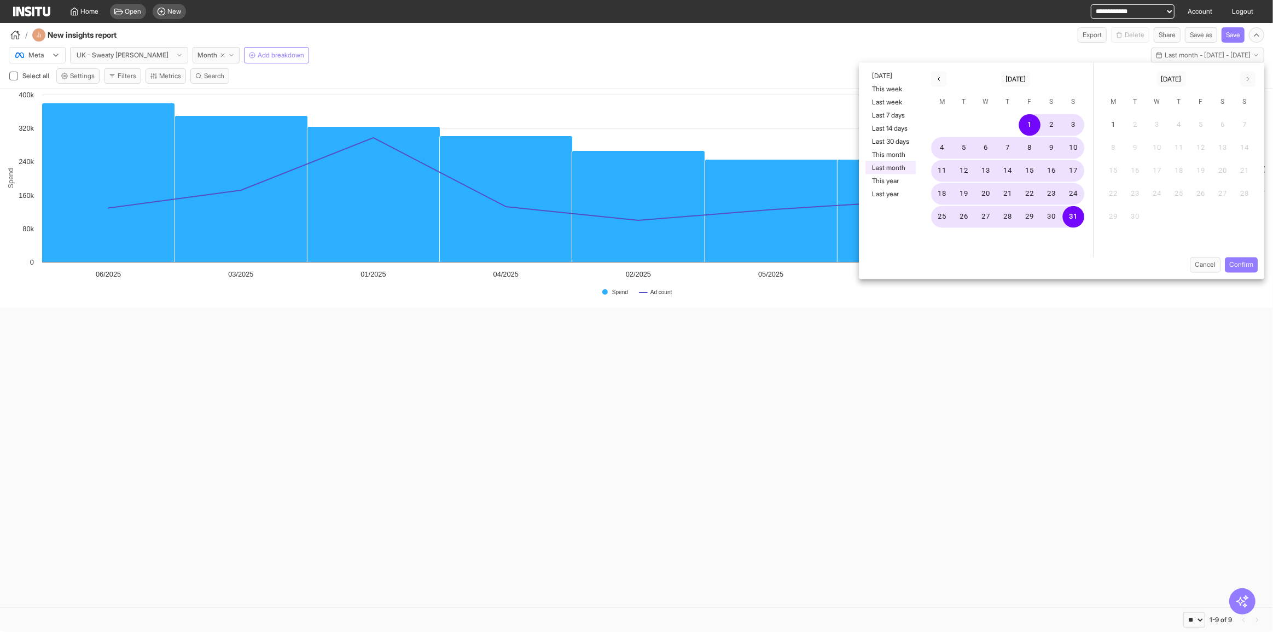
click at [1251, 264] on button "Confirm" at bounding box center [1241, 265] width 33 height 15
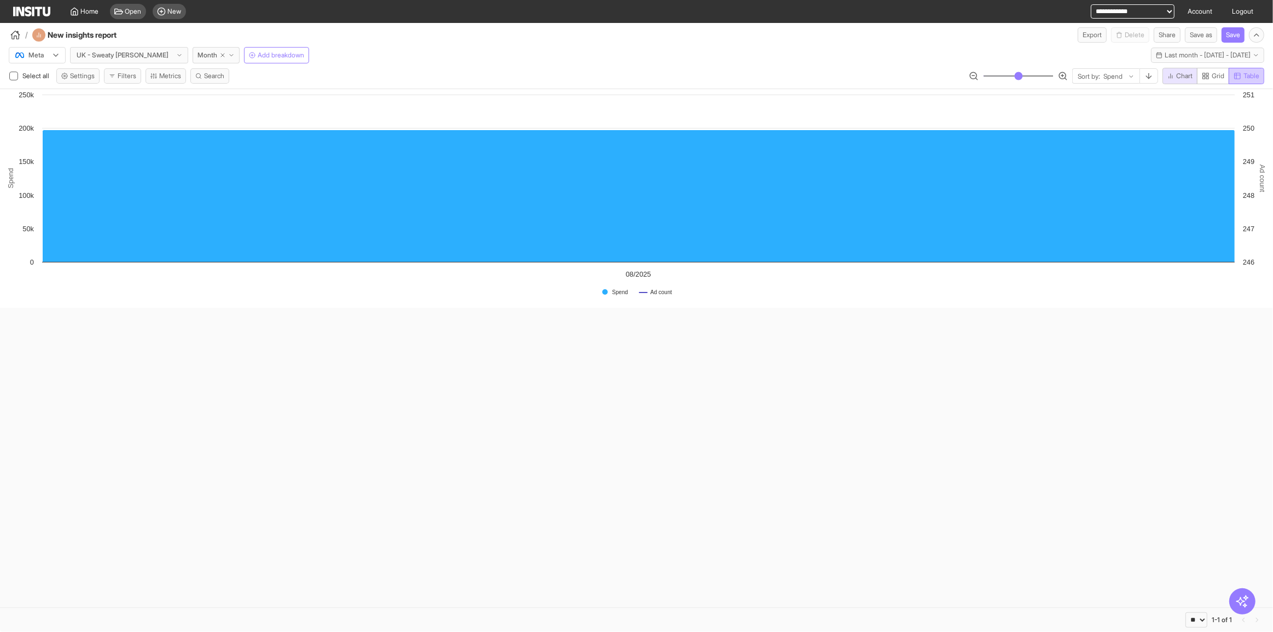
click at [1248, 74] on span "Table" at bounding box center [1251, 76] width 16 height 9
click at [1182, 78] on span "Chart" at bounding box center [1184, 76] width 16 height 9
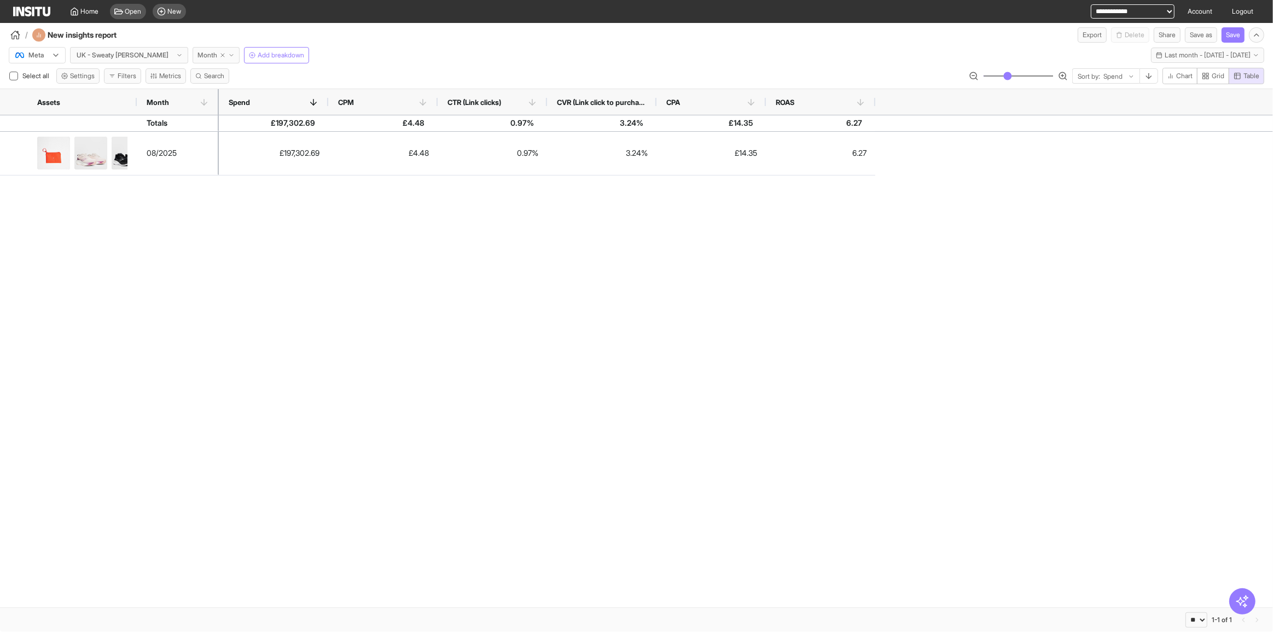
click at [197, 54] on span "Month" at bounding box center [207, 55] width 20 height 9
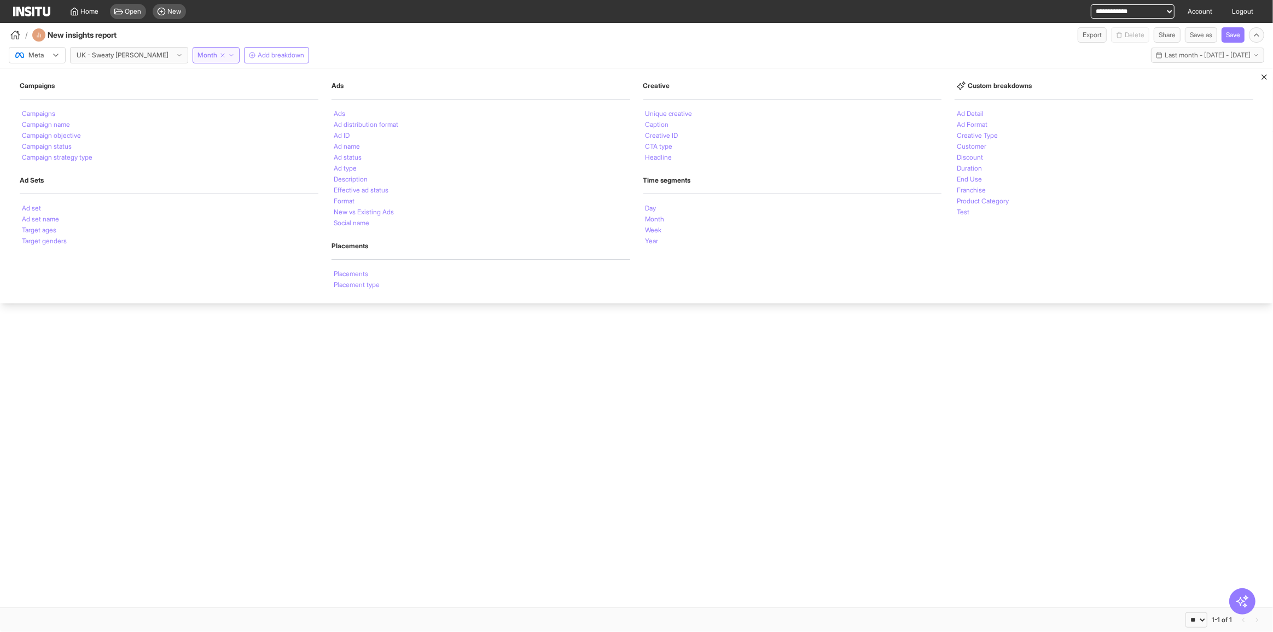
drag, startPoint x: 353, startPoint y: 112, endPoint x: 356, endPoint y: 53, distance: 58.6
click at [353, 111] on div "Ads" at bounding box center [481, 113] width 299 height 11
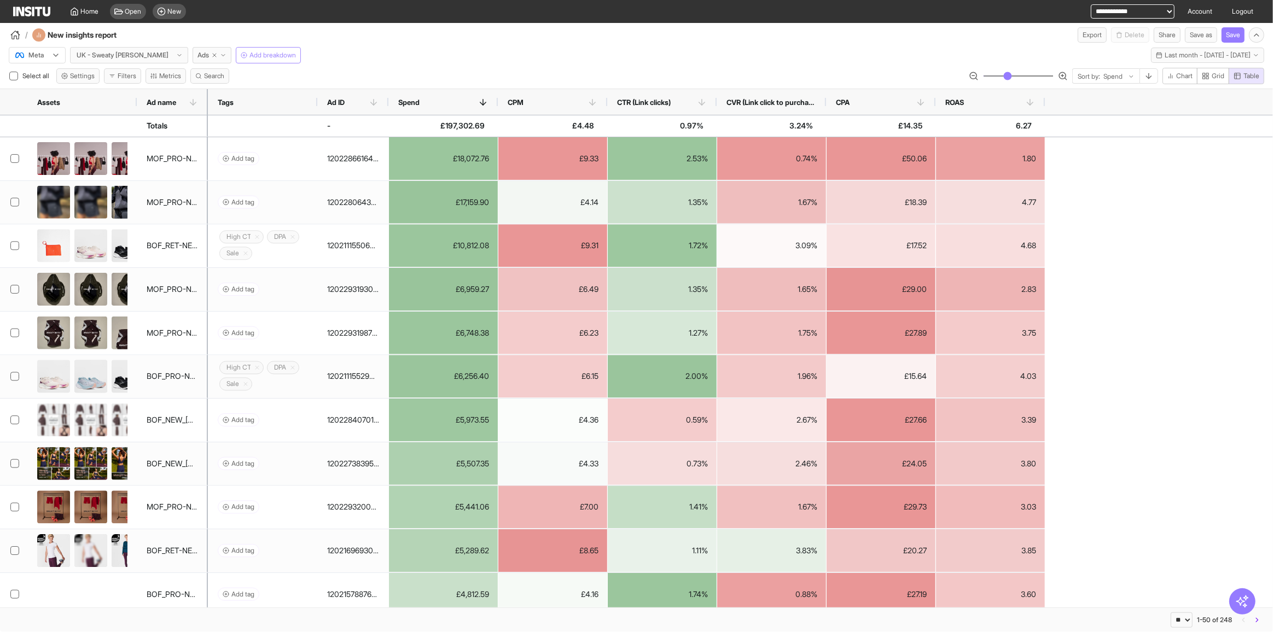
click at [249, 53] on span "Add breakdown" at bounding box center [272, 55] width 46 height 9
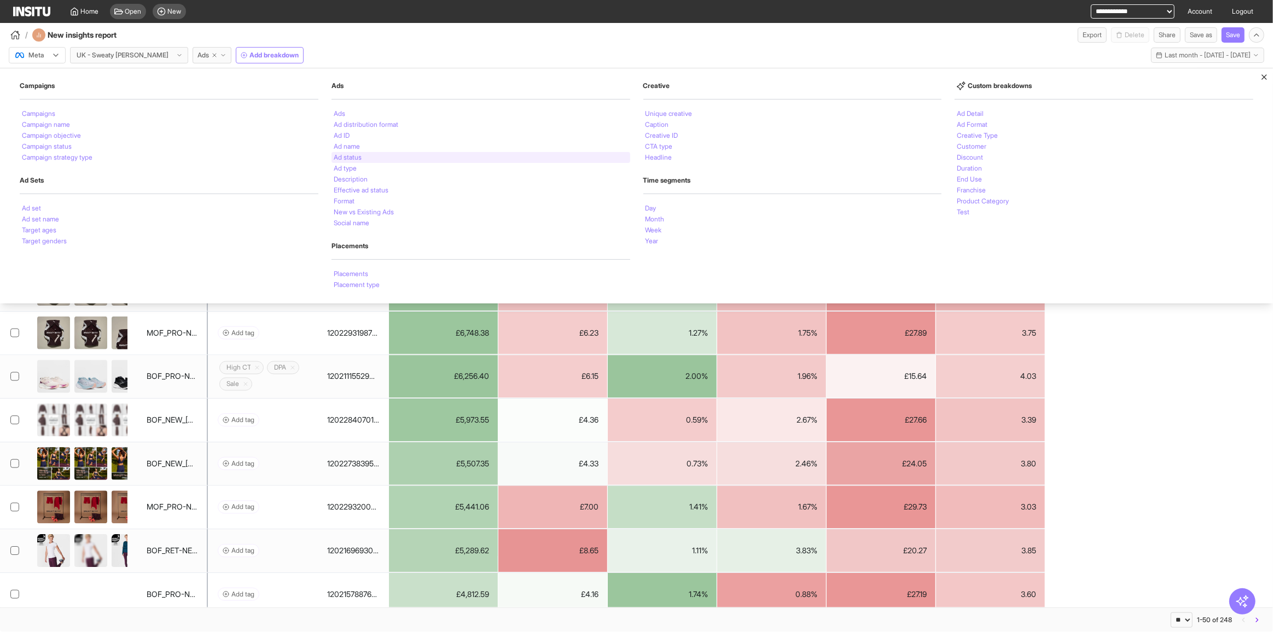
click at [351, 159] on li "Ad status" at bounding box center [348, 157] width 28 height 7
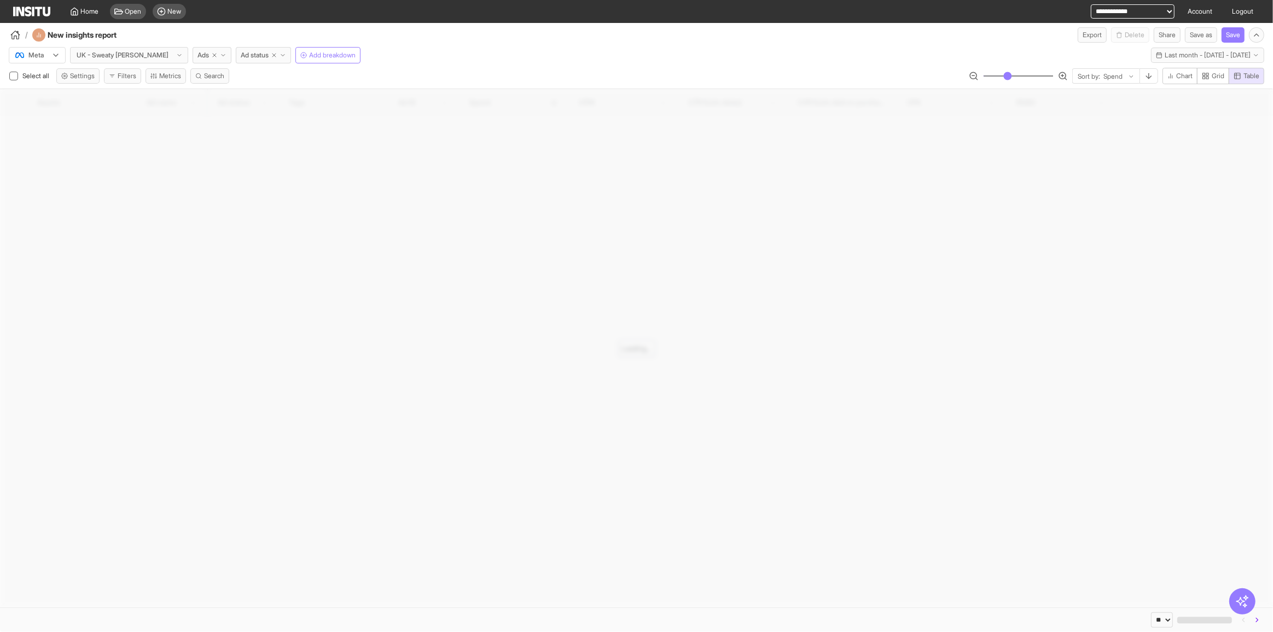
click at [351, 43] on div "Meta UK - Sweaty [PERSON_NAME] Ads Ad status Add breakdown Last month - [DATE] …" at bounding box center [636, 53] width 1273 height 21
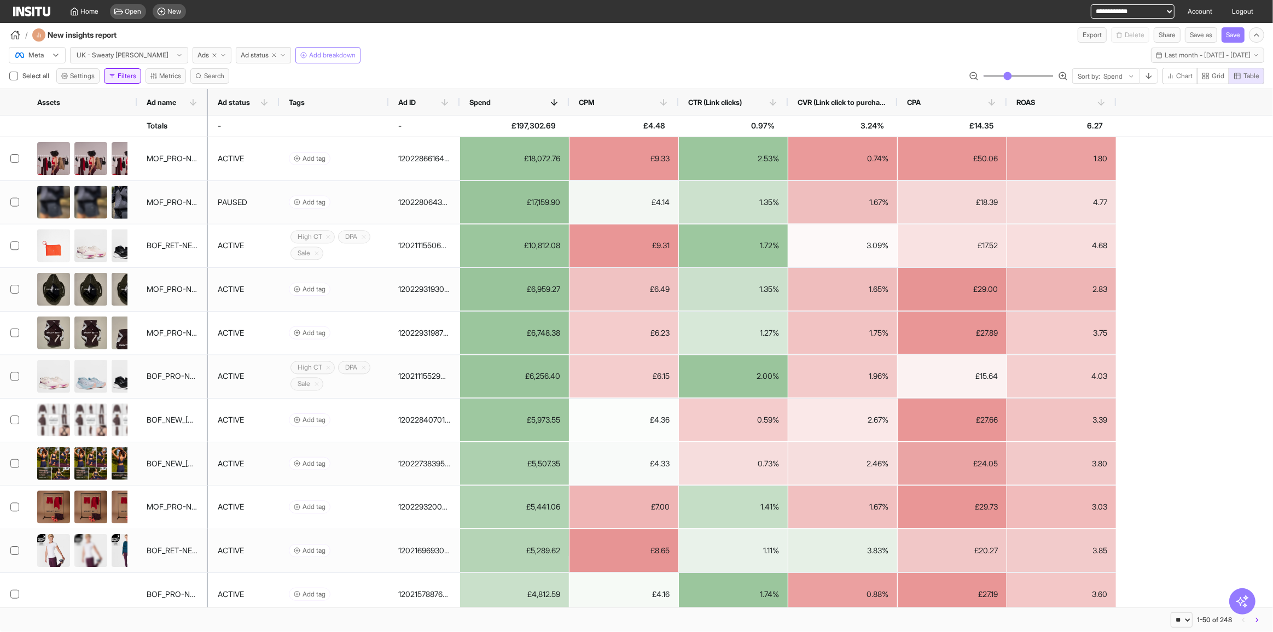
click at [123, 78] on button "Filters" at bounding box center [122, 75] width 37 height 15
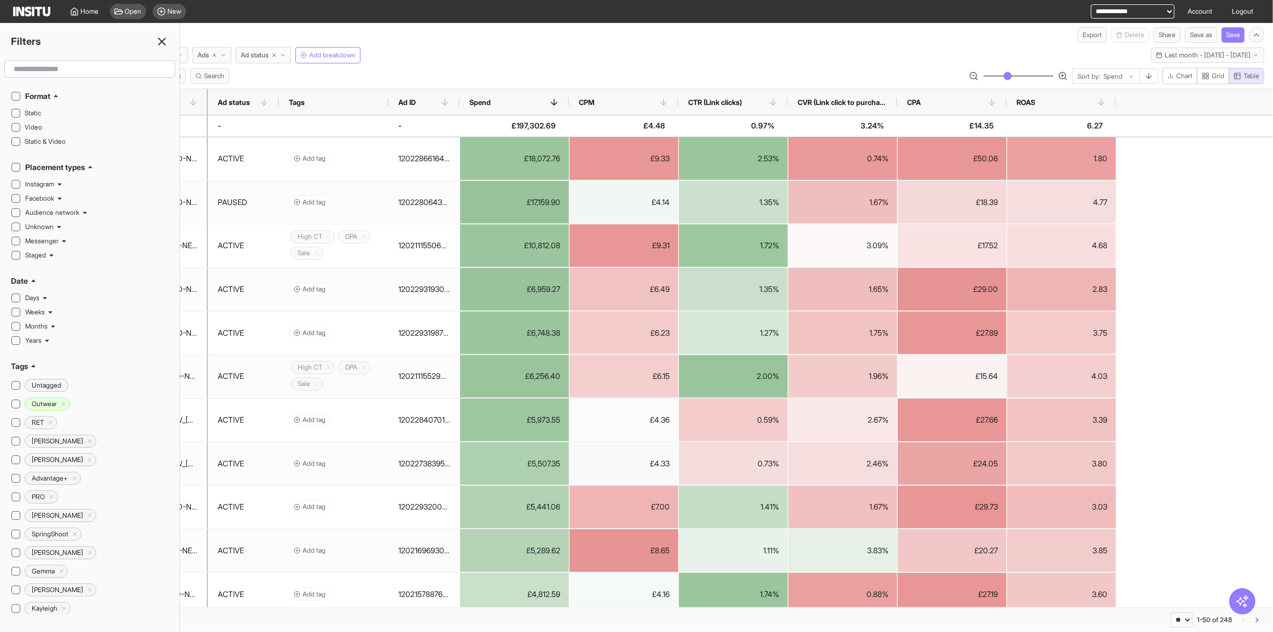
click at [65, 65] on input "text" at bounding box center [89, 69] width 161 height 20
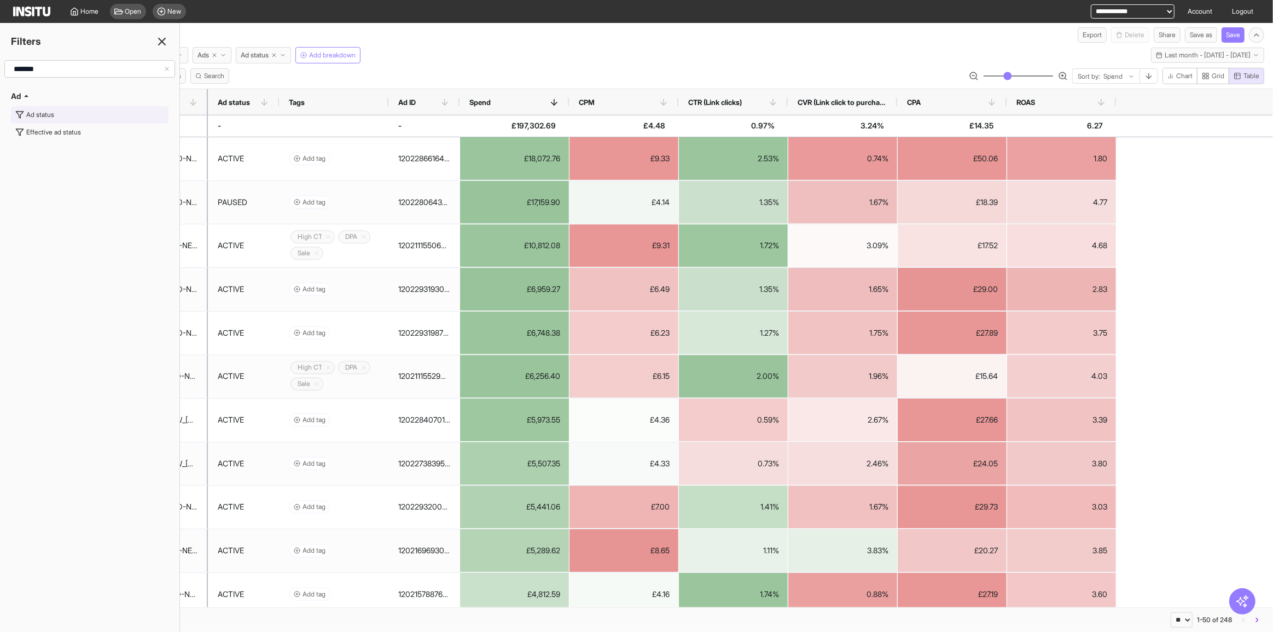
type input "*******"
click at [65, 117] on button "Ad status" at bounding box center [90, 115] width 158 height 18
click at [73, 71] on div at bounding box center [81, 68] width 131 height 11
click at [87, 61] on div "Is one of" at bounding box center [89, 68] width 156 height 15
click at [90, 94] on button "Select values" at bounding box center [90, 92] width 158 height 15
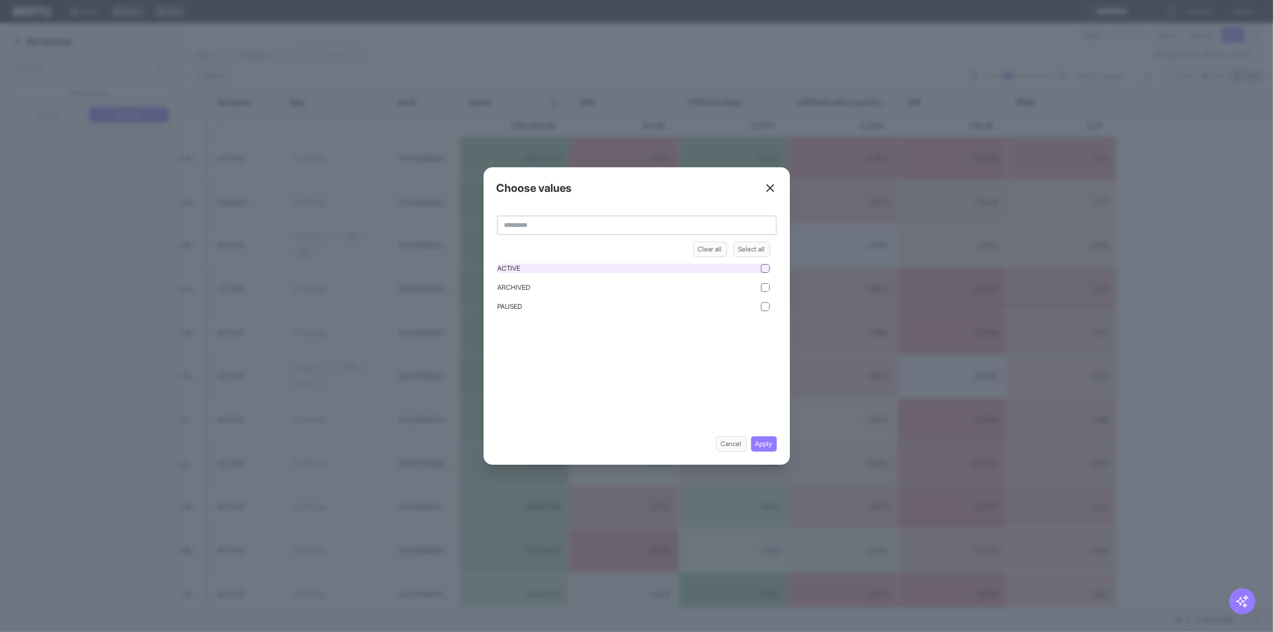
click at [541, 270] on div "ACTIVE" at bounding box center [634, 269] width 274 height 10
click at [765, 451] on button "Apply" at bounding box center [764, 444] width 26 height 15
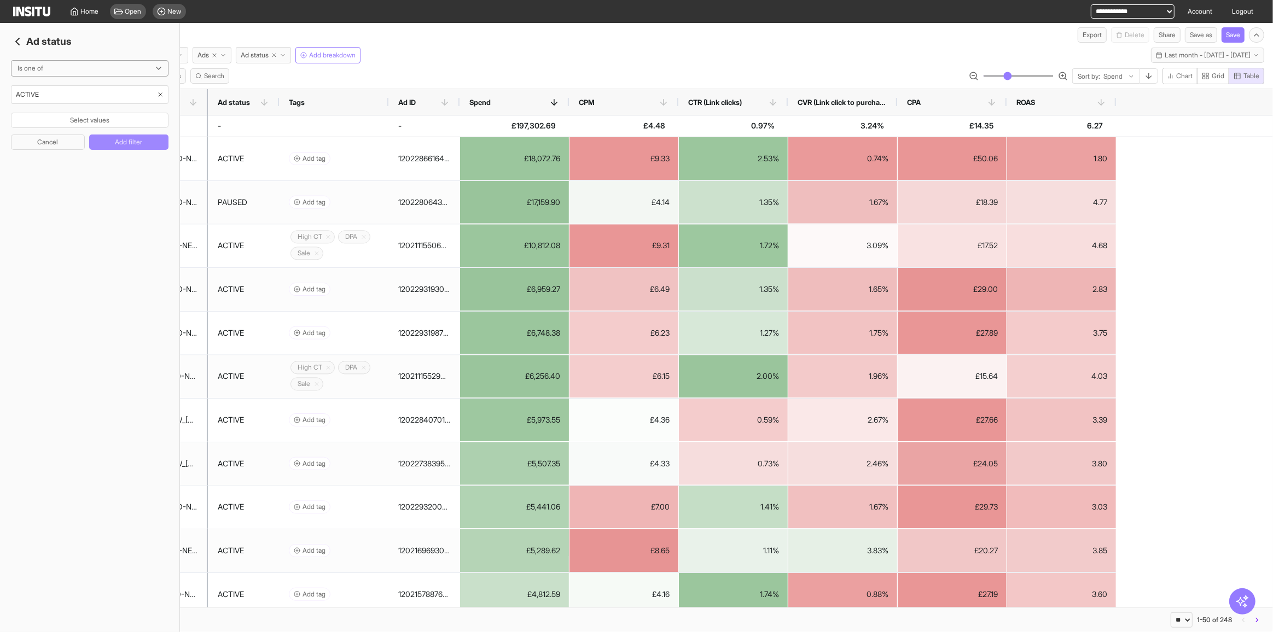
click at [152, 139] on button "Add filter" at bounding box center [128, 142] width 79 height 15
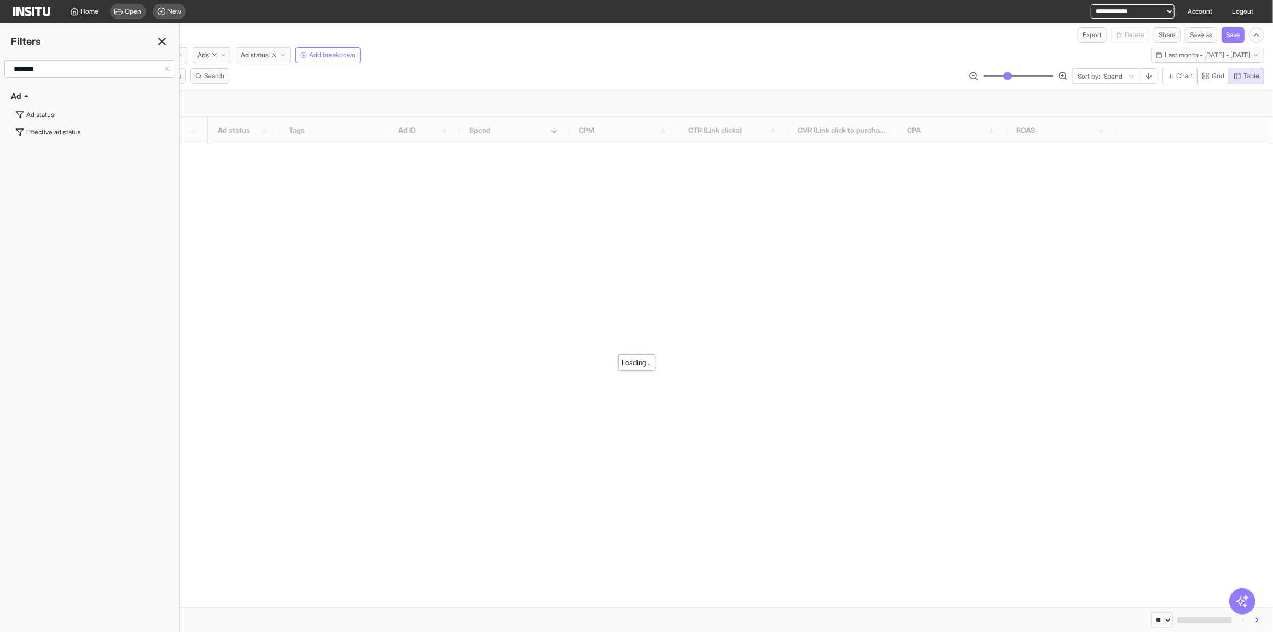
click at [162, 42] on line at bounding box center [162, 41] width 7 height 7
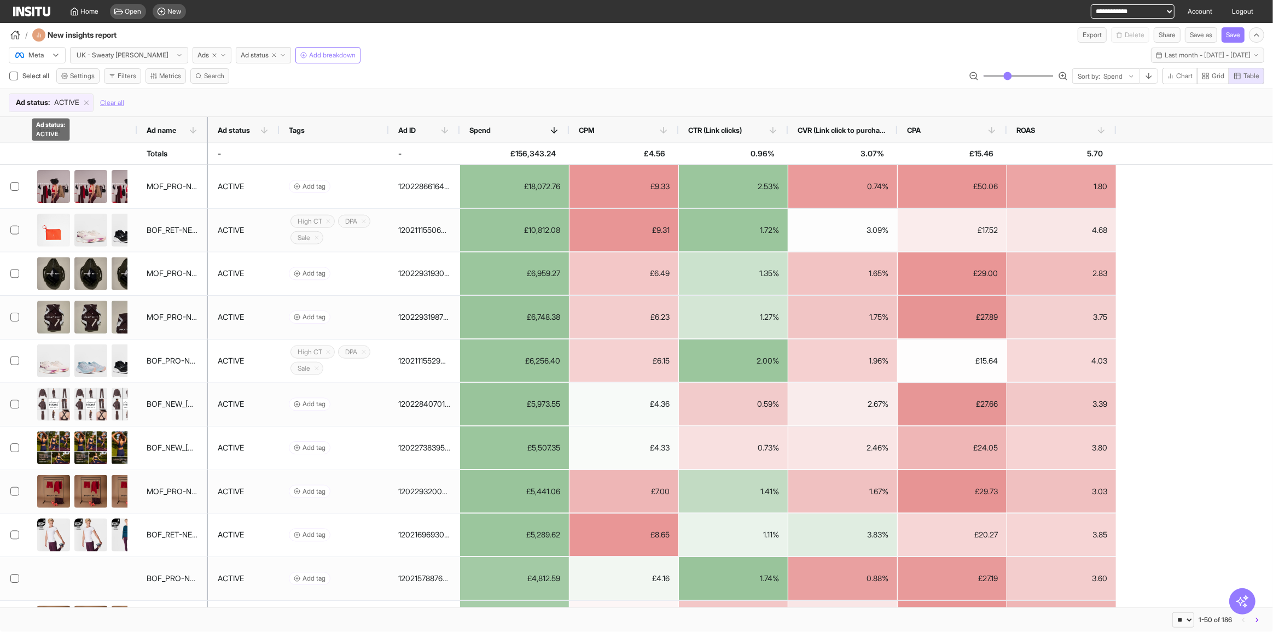
click at [49, 103] on span "Ad status :" at bounding box center [33, 102] width 34 height 11
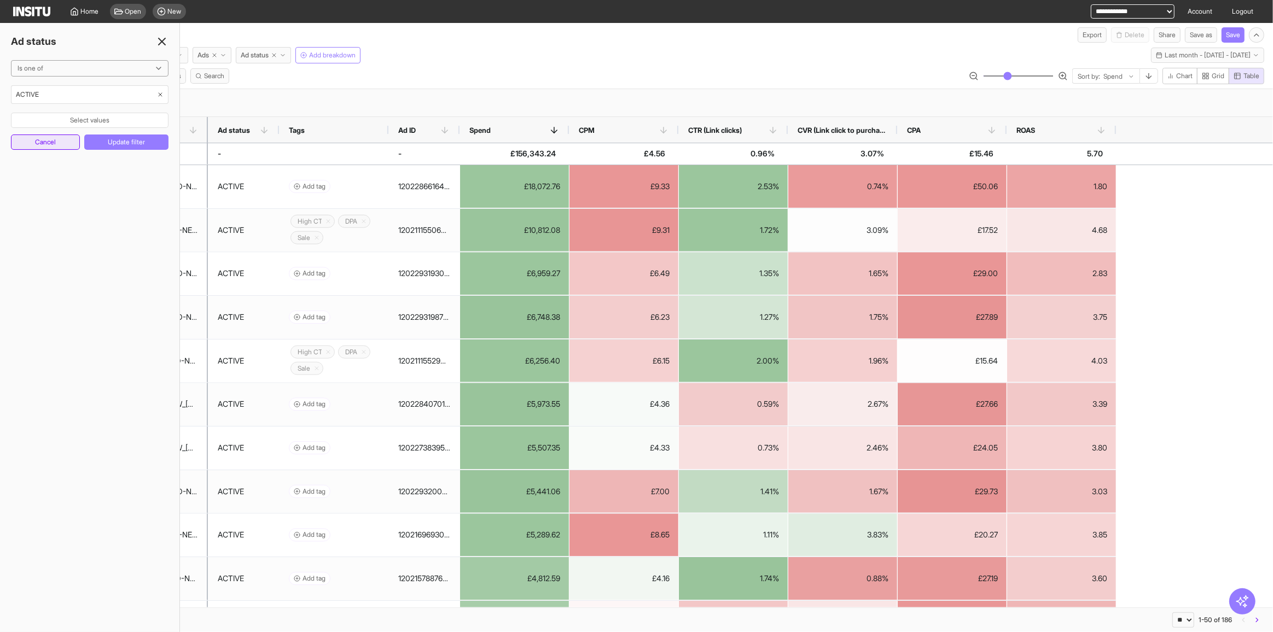
click at [60, 141] on button "Cancel" at bounding box center [45, 142] width 69 height 15
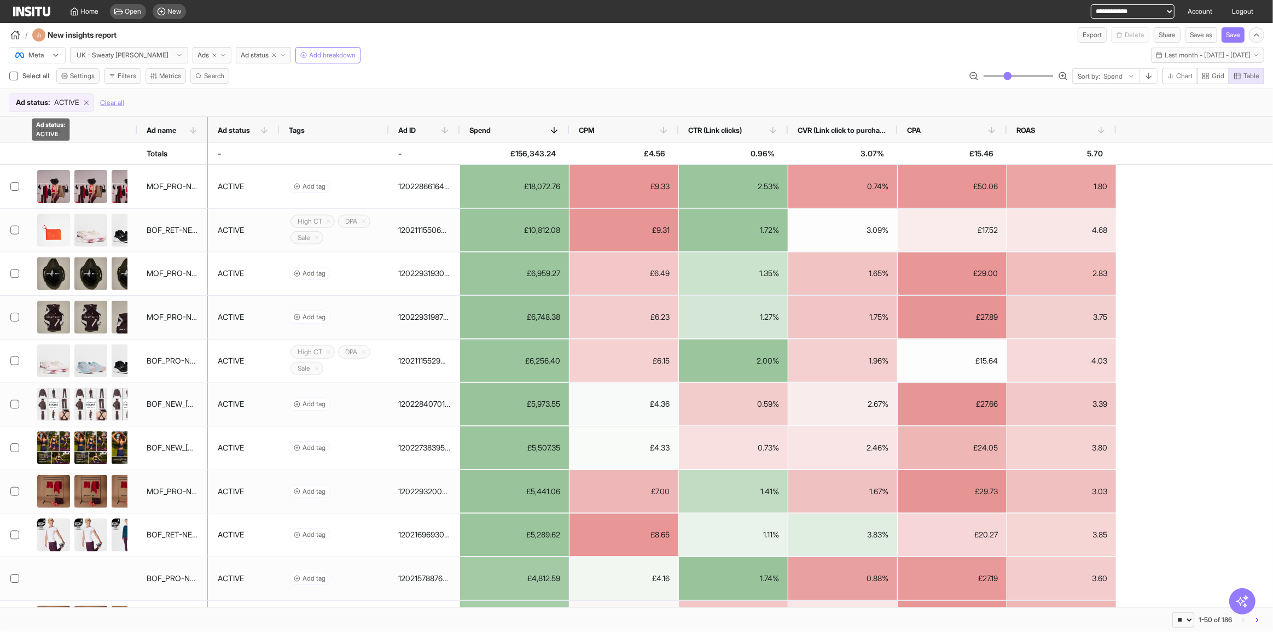
click at [86, 102] on icon at bounding box center [87, 103] width 8 height 8
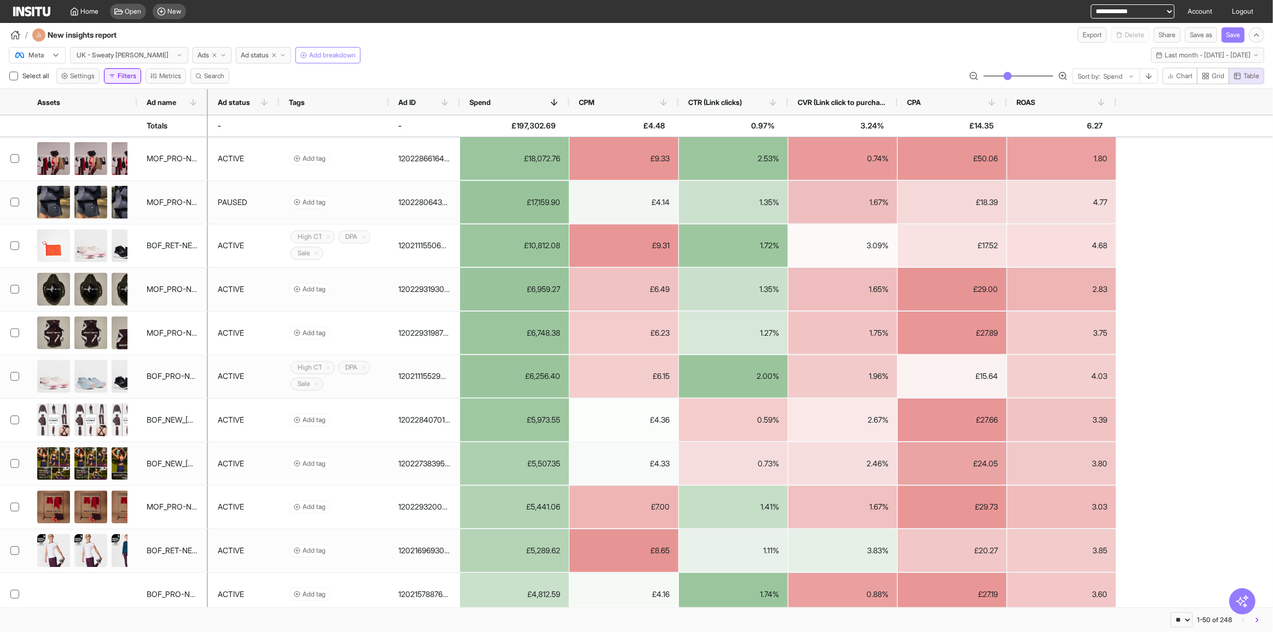
click at [129, 78] on button "Filters" at bounding box center [122, 75] width 37 height 15
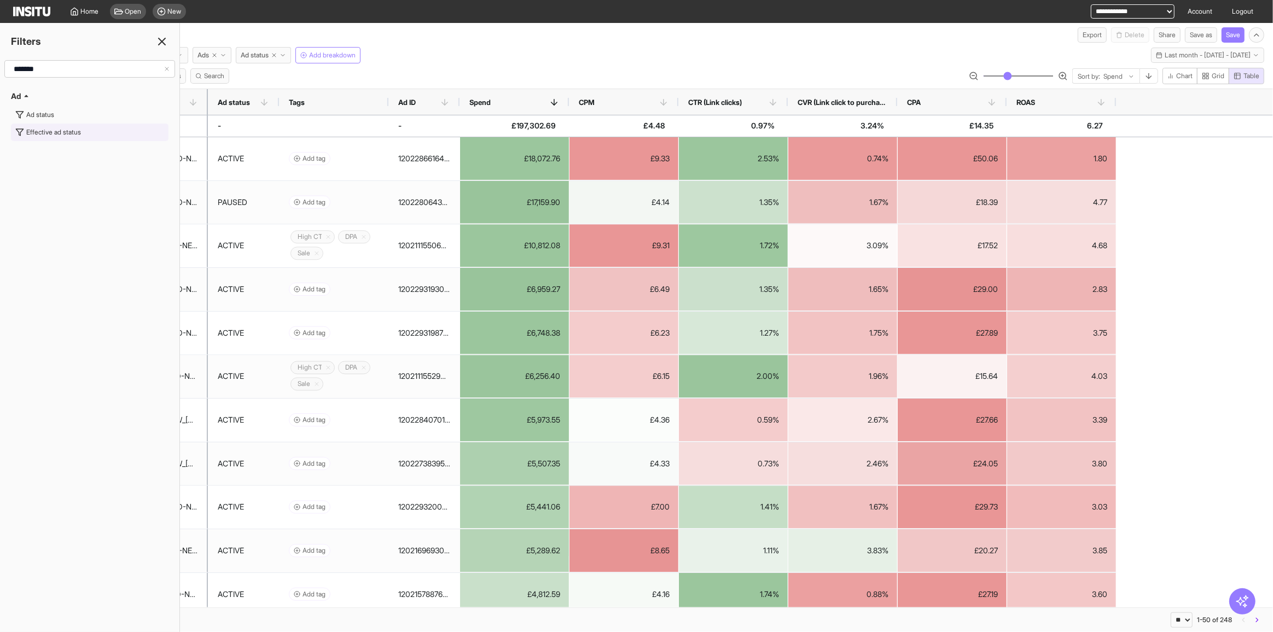
click at [50, 131] on div "Effective ad status" at bounding box center [53, 132] width 55 height 9
click at [106, 96] on button "Select values" at bounding box center [90, 92] width 158 height 15
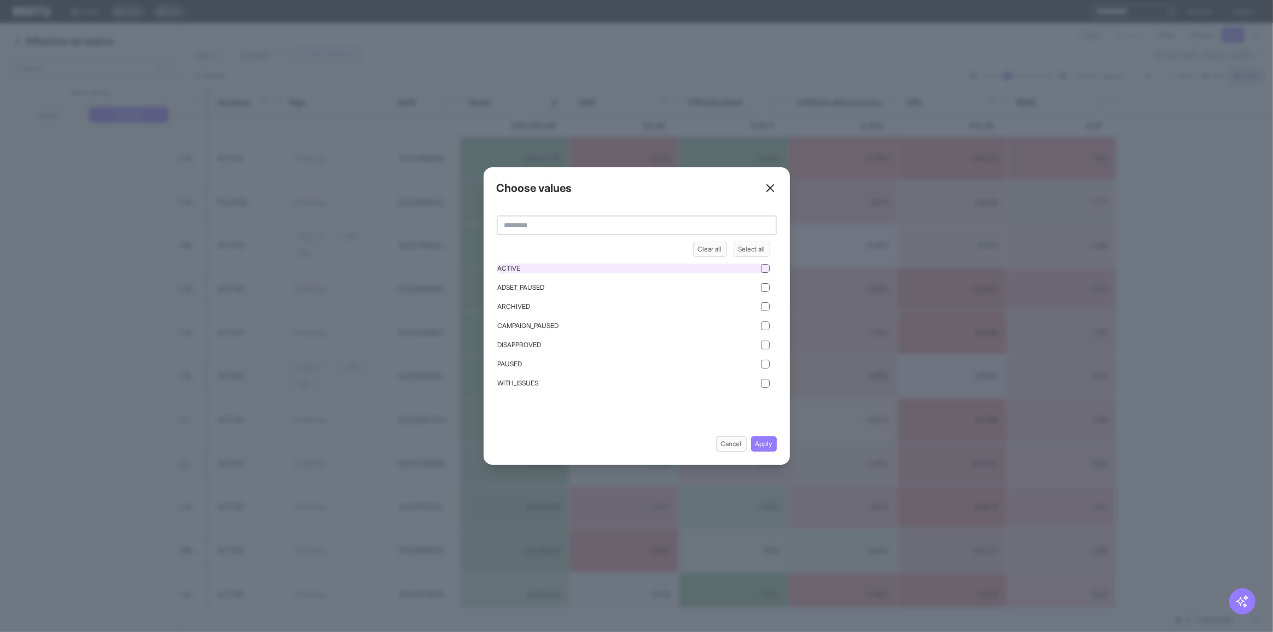
click at [557, 269] on div "ACTIVE" at bounding box center [634, 269] width 274 height 10
click at [765, 443] on button "Apply" at bounding box center [764, 444] width 26 height 15
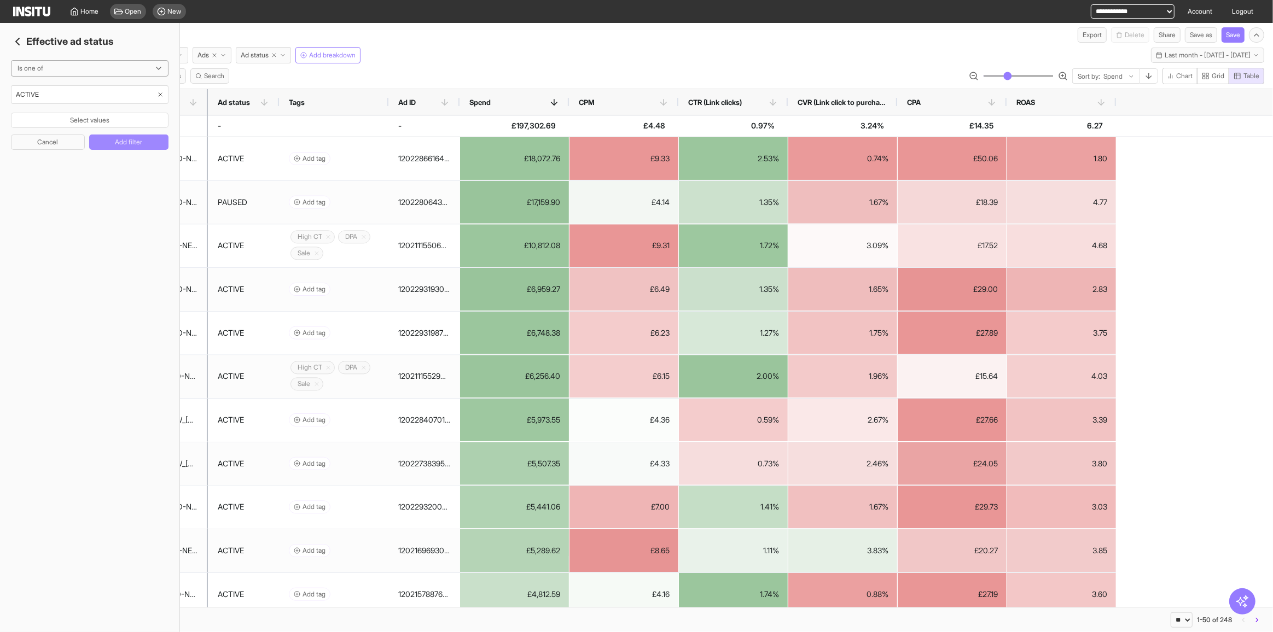
click at [102, 137] on button "Add filter" at bounding box center [128, 142] width 79 height 15
